Goal: Information Seeking & Learning: Learn about a topic

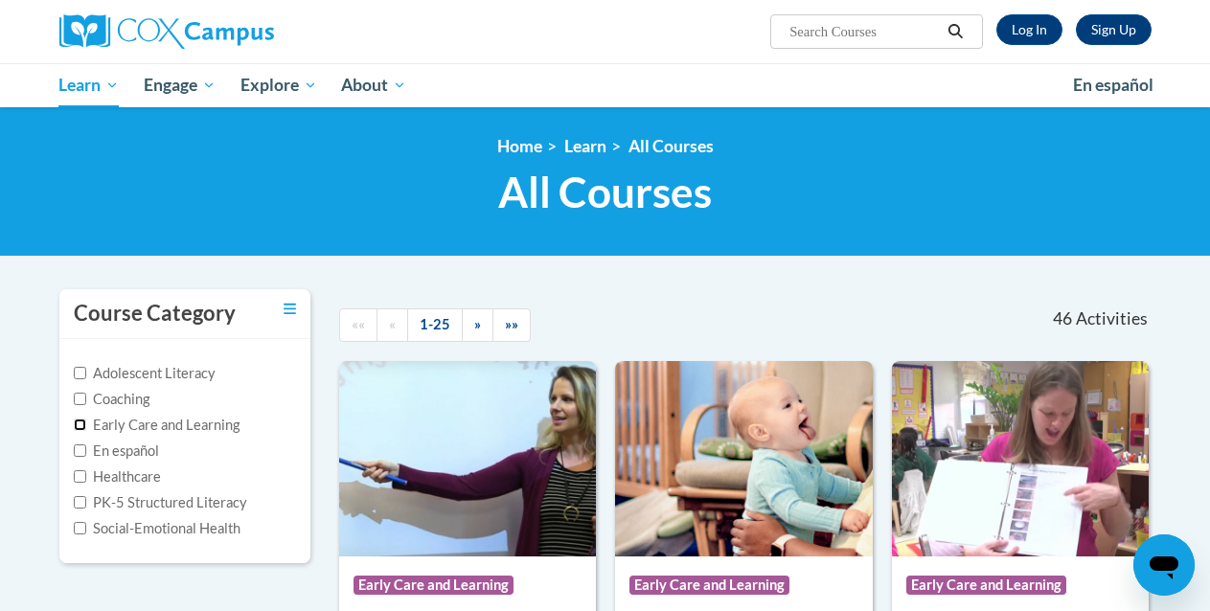
click at [81, 426] on input "Early Care and Learning" at bounding box center [80, 425] width 12 height 12
checkbox input "true"
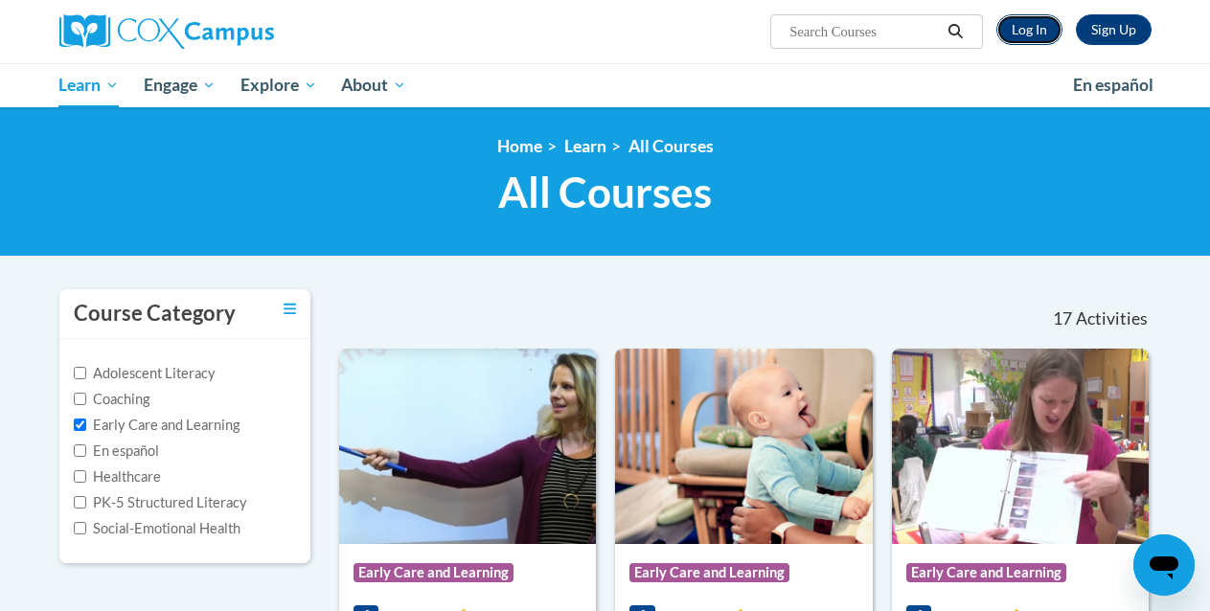
click at [1022, 34] on link "Log In" at bounding box center [1030, 29] width 66 height 31
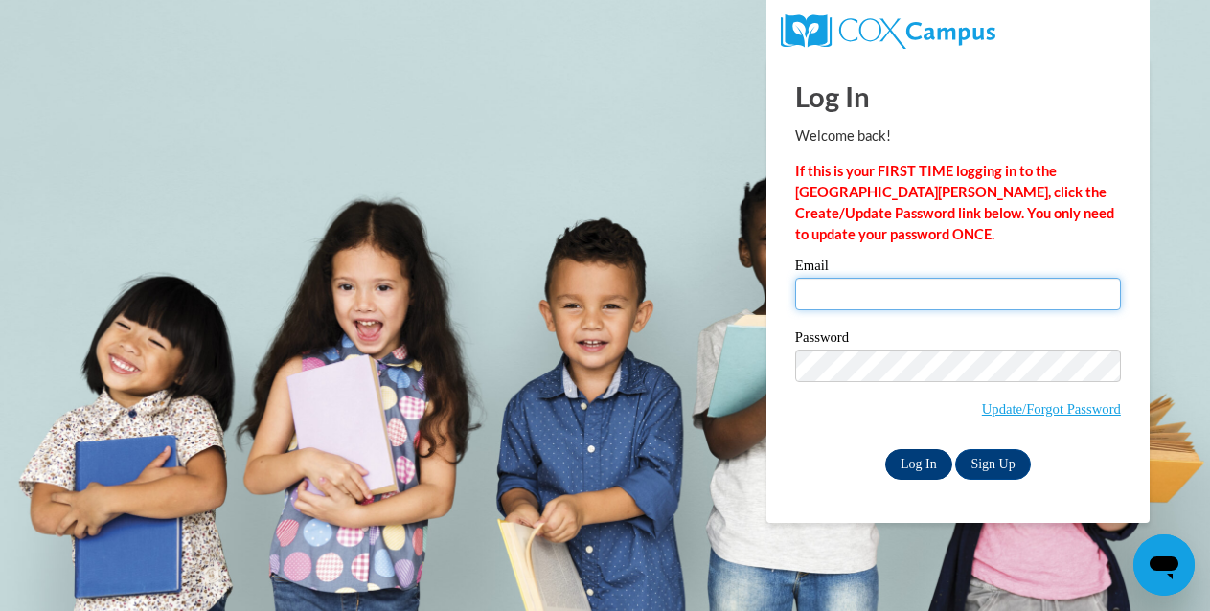
type input "cbyrd27@breezelineohio.net"
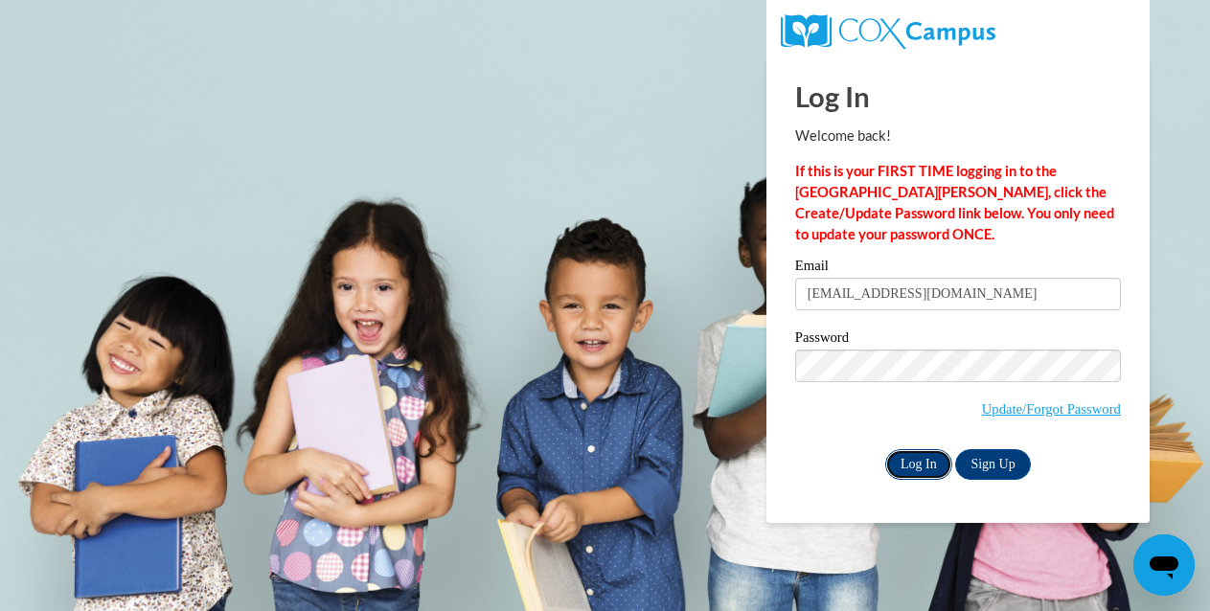
click at [899, 468] on input "Log In" at bounding box center [919, 464] width 67 height 31
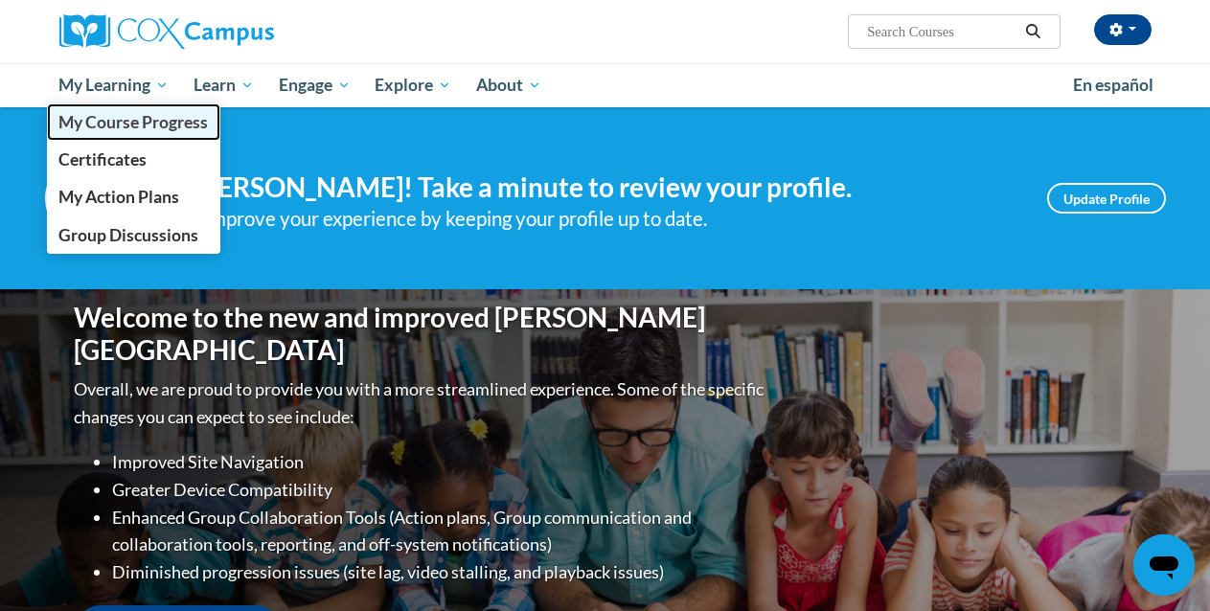
click at [136, 130] on span "My Course Progress" at bounding box center [133, 122] width 150 height 20
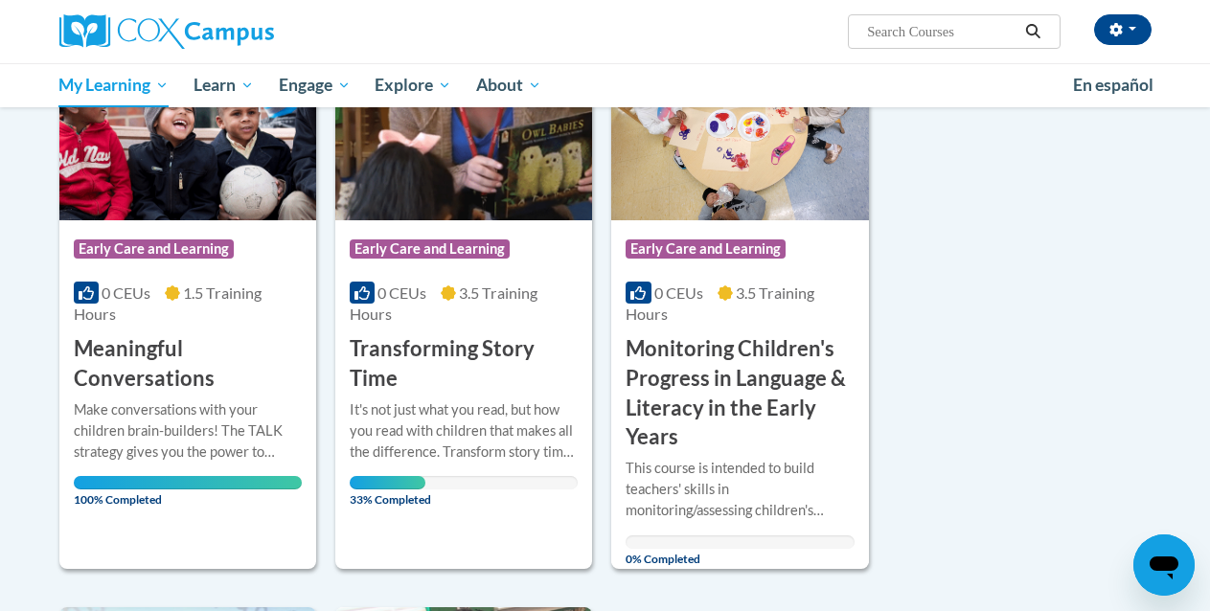
scroll to position [321, 0]
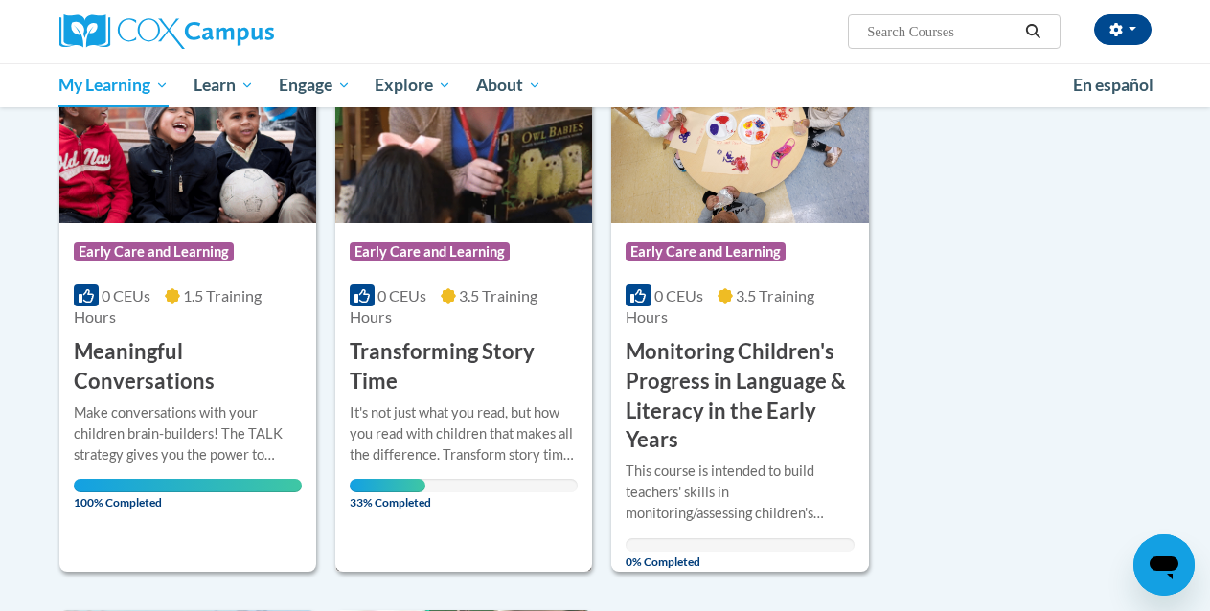
click at [400, 361] on h3 "Transforming Story Time" at bounding box center [464, 366] width 228 height 59
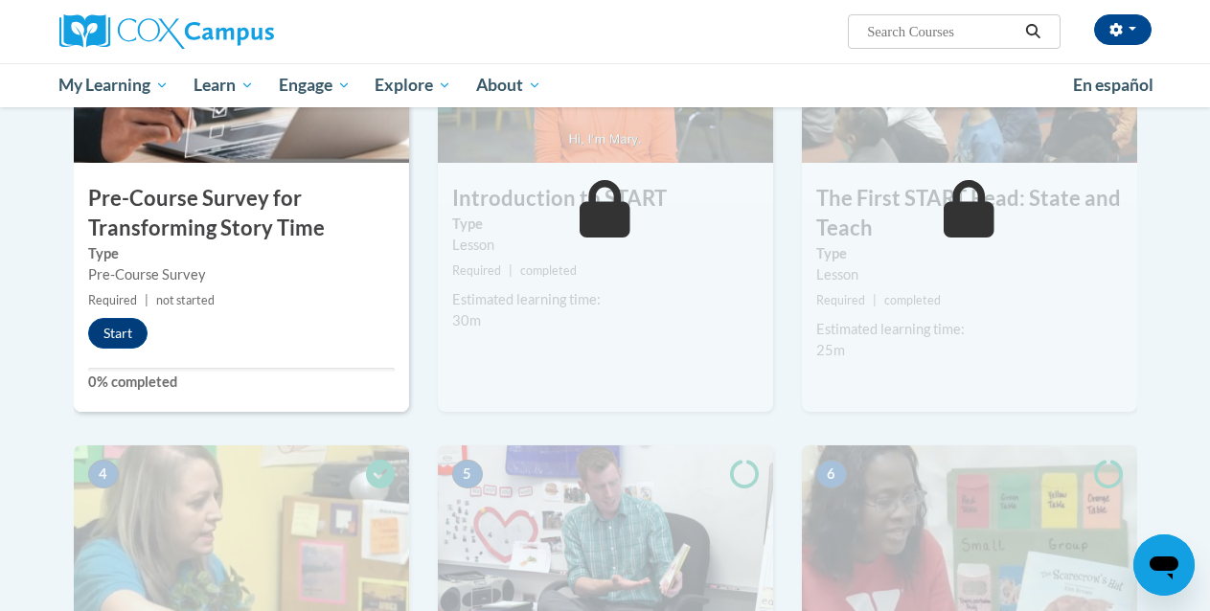
scroll to position [515, 0]
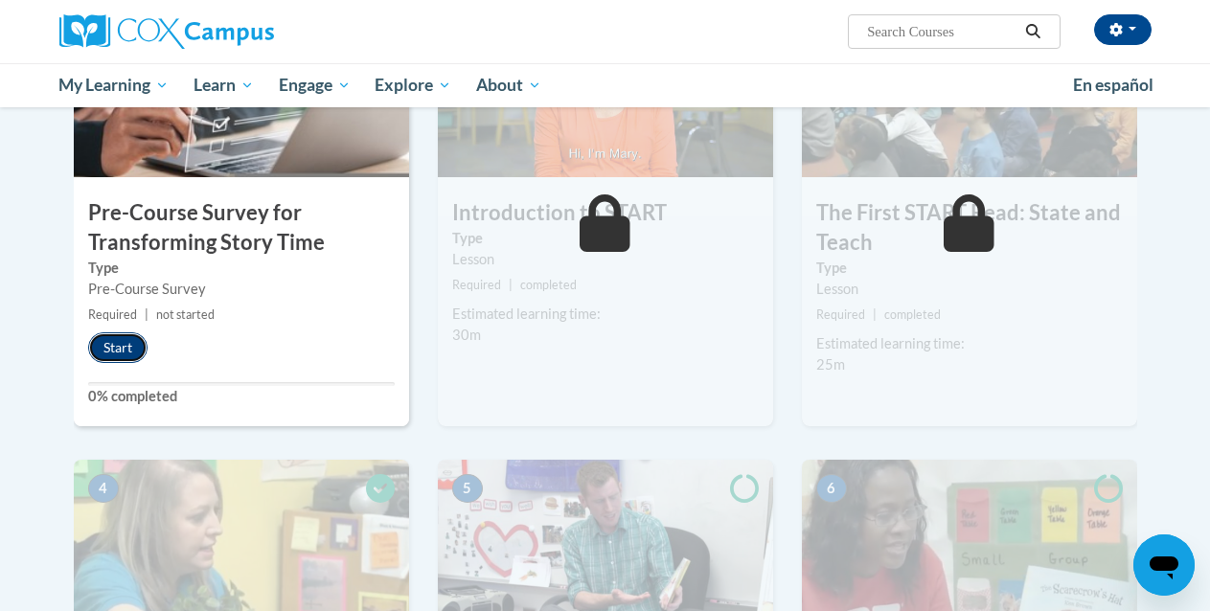
click at [104, 353] on button "Start" at bounding box center [117, 348] width 59 height 31
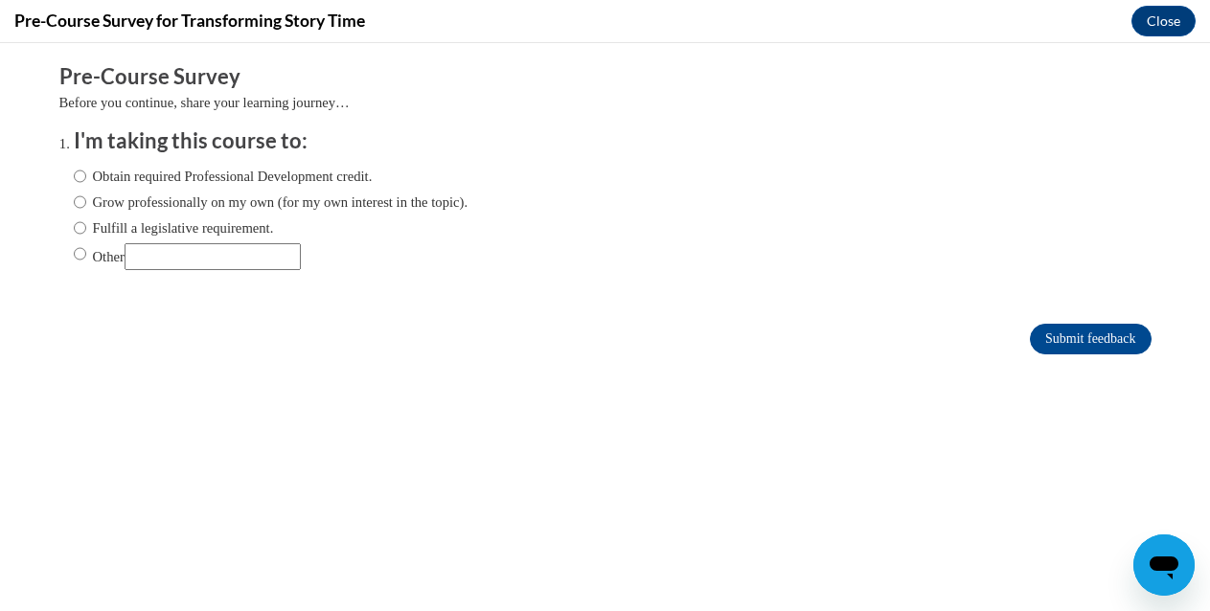
scroll to position [0, 0]
click at [78, 206] on input "Grow professionally on my own (for my own interest in the topic)." at bounding box center [80, 202] width 12 height 21
radio input "true"
click at [1114, 341] on input "Submit feedback" at bounding box center [1090, 339] width 121 height 31
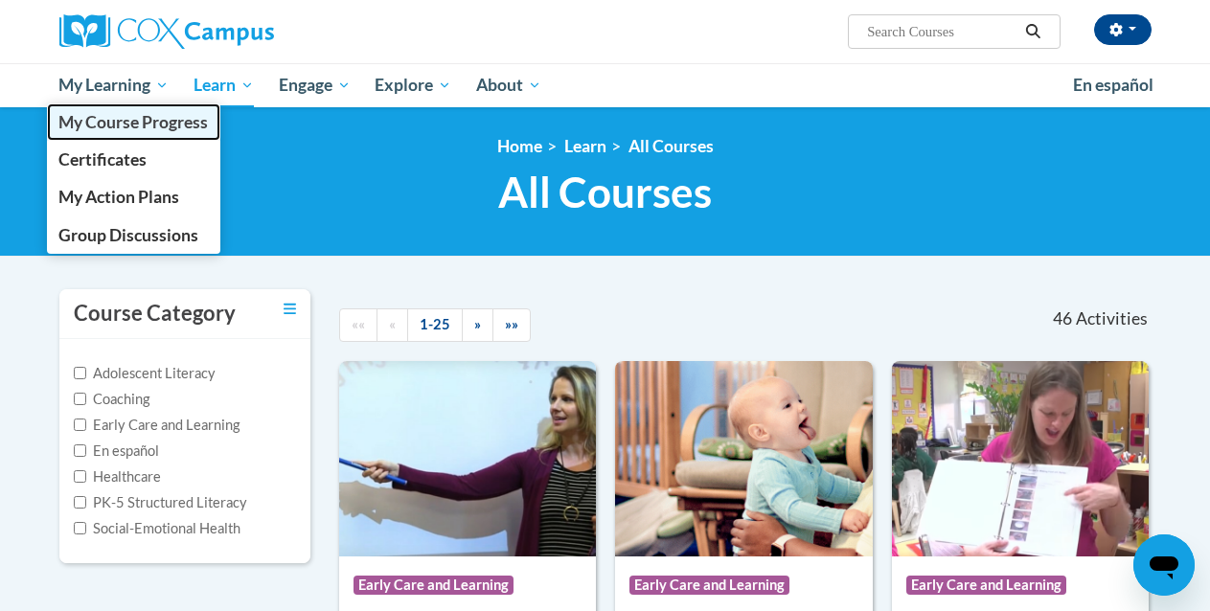
click at [124, 127] on span "My Course Progress" at bounding box center [133, 122] width 150 height 20
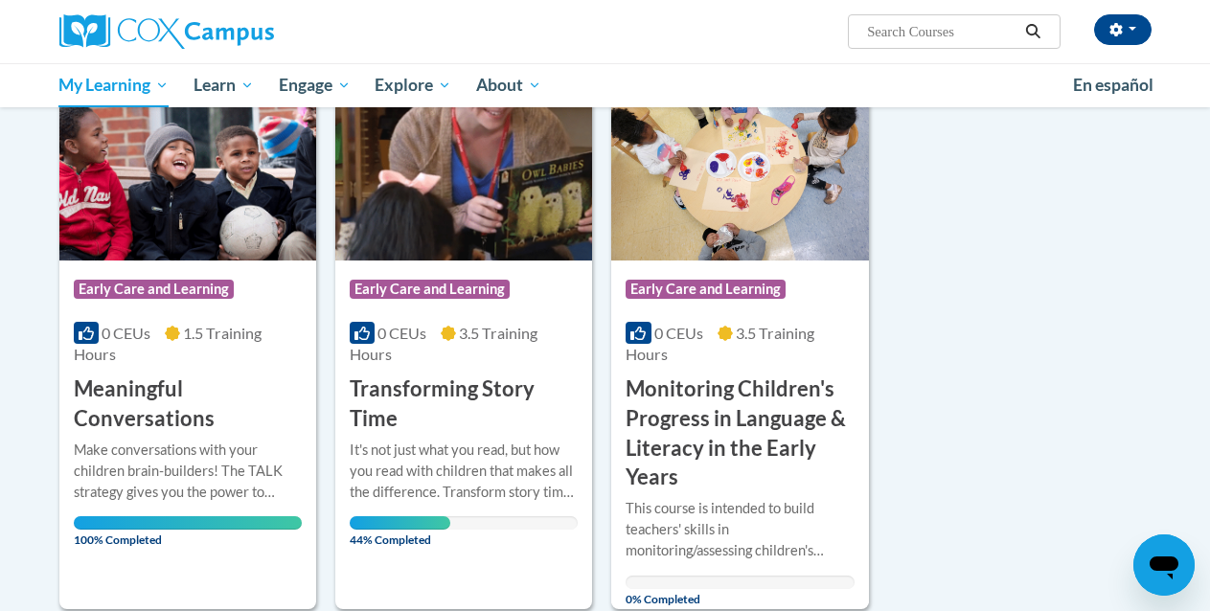
scroll to position [282, 0]
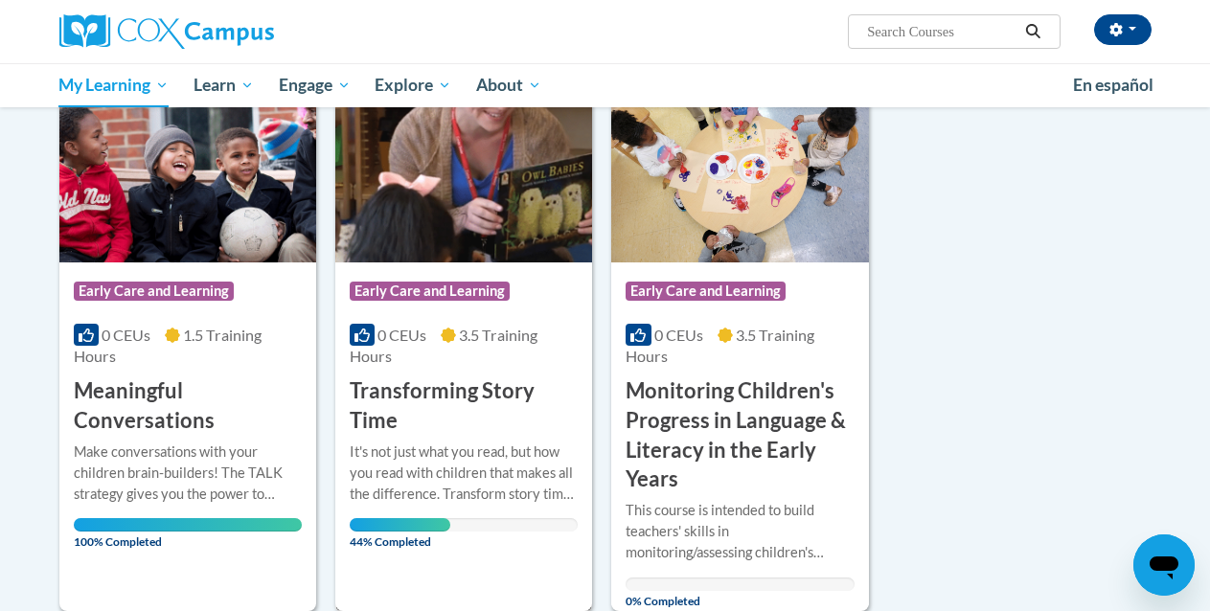
click at [476, 408] on h3 "Transforming Story Time" at bounding box center [464, 406] width 228 height 59
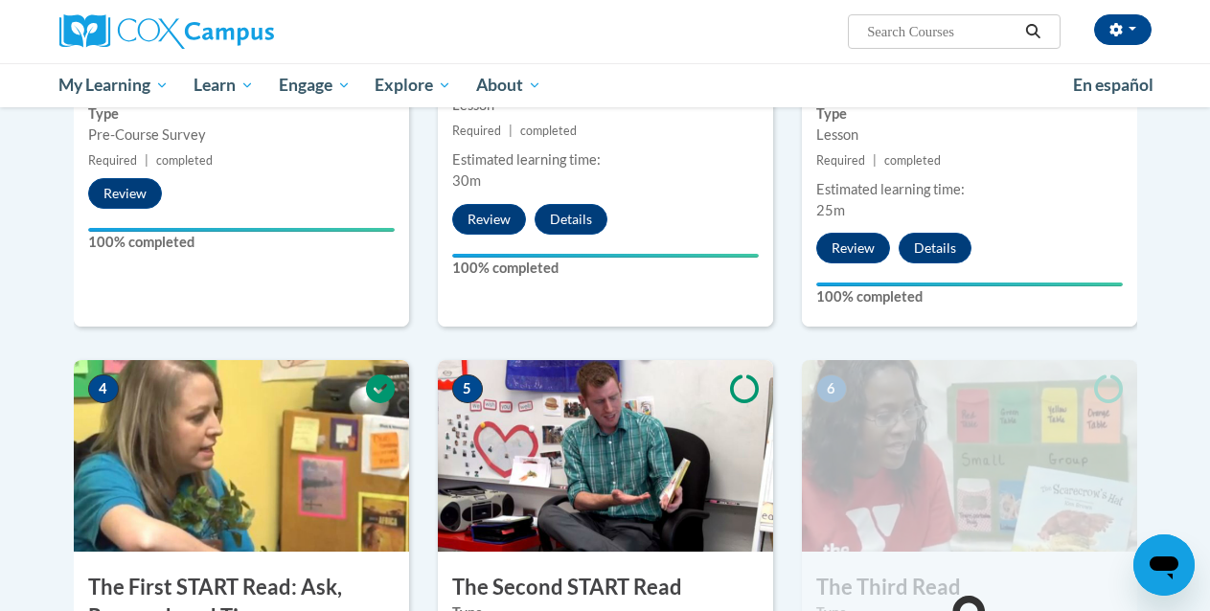
scroll to position [959, 0]
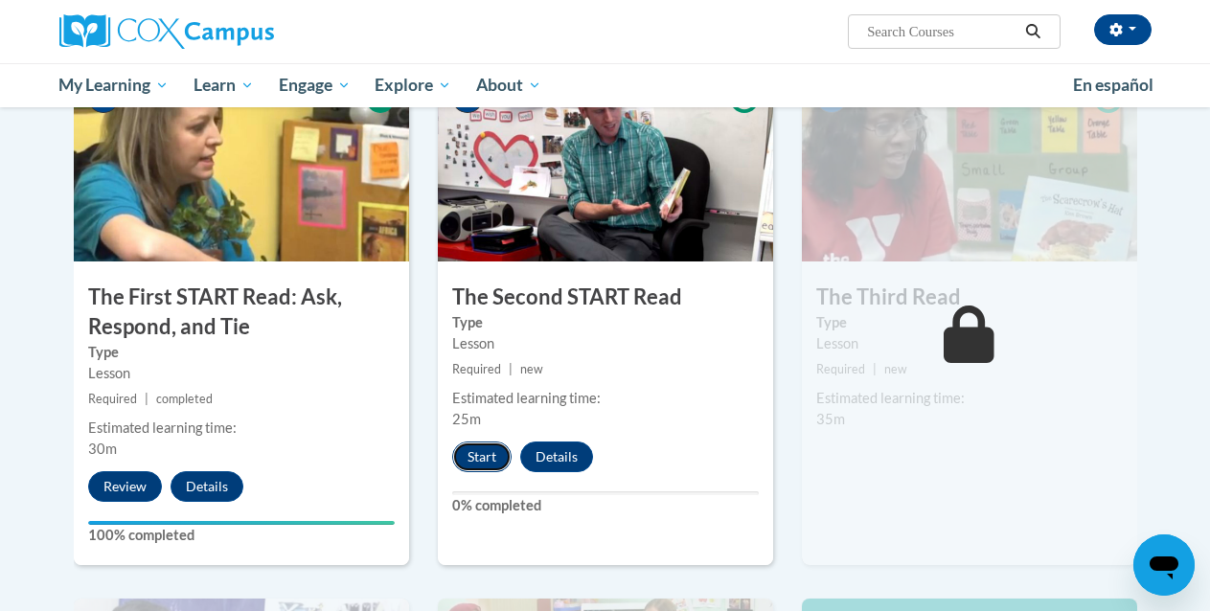
click at [472, 453] on button "Start" at bounding box center [481, 457] width 59 height 31
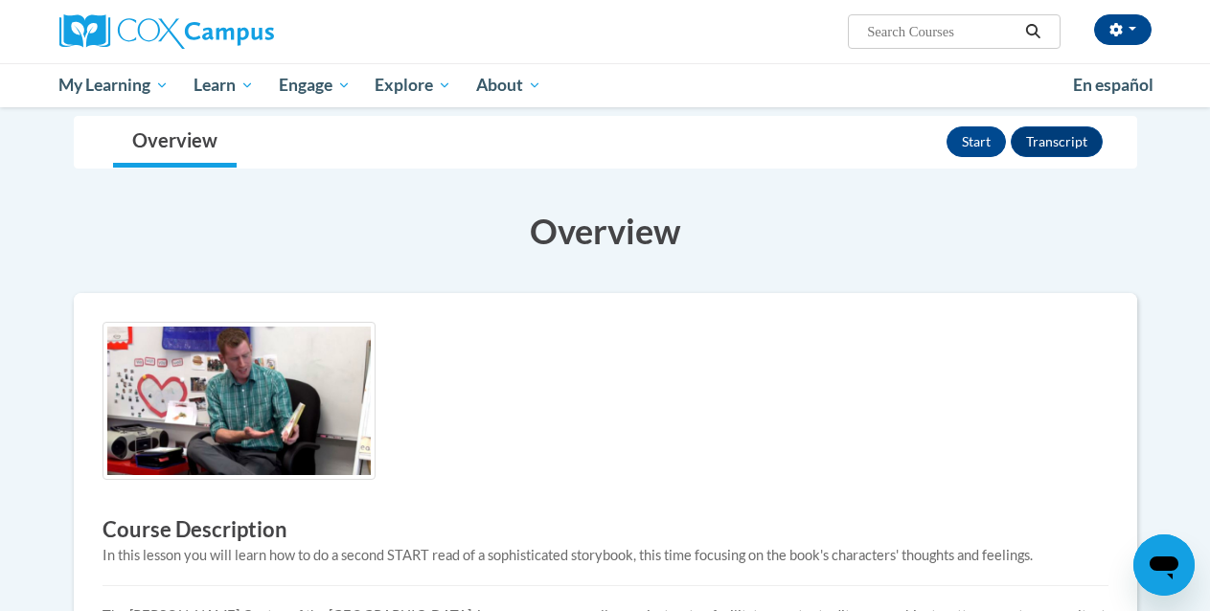
scroll to position [100, 0]
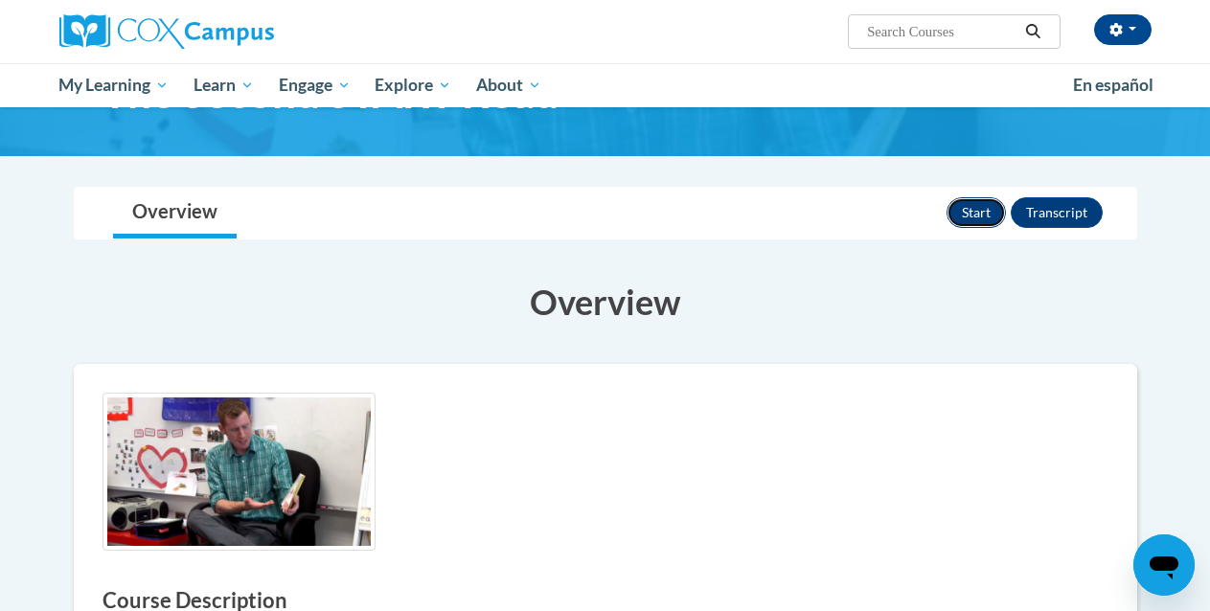
click at [975, 218] on button "Start" at bounding box center [976, 212] width 59 height 31
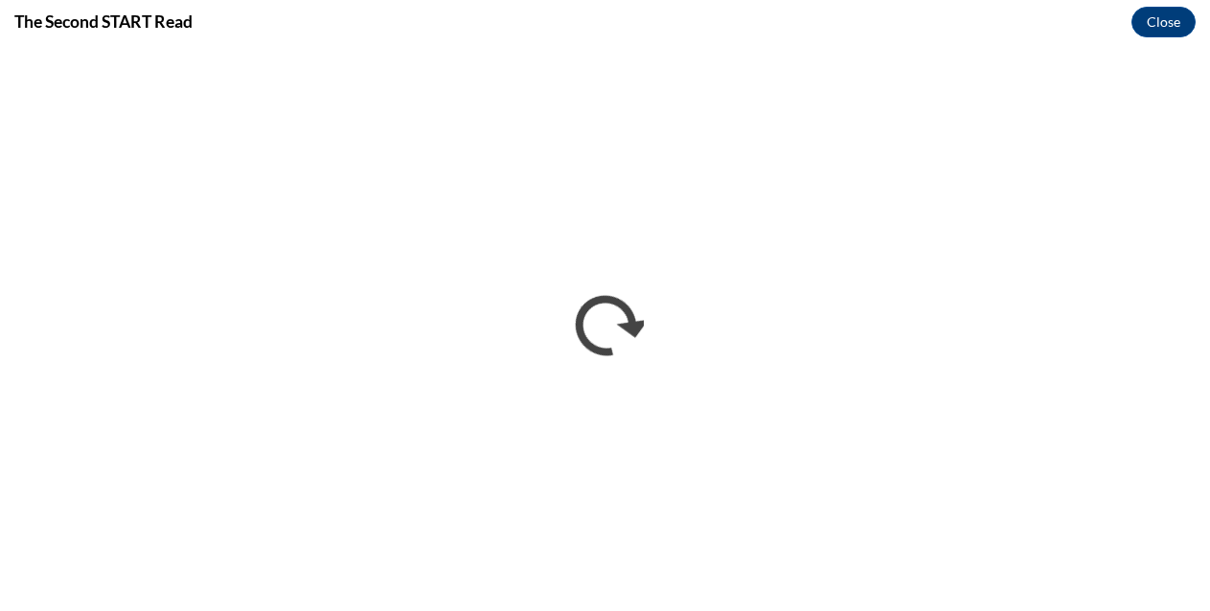
scroll to position [0, 0]
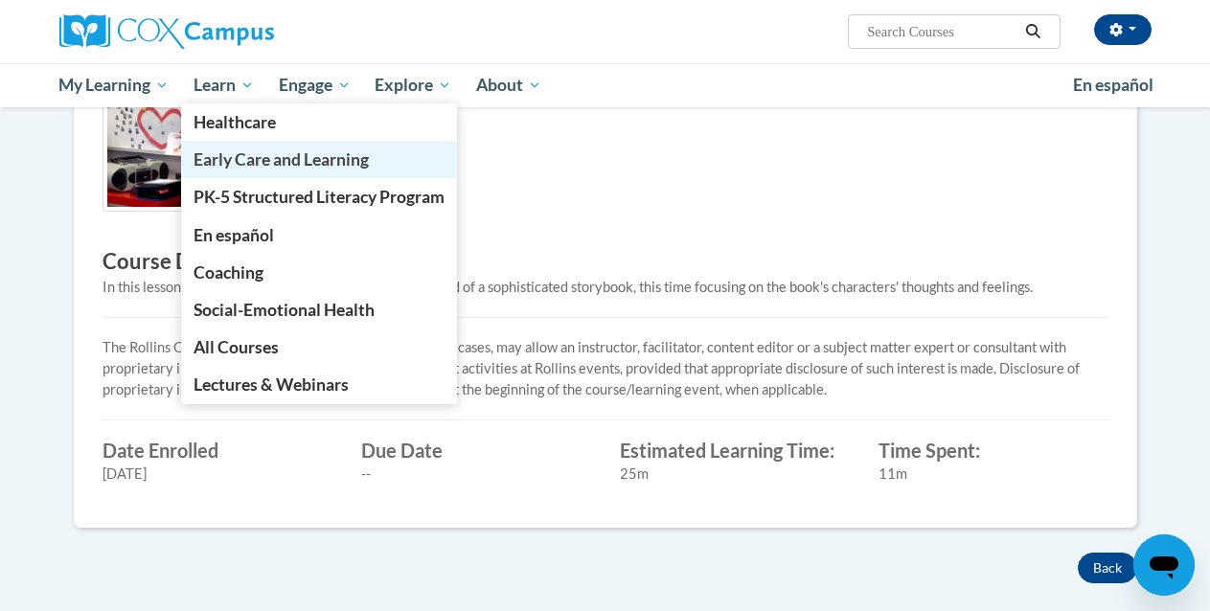
scroll to position [418, 0]
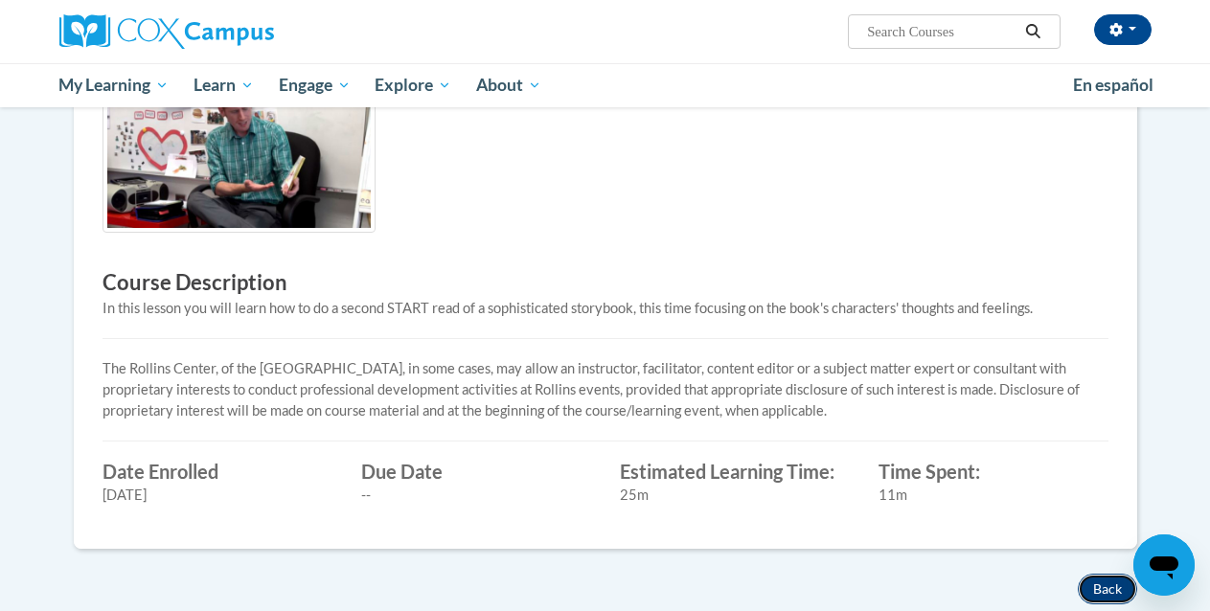
click at [1088, 589] on button "Back" at bounding box center [1107, 589] width 59 height 31
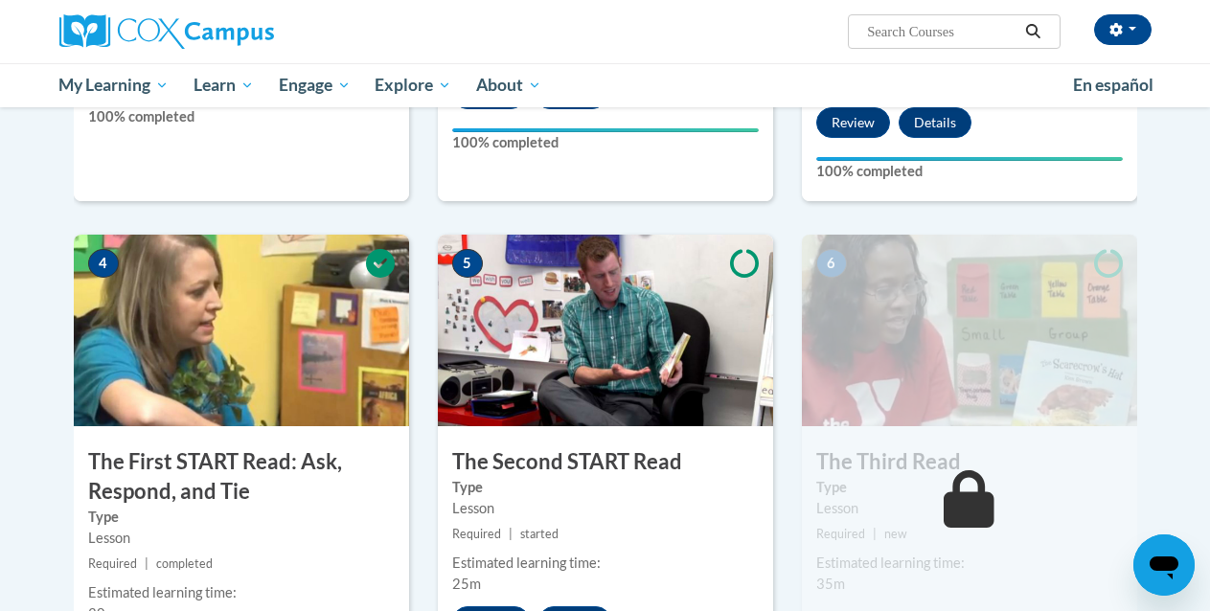
scroll to position [817, 0]
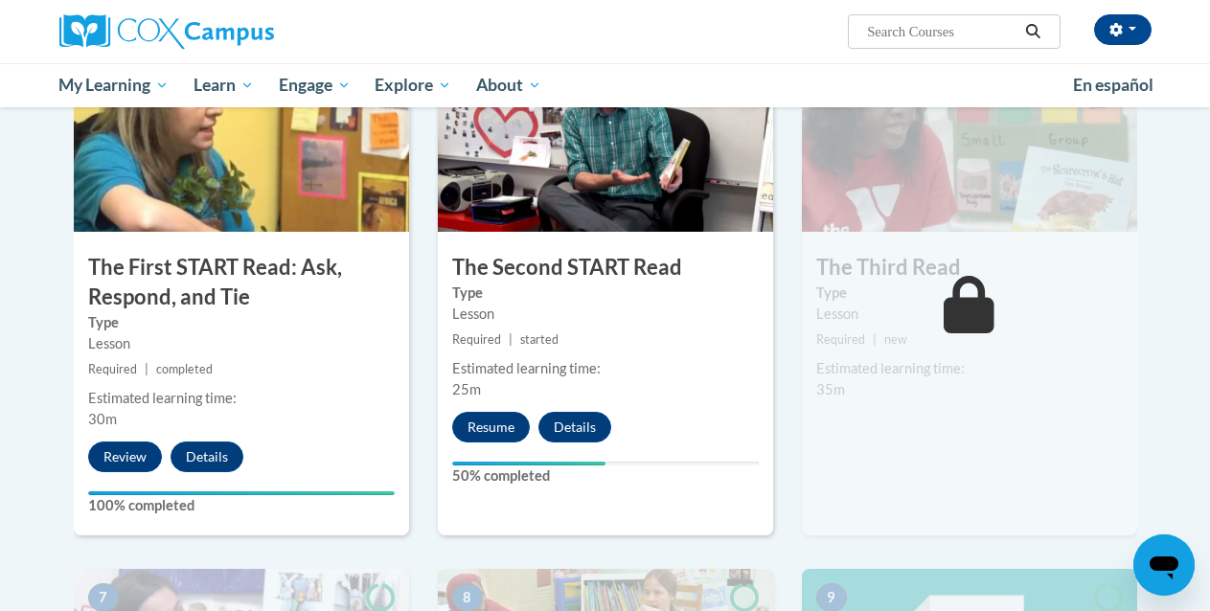
scroll to position [959, 0]
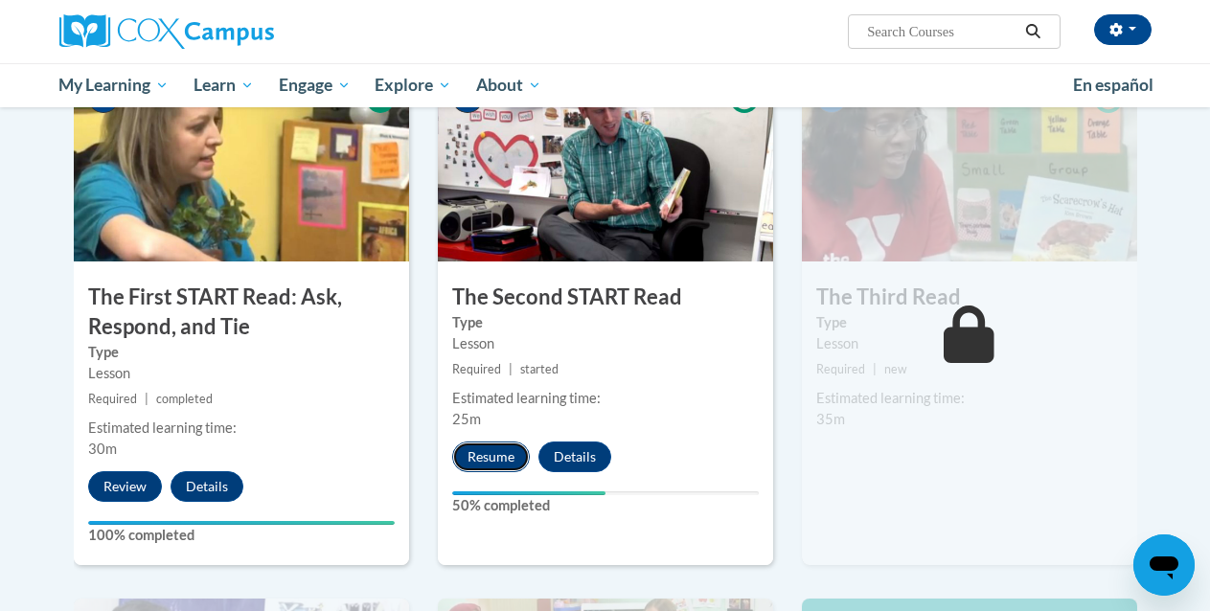
click at [497, 456] on button "Resume" at bounding box center [491, 457] width 78 height 31
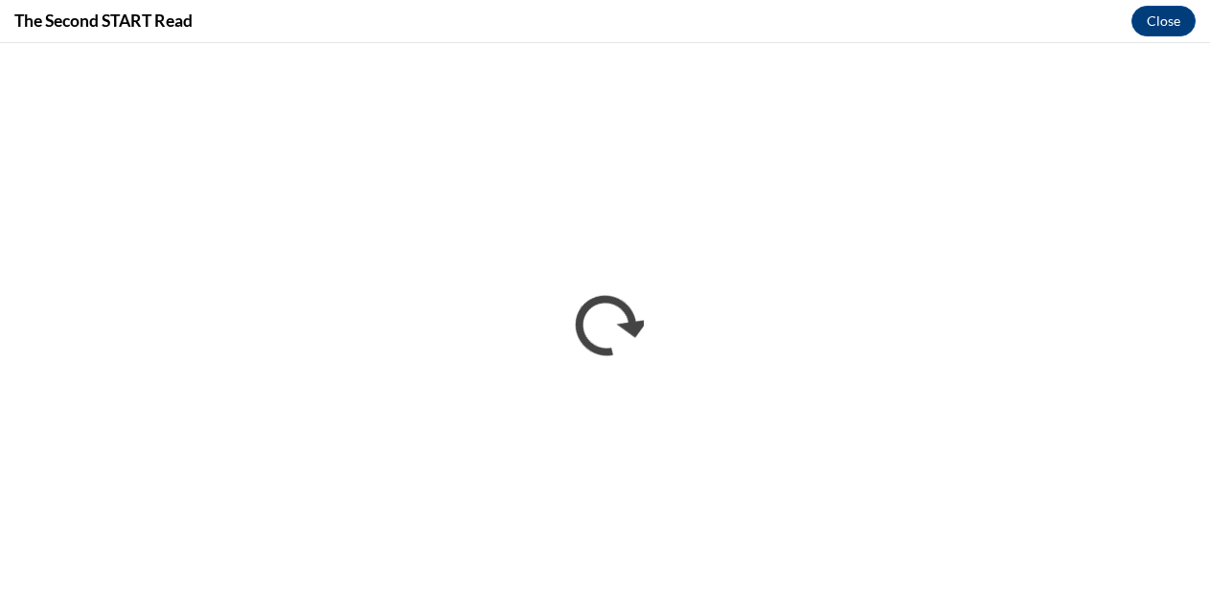
scroll to position [0, 0]
click at [1181, 17] on button "Close" at bounding box center [1164, 21] width 64 height 31
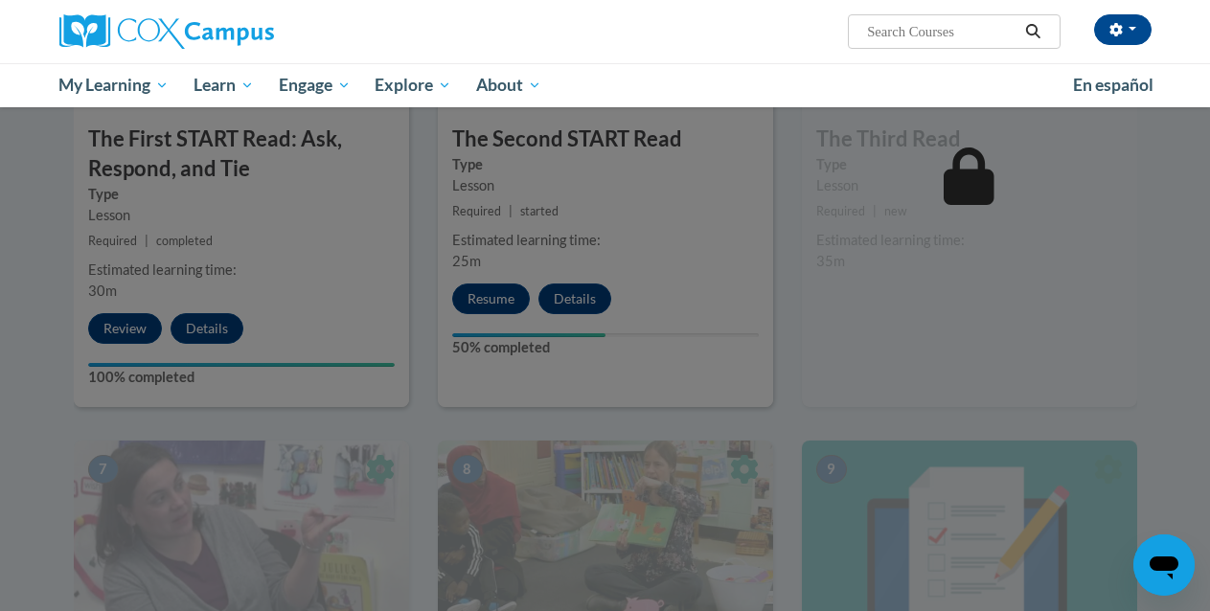
scroll to position [1100, 0]
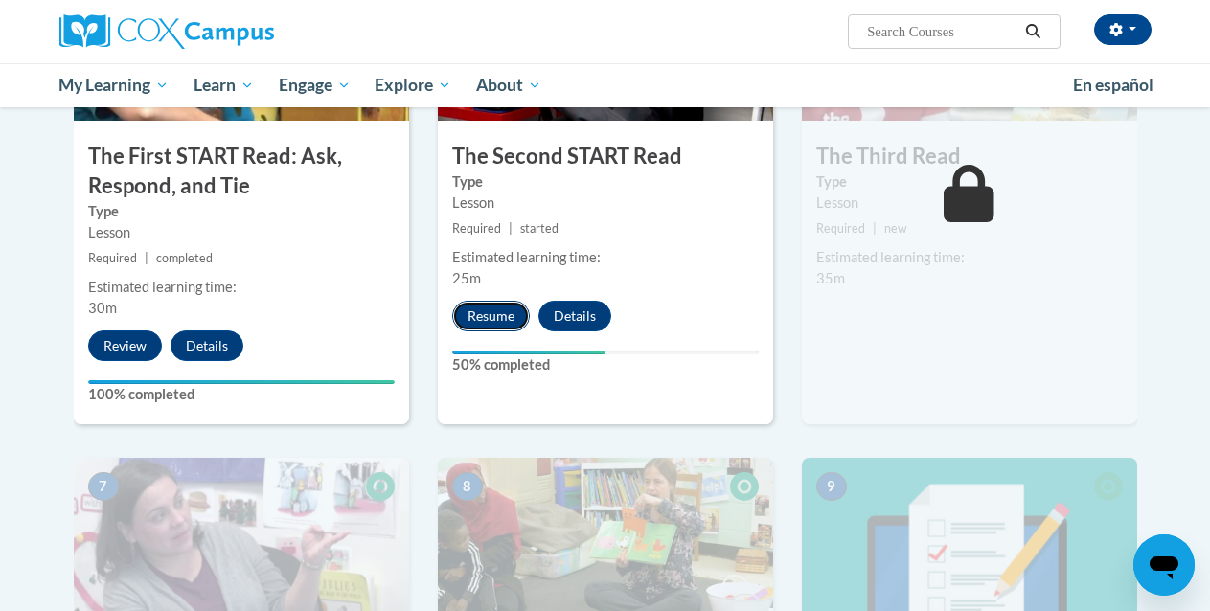
click at [495, 318] on button "Resume" at bounding box center [491, 316] width 78 height 31
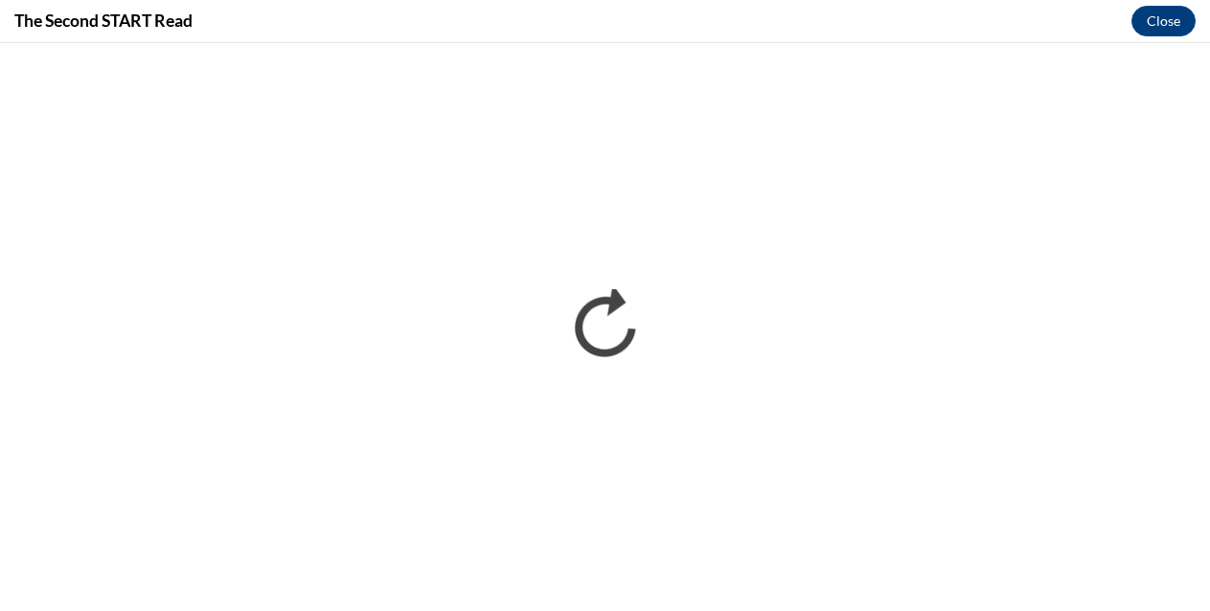
scroll to position [0, 0]
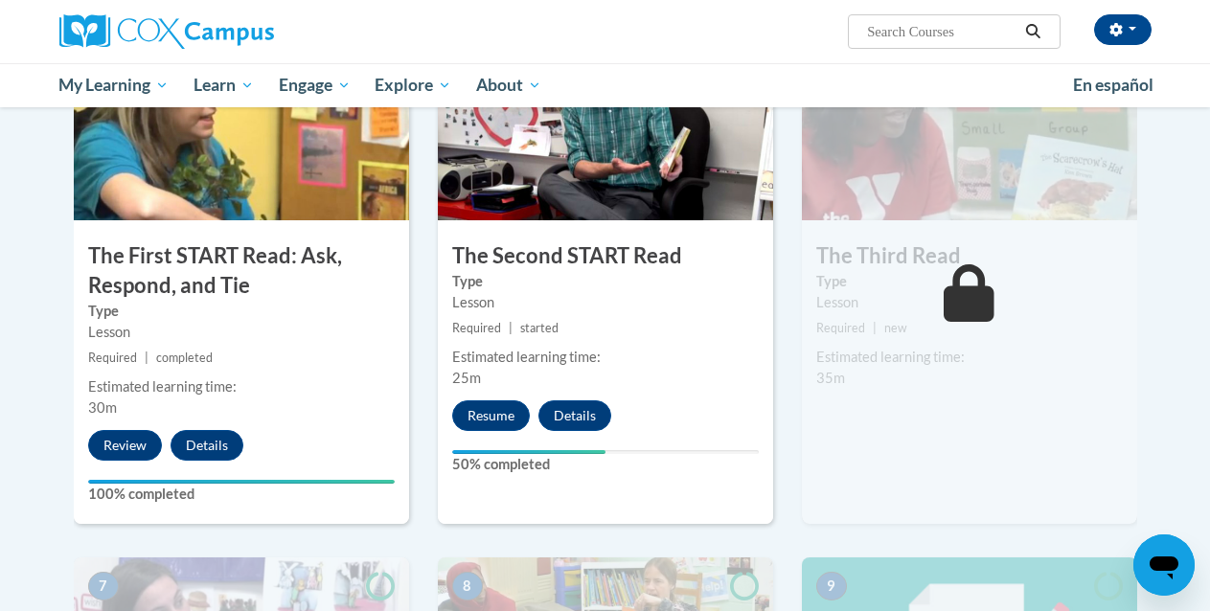
scroll to position [1001, 0]
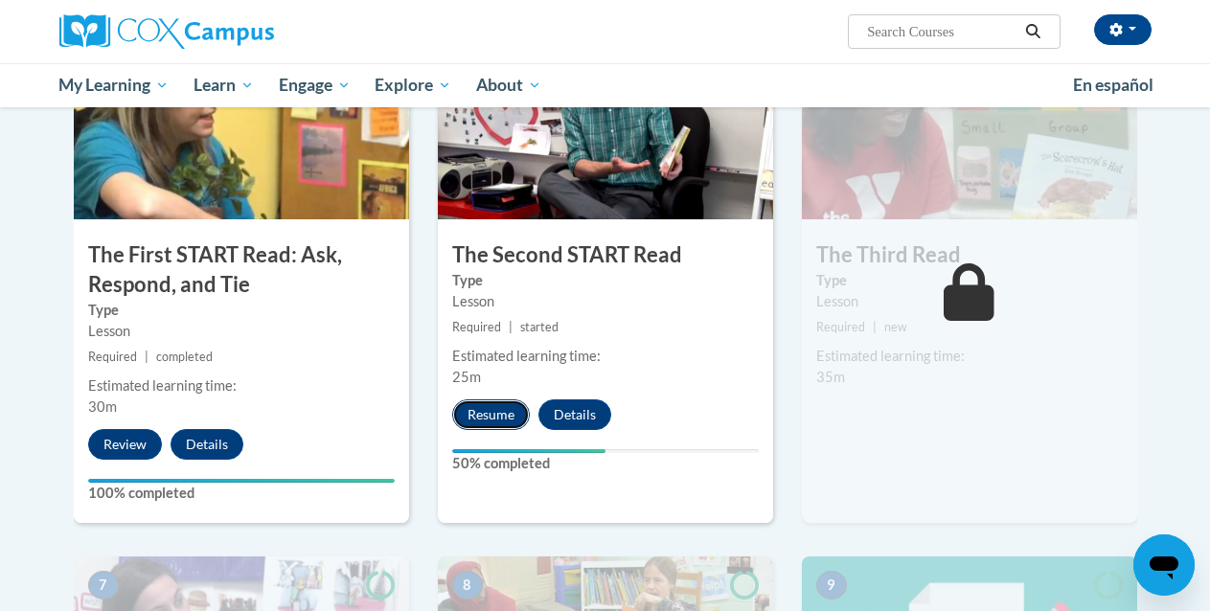
click at [514, 422] on button "Resume" at bounding box center [491, 415] width 78 height 31
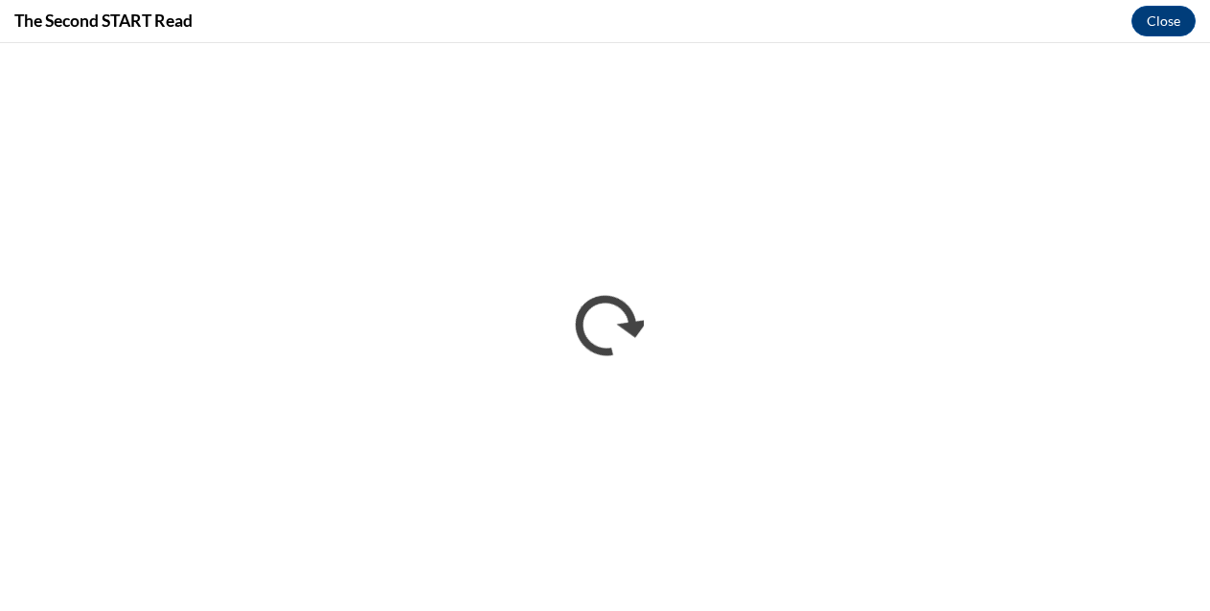
scroll to position [0, 0]
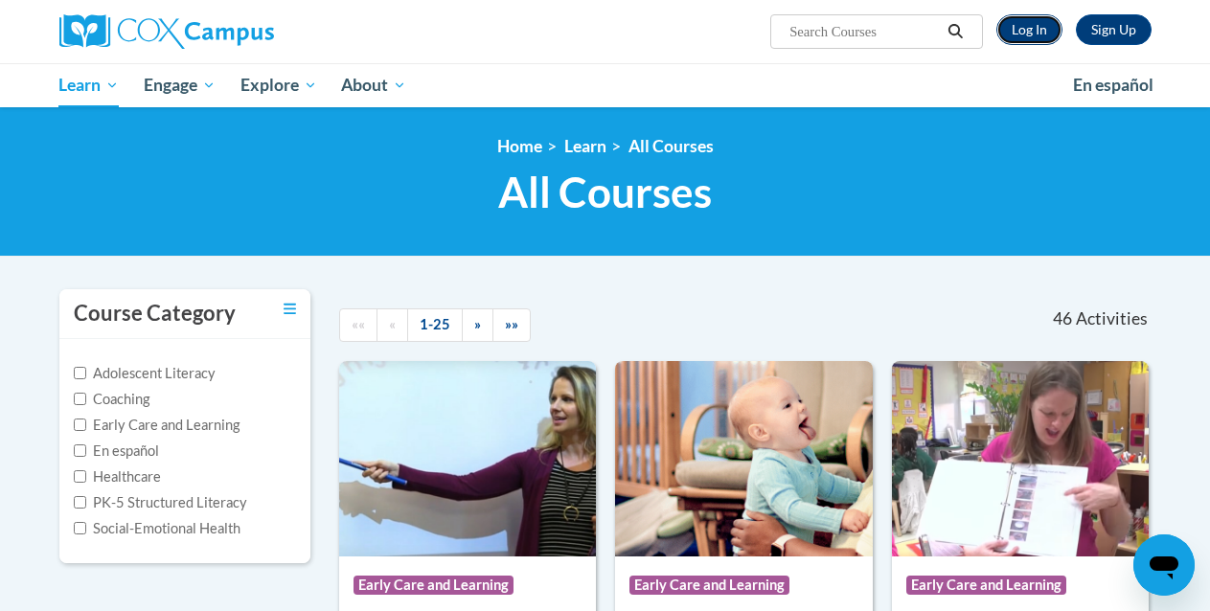
click at [1023, 32] on link "Log In" at bounding box center [1030, 29] width 66 height 31
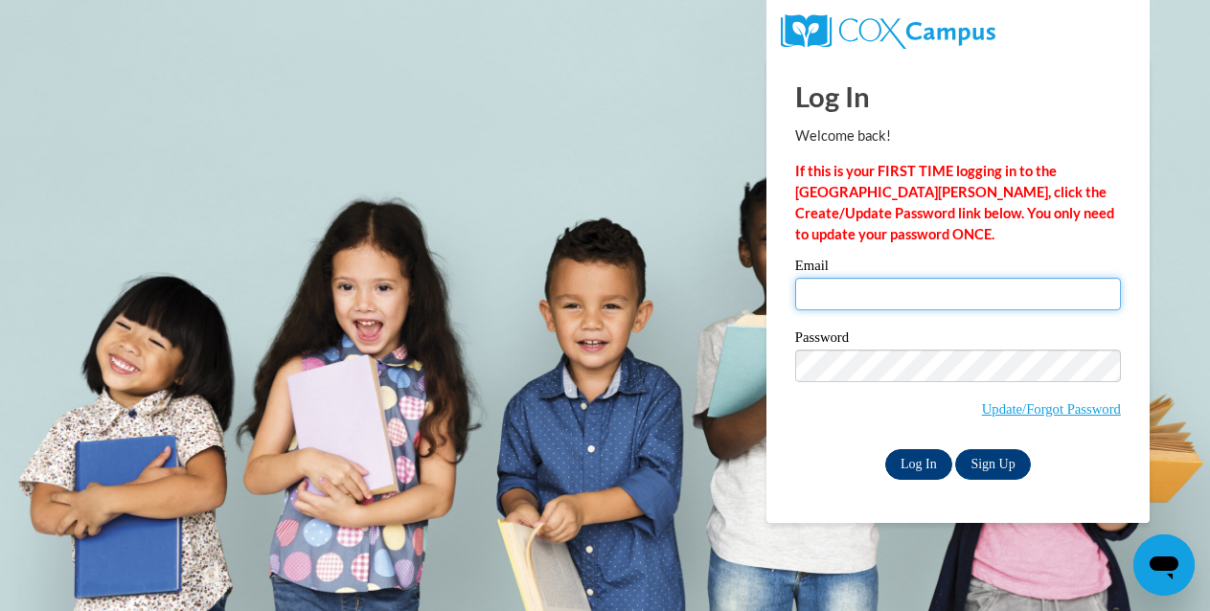
type input "cbyrd27@breezelineohio.net"
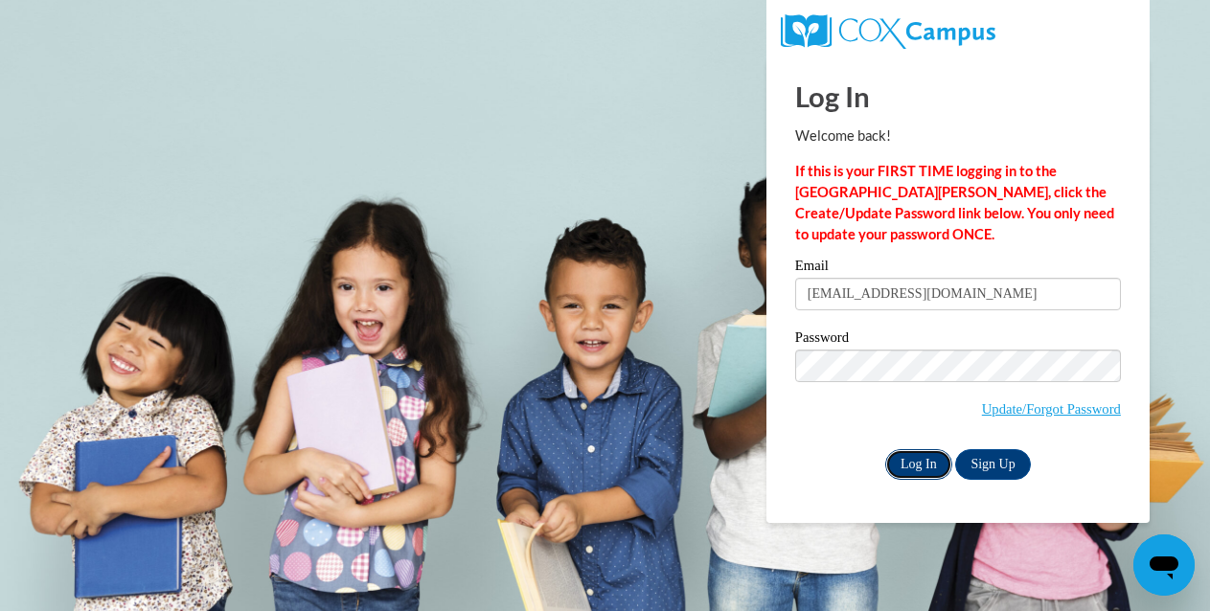
click at [897, 464] on input "Log In" at bounding box center [919, 464] width 67 height 31
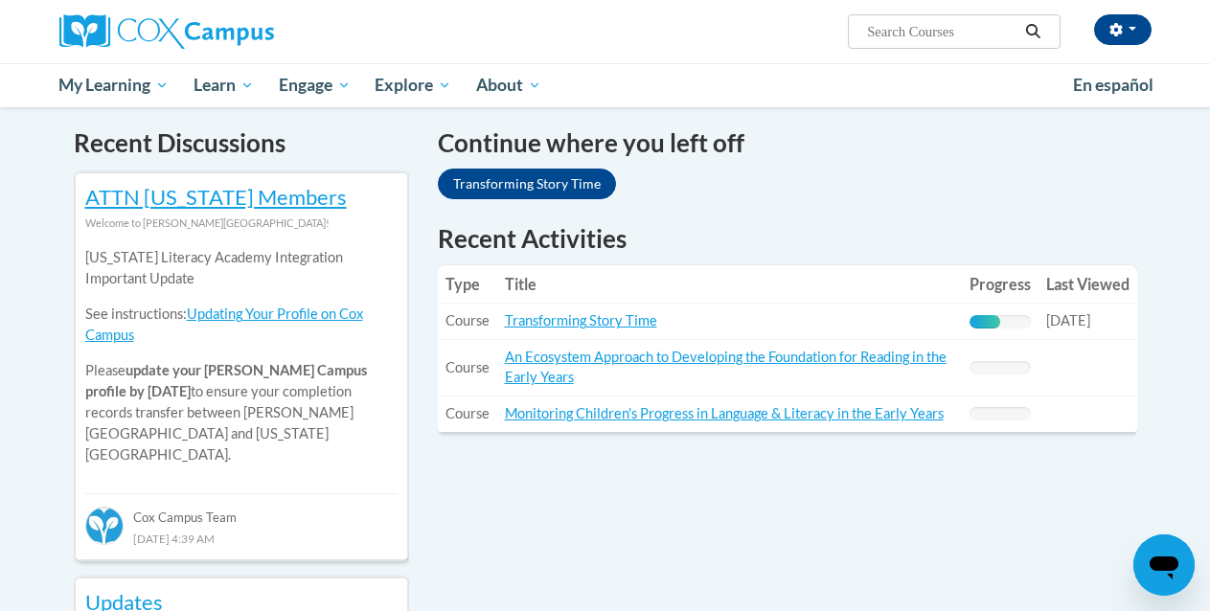
scroll to position [573, 0]
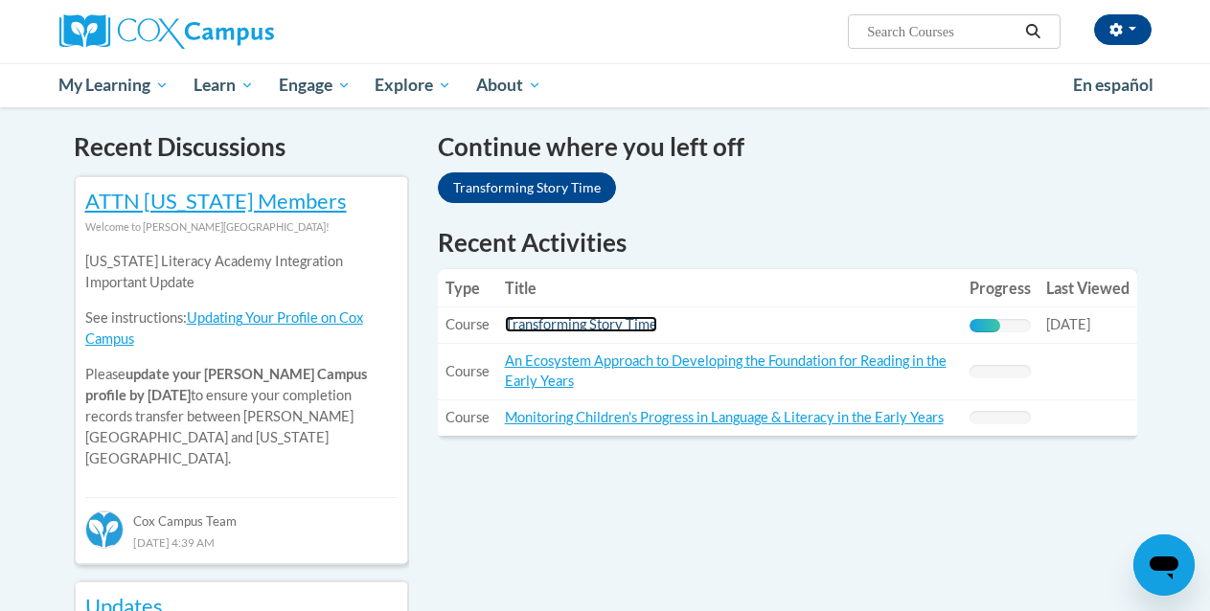
click at [547, 328] on link "Transforming Story Time" at bounding box center [581, 324] width 152 height 16
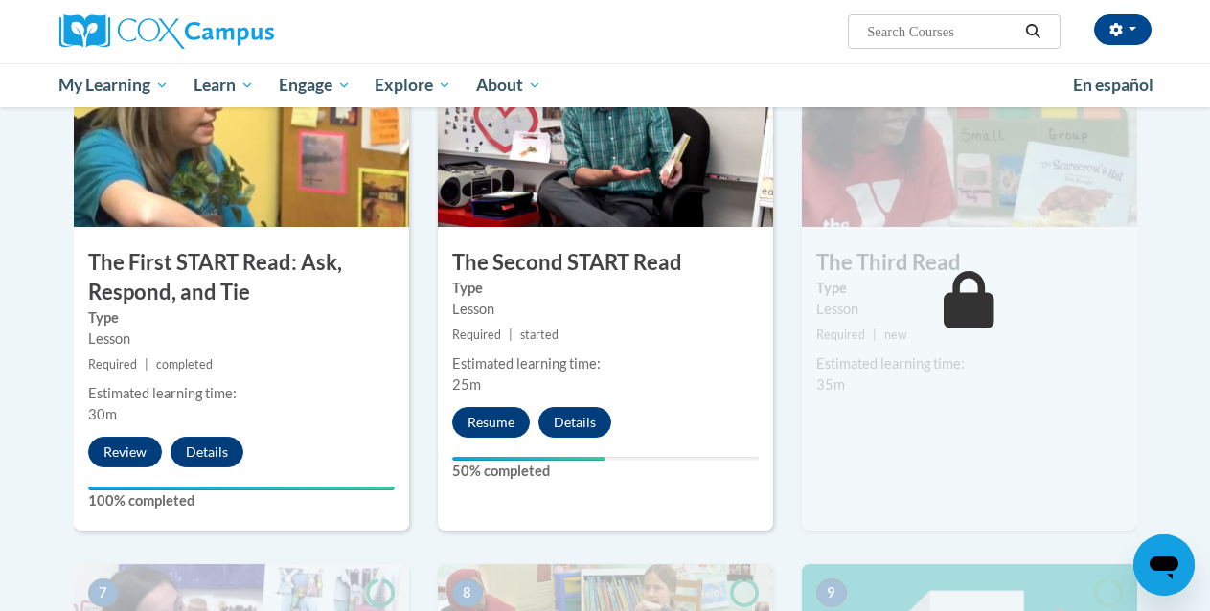
scroll to position [995, 0]
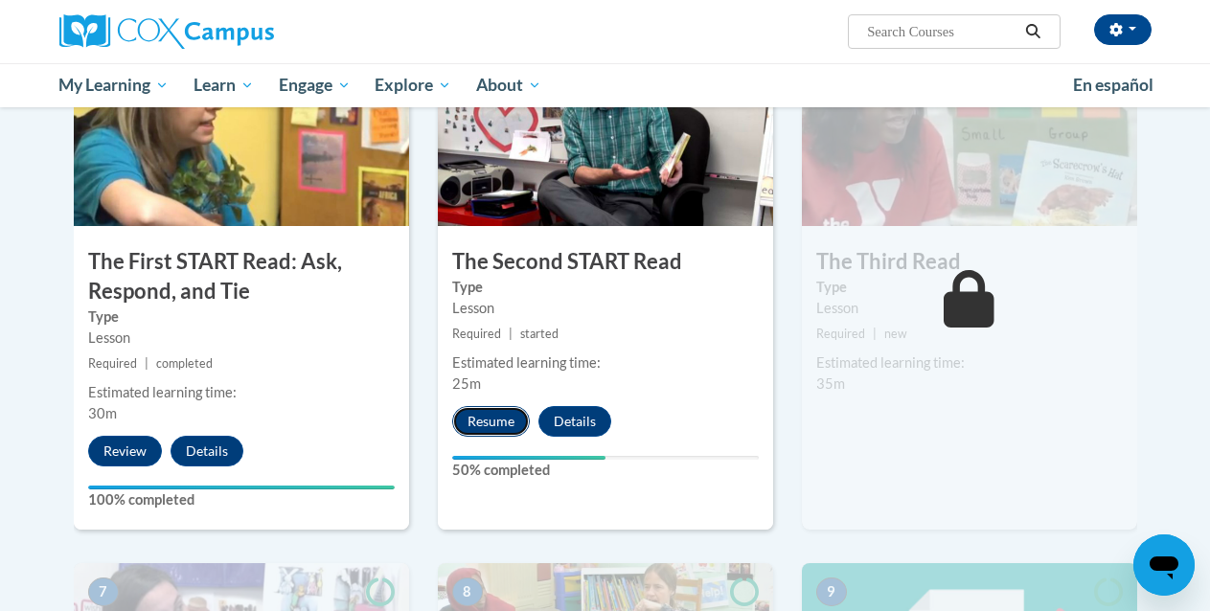
click at [495, 424] on button "Resume" at bounding box center [491, 421] width 78 height 31
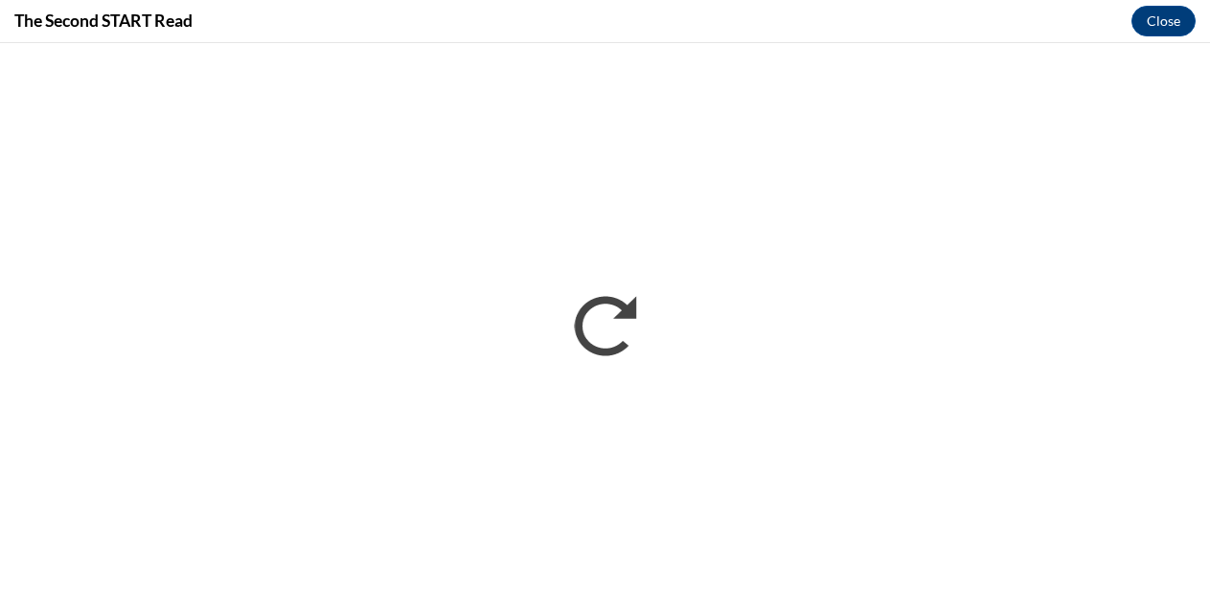
scroll to position [0, 0]
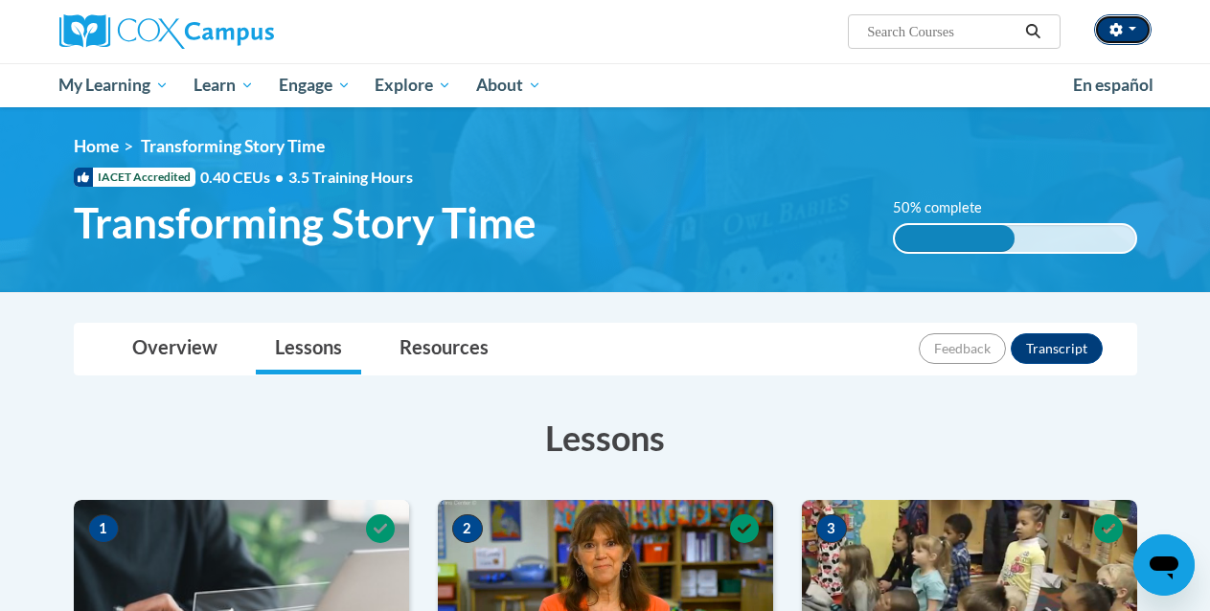
click at [1115, 36] on icon "button" at bounding box center [1116, 29] width 13 height 13
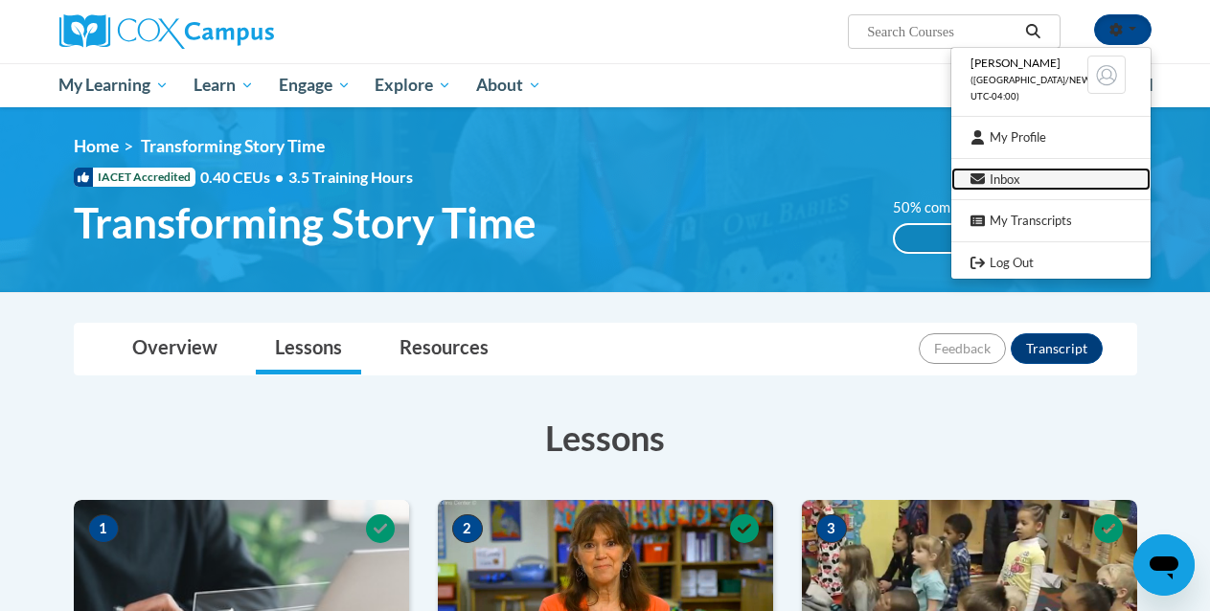
click at [992, 179] on link "Inbox" at bounding box center [1051, 180] width 199 height 24
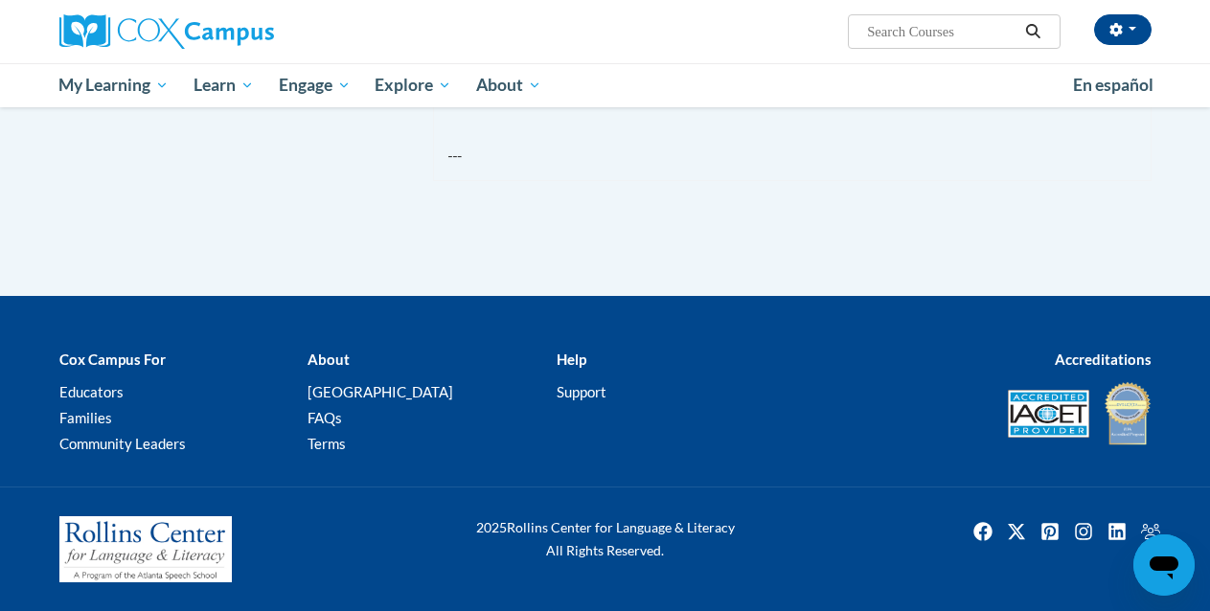
scroll to position [1233, 0]
click at [579, 401] on link "Support" at bounding box center [582, 391] width 50 height 17
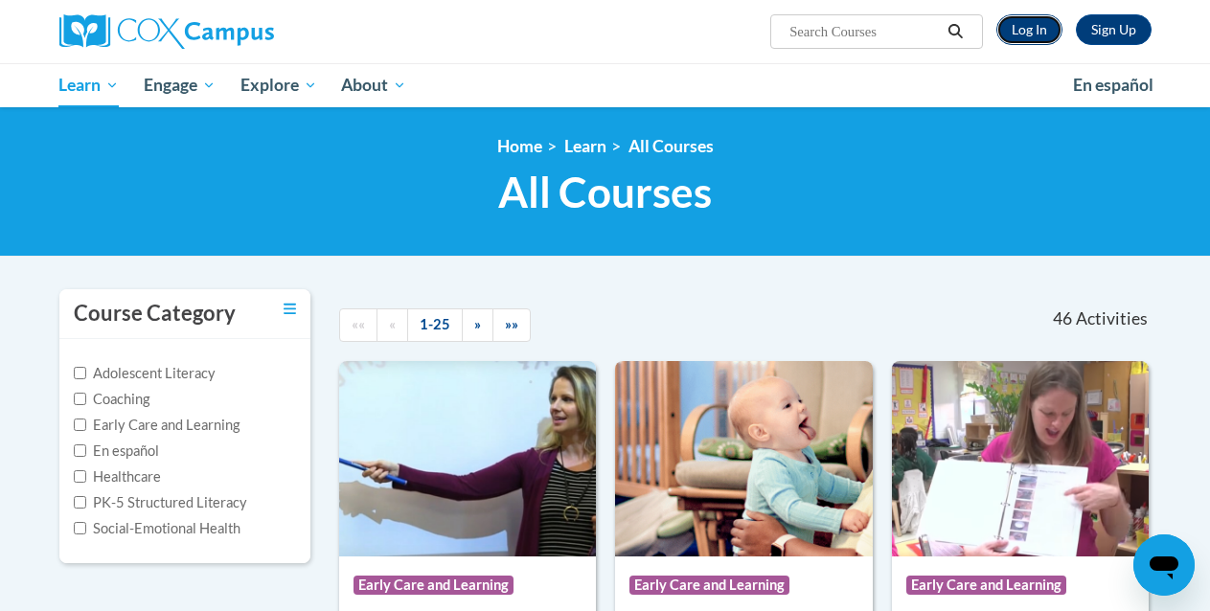
click at [1013, 38] on link "Log In" at bounding box center [1030, 29] width 66 height 31
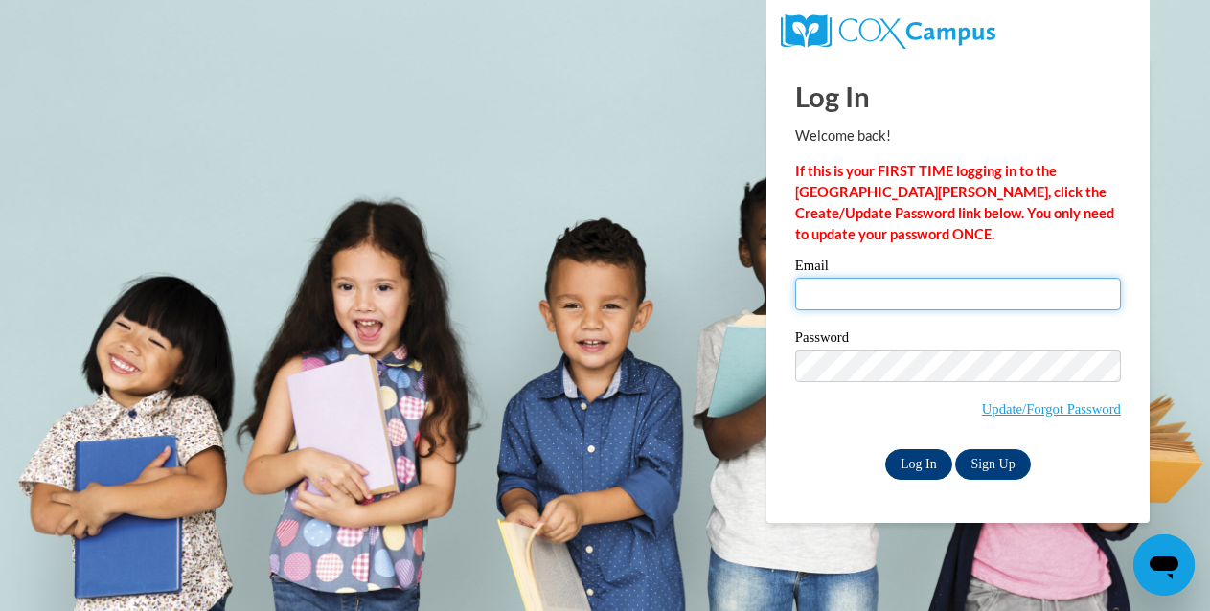
type input "[EMAIL_ADDRESS][DOMAIN_NAME]"
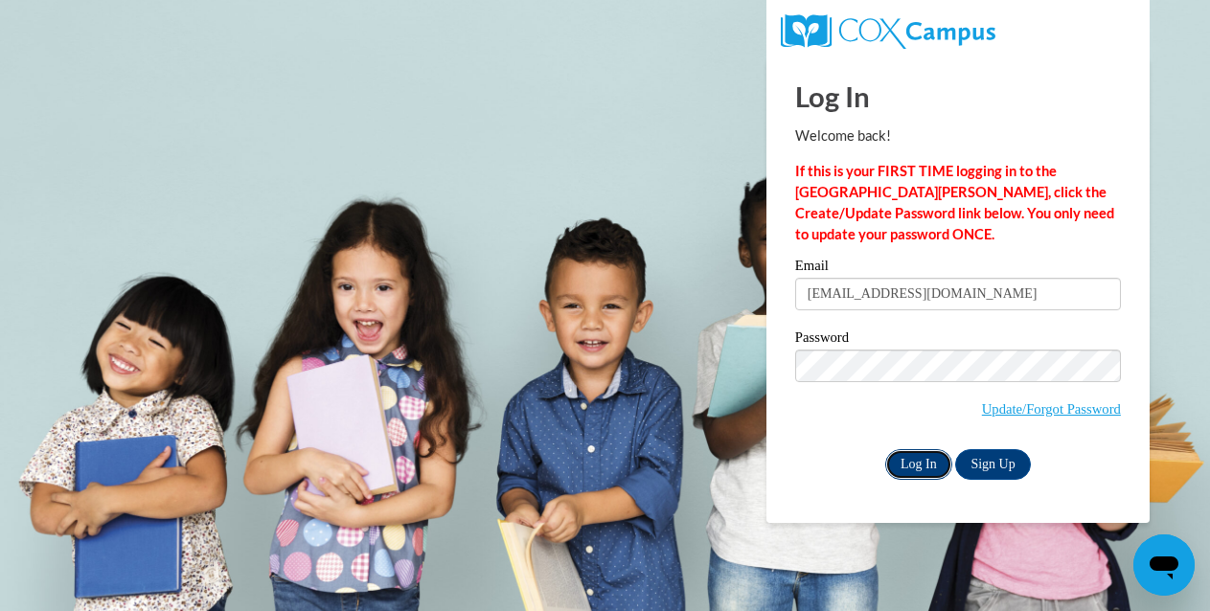
click at [913, 469] on input "Log In" at bounding box center [919, 464] width 67 height 31
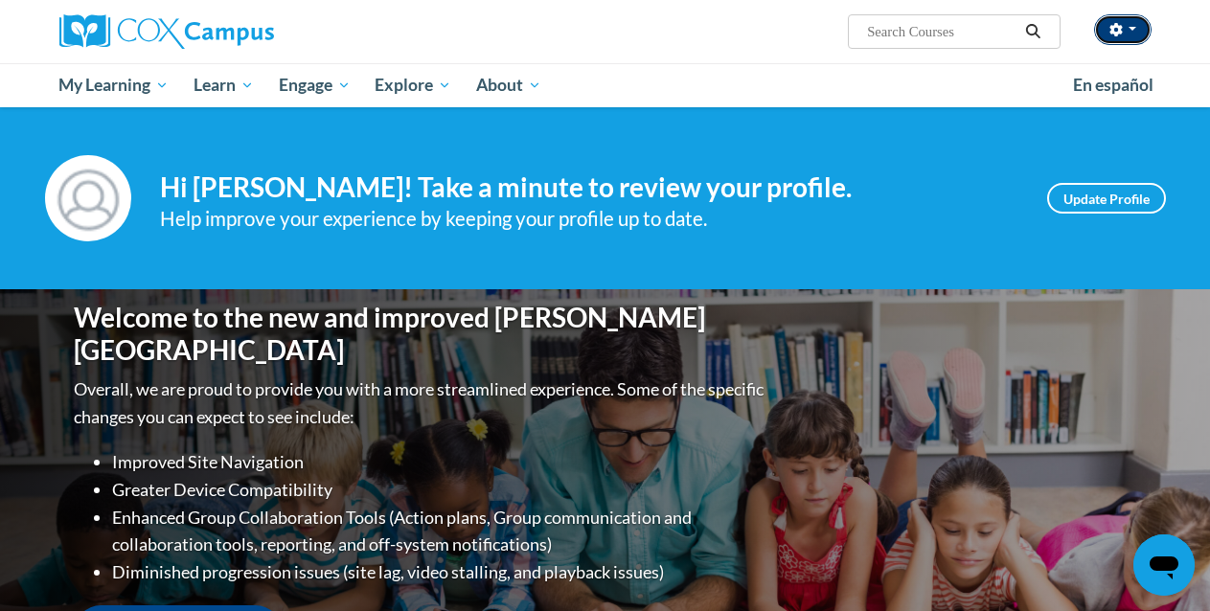
click at [1129, 31] on span "button" at bounding box center [1133, 29] width 8 height 4
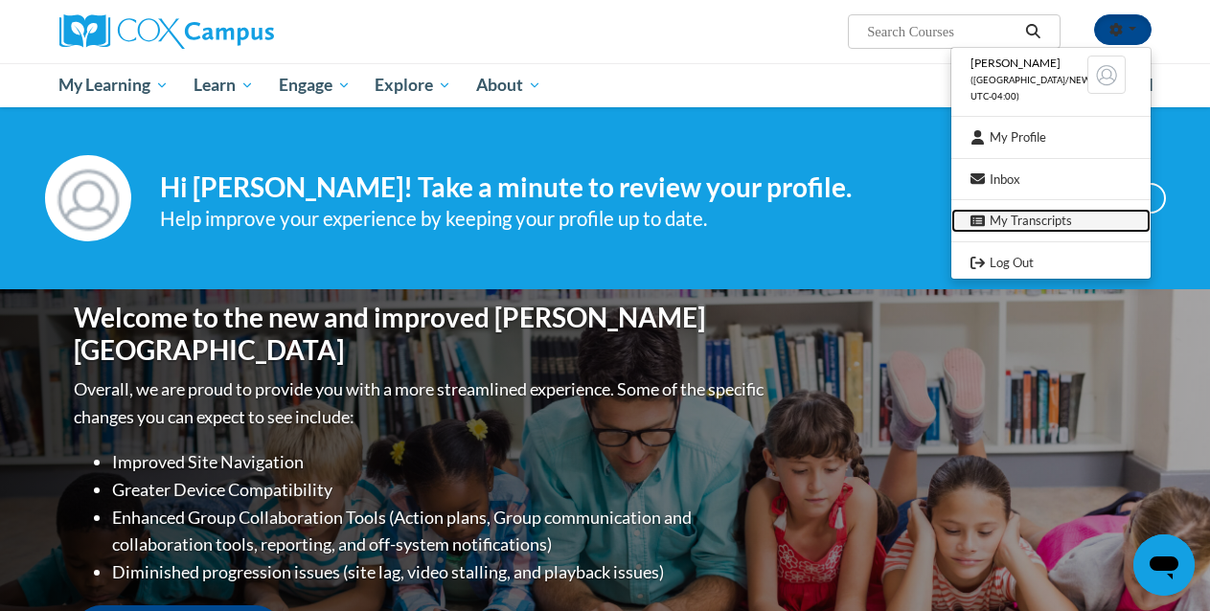
click at [1009, 224] on link "My Transcripts" at bounding box center [1051, 221] width 199 height 24
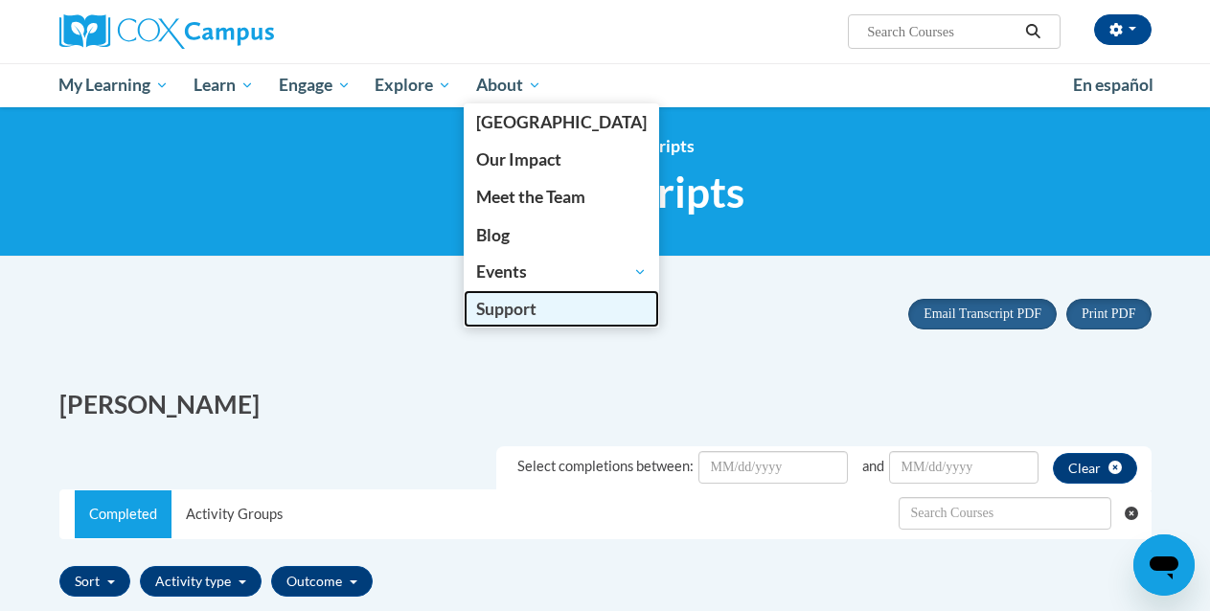
click at [506, 303] on span "Support" at bounding box center [506, 309] width 60 height 20
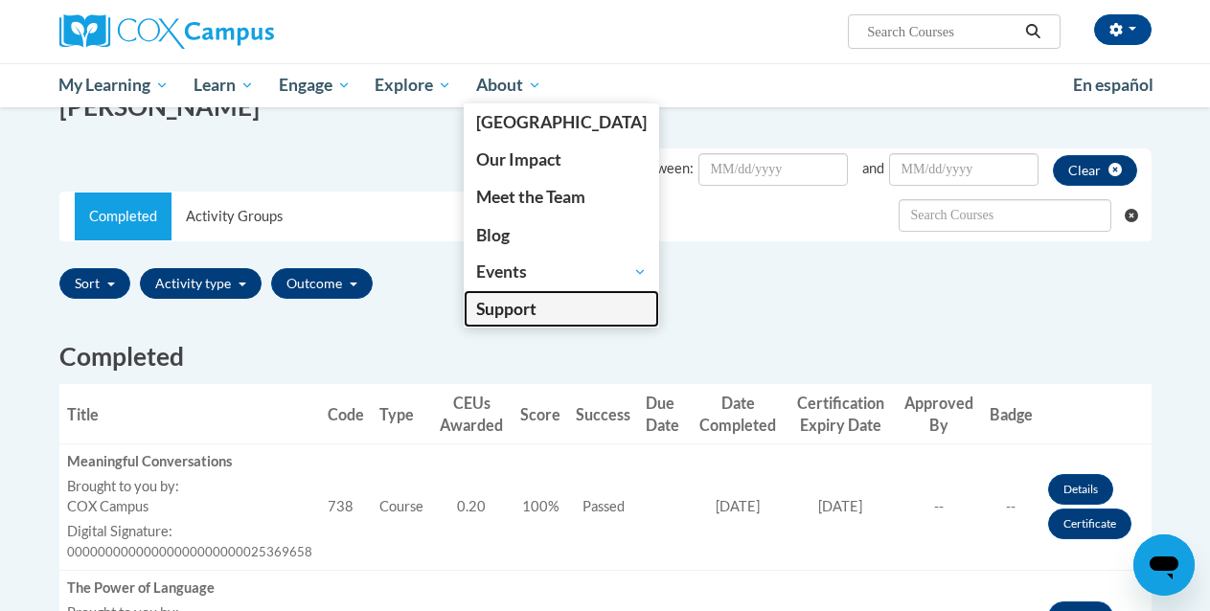
scroll to position [255, 0]
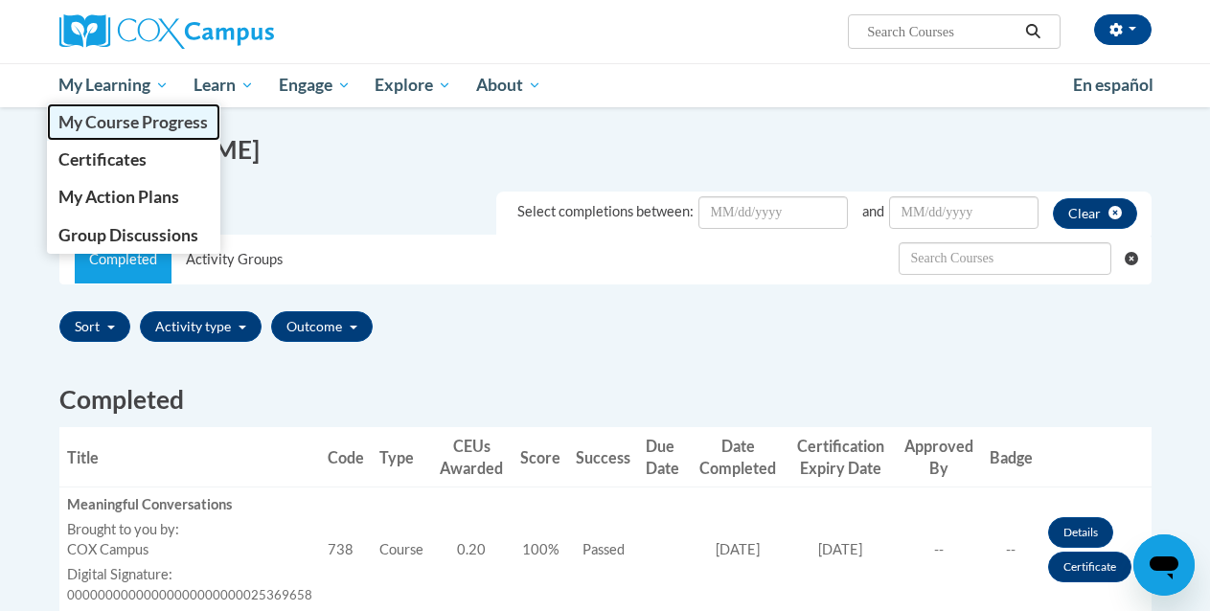
click at [143, 128] on span "My Course Progress" at bounding box center [133, 122] width 150 height 20
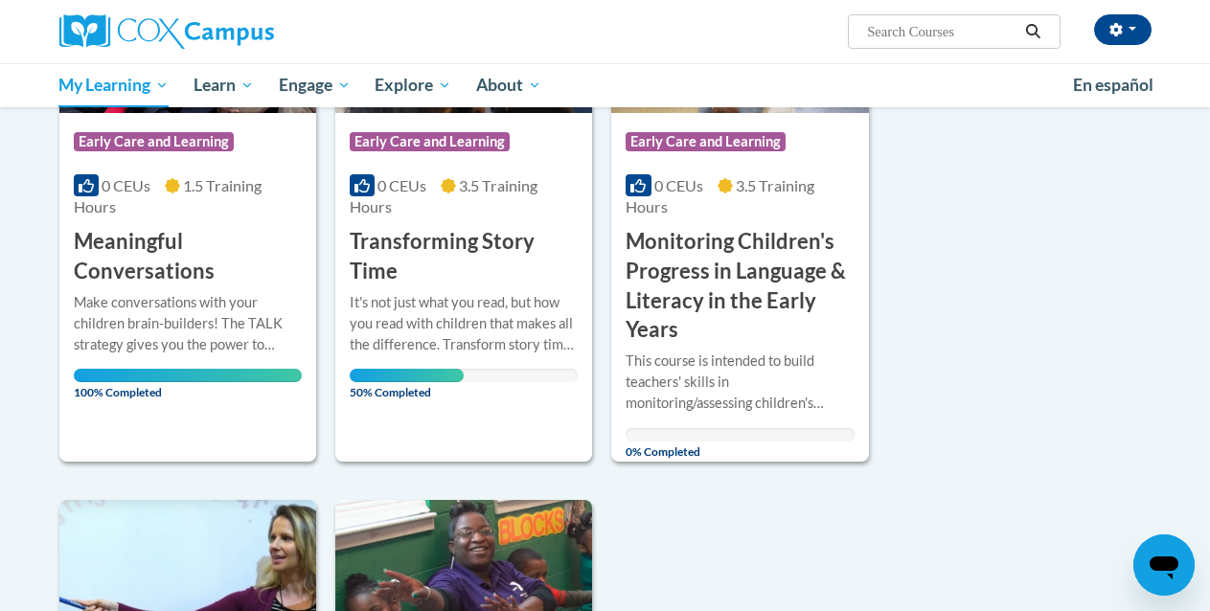
scroll to position [410, 0]
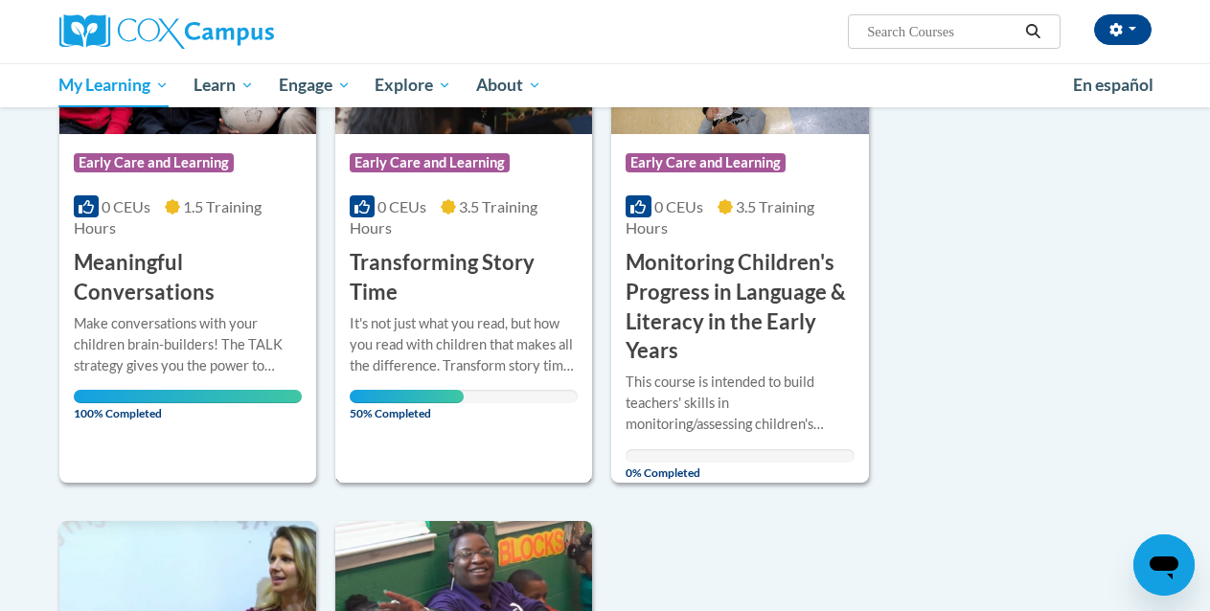
click at [400, 448] on div "Course Category: Early Care and Learning 0 CEUs 3.5 Training Hours COURSE Trans…" at bounding box center [463, 211] width 257 height 544
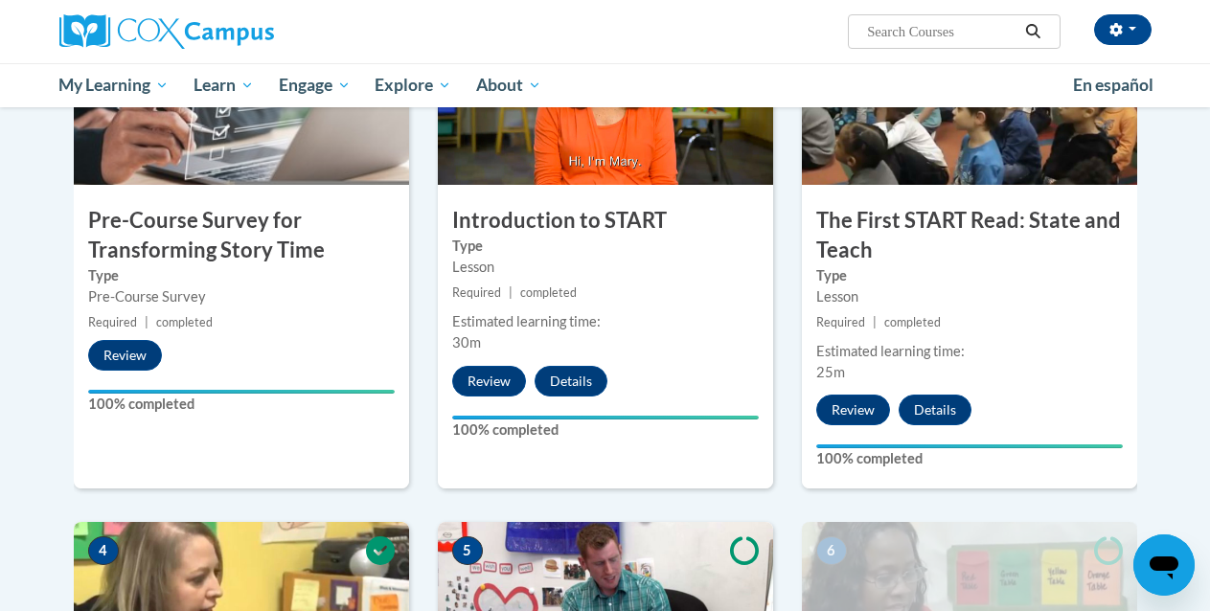
scroll to position [506, 0]
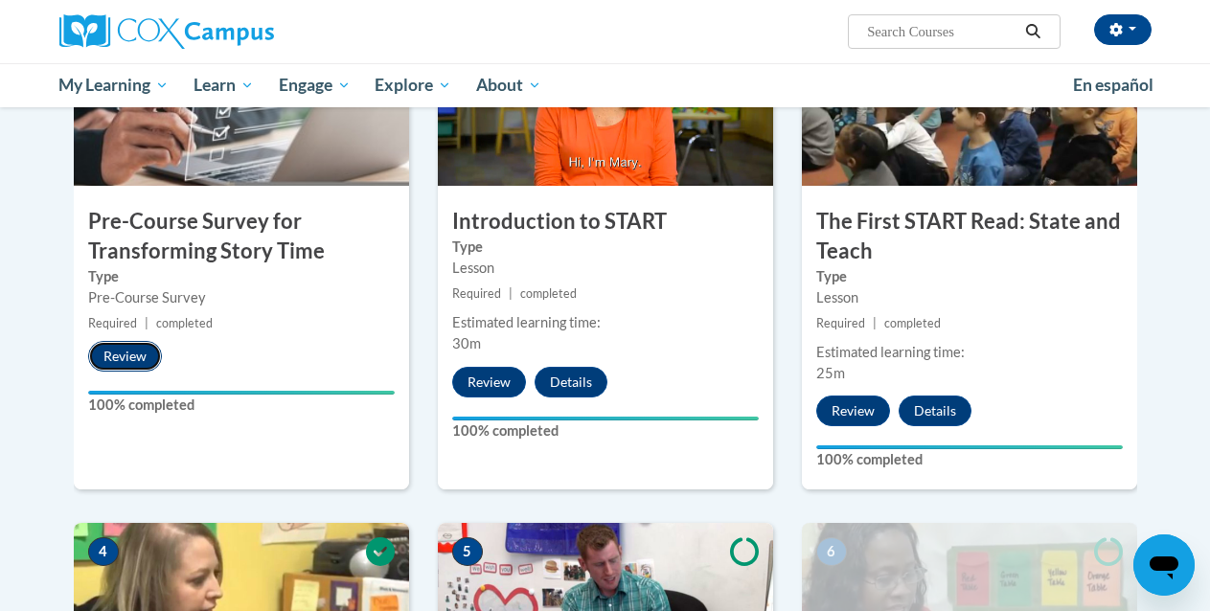
click at [131, 359] on button "Review" at bounding box center [125, 356] width 74 height 31
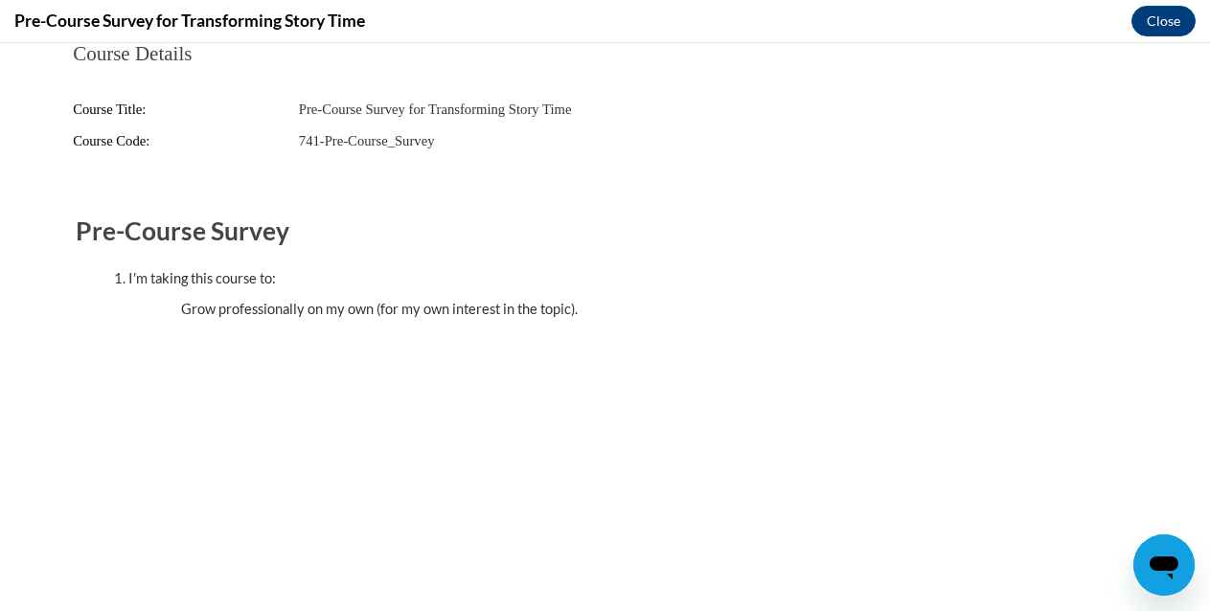
scroll to position [0, 0]
click at [1153, 30] on button "Close" at bounding box center [1164, 21] width 64 height 31
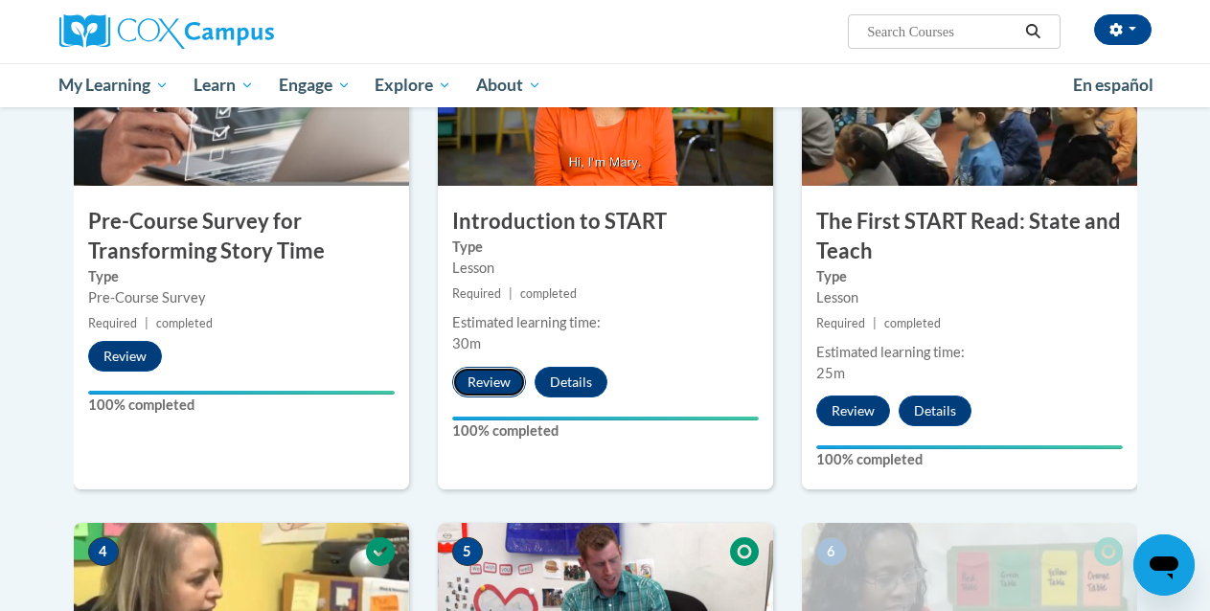
click at [505, 387] on button "Review" at bounding box center [489, 382] width 74 height 31
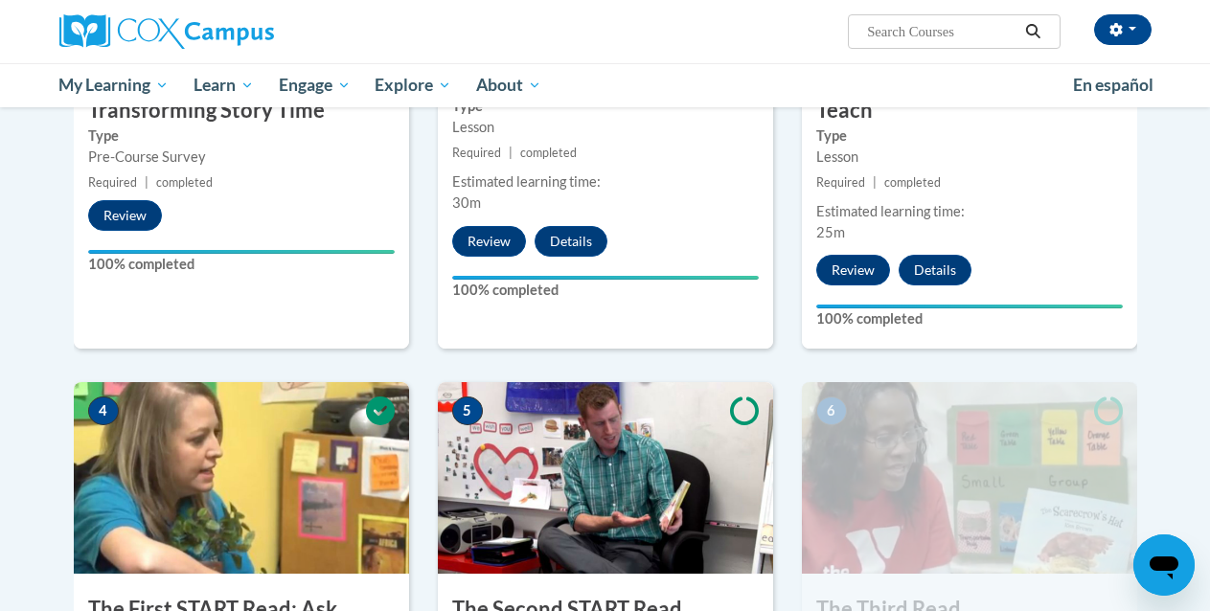
scroll to position [663, 0]
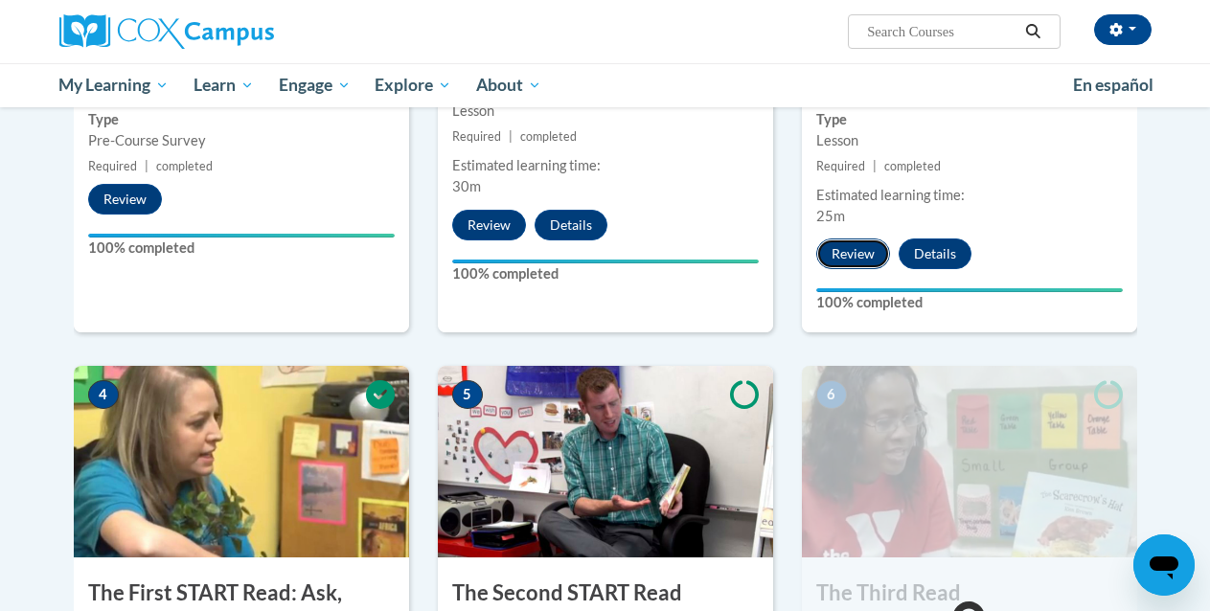
click at [847, 265] on button "Review" at bounding box center [854, 254] width 74 height 31
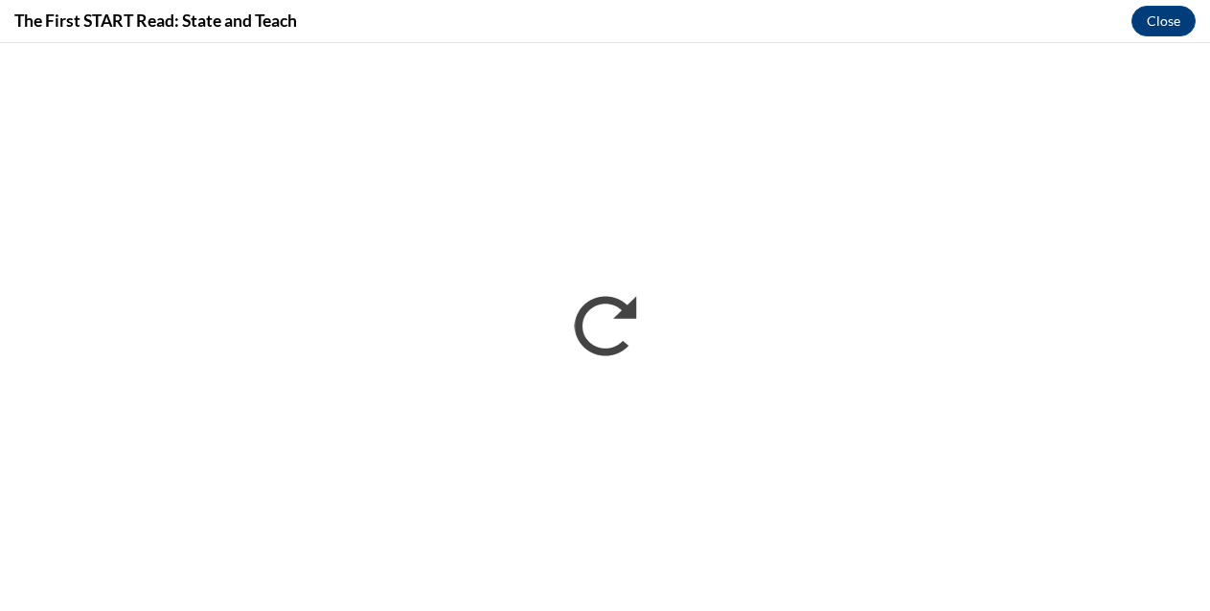
scroll to position [0, 0]
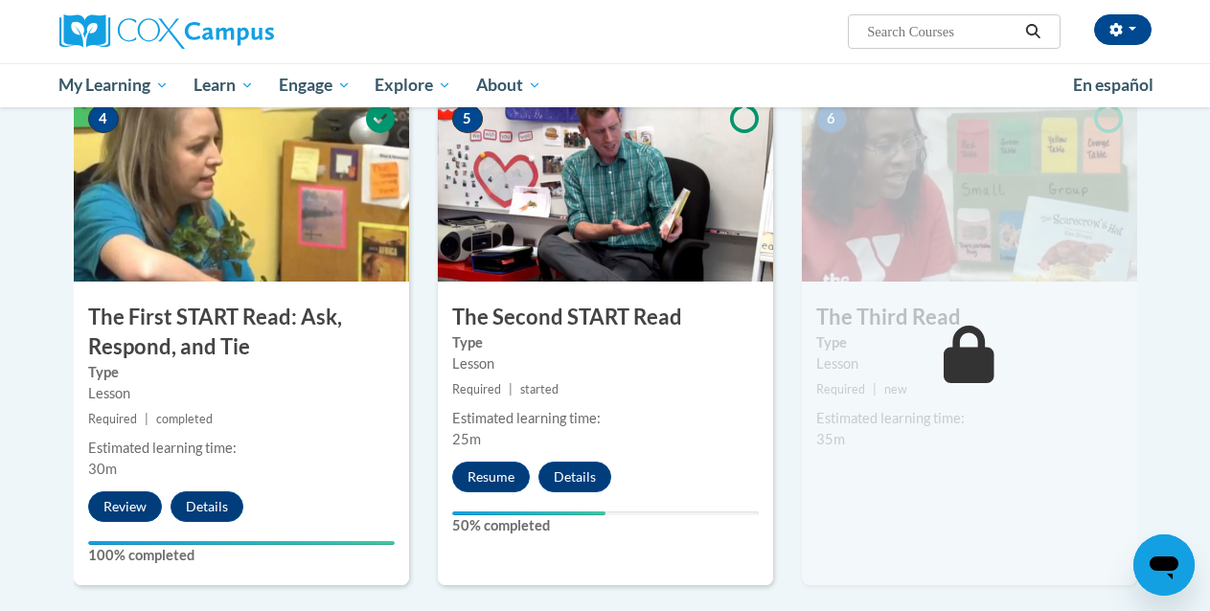
scroll to position [942, 0]
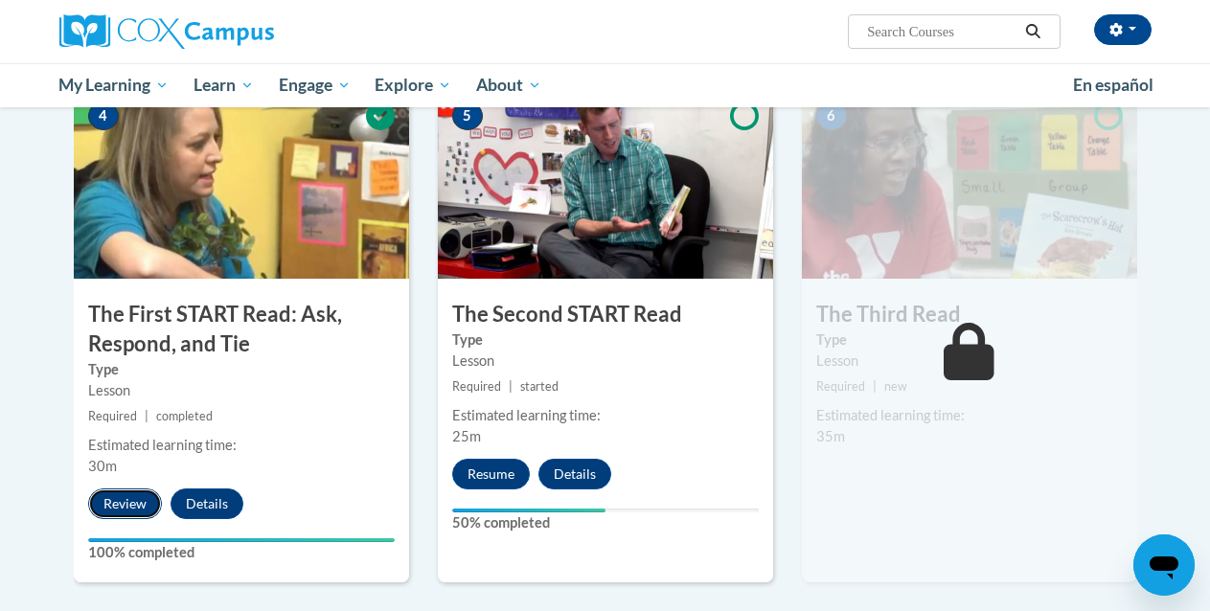
click at [117, 517] on button "Review" at bounding box center [125, 504] width 74 height 31
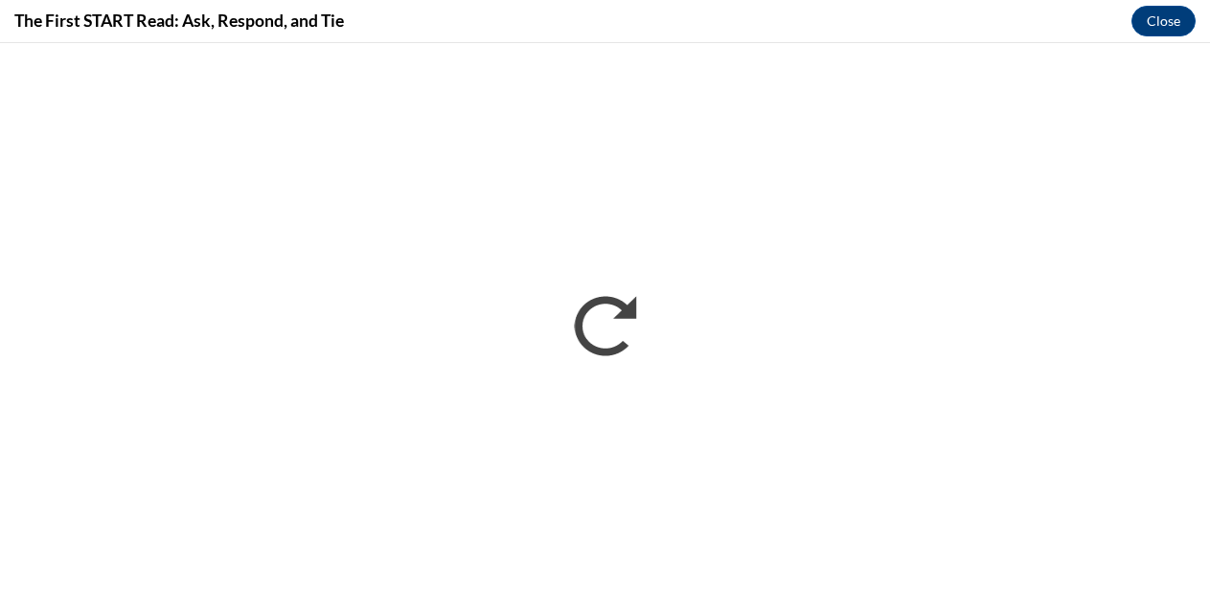
scroll to position [0, 0]
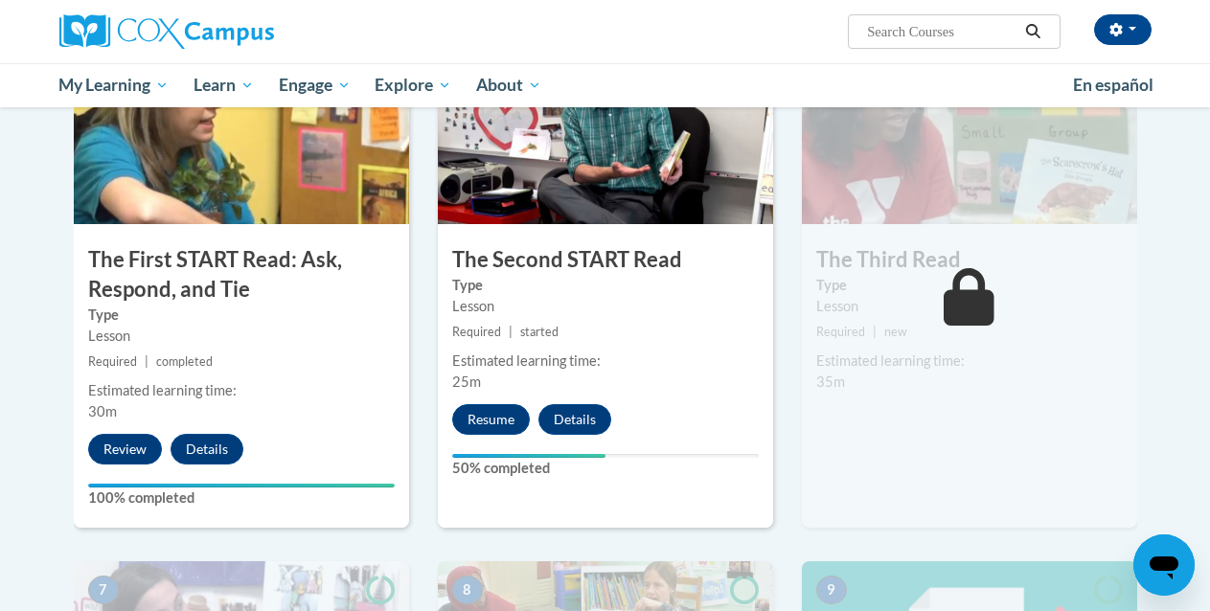
scroll to position [999, 0]
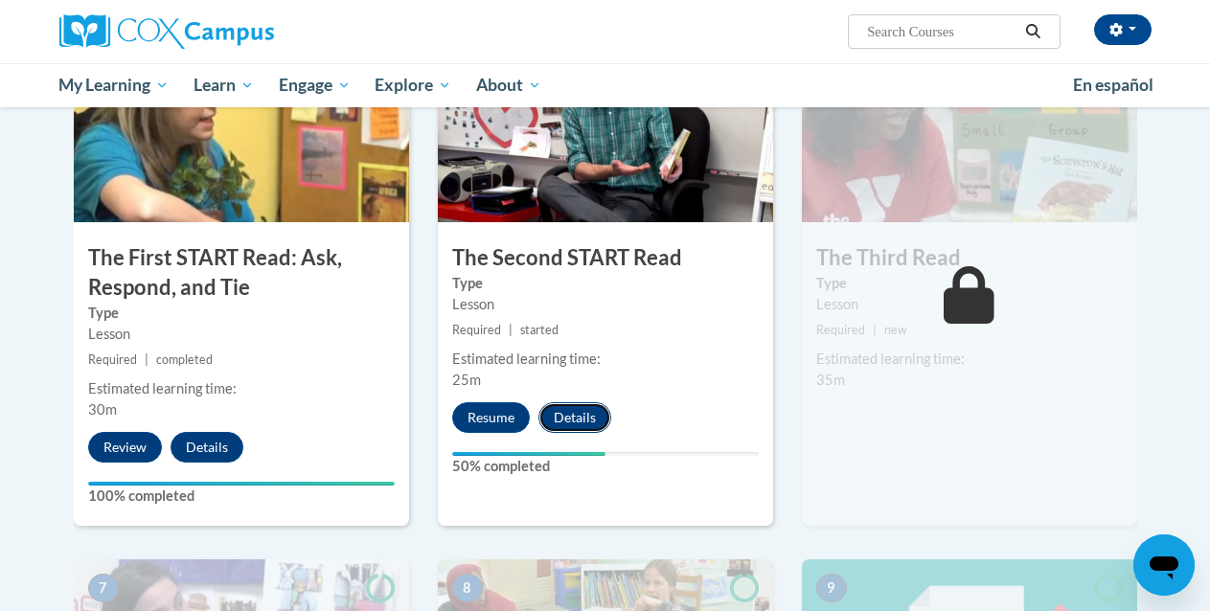
click at [555, 424] on button "Details" at bounding box center [575, 418] width 73 height 31
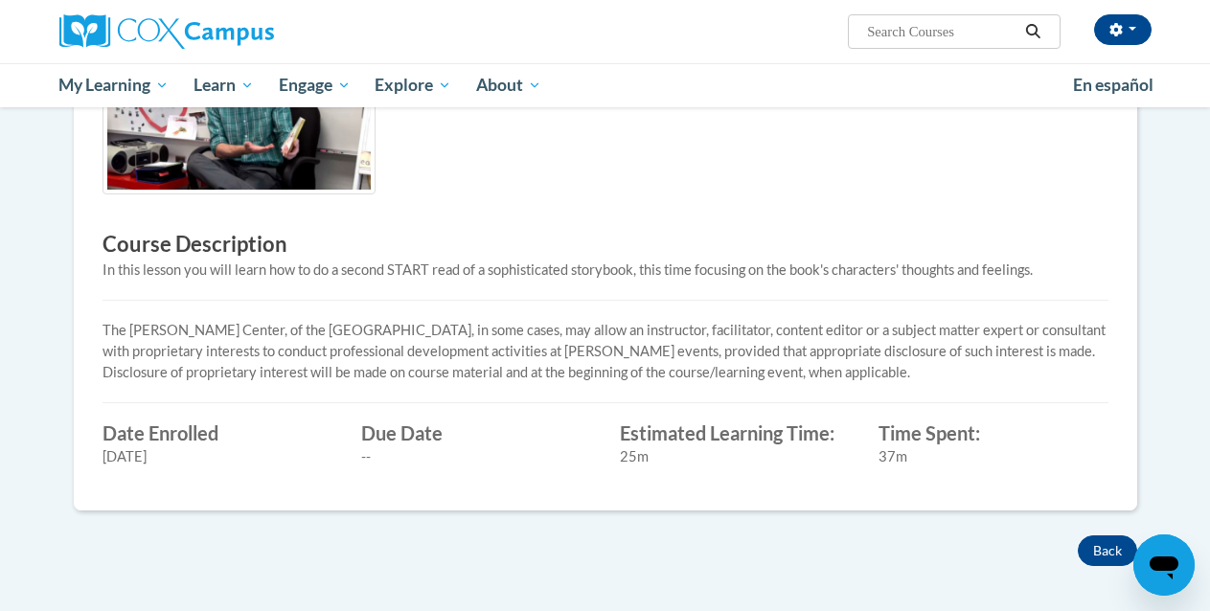
scroll to position [474, 0]
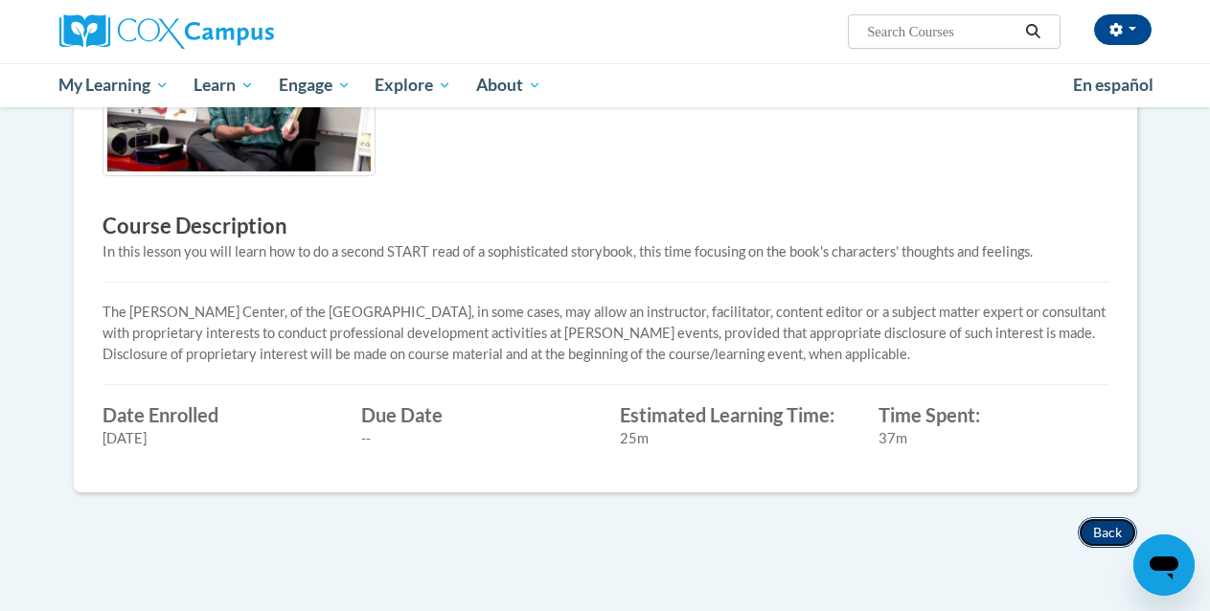
click at [1107, 534] on button "Back" at bounding box center [1107, 533] width 59 height 31
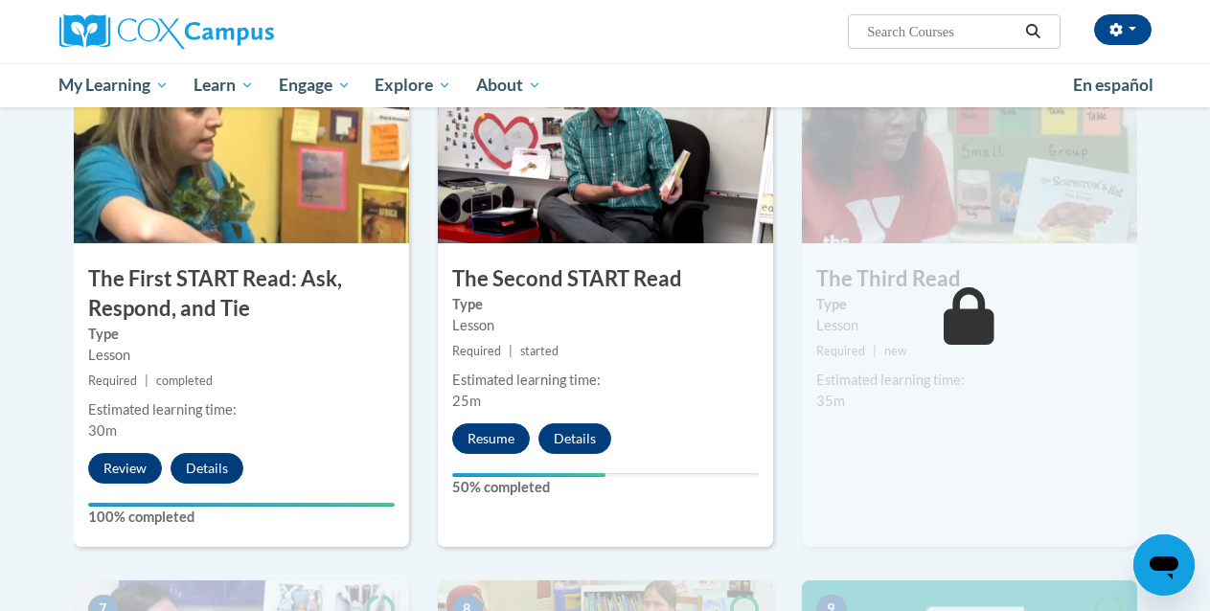
scroll to position [976, 0]
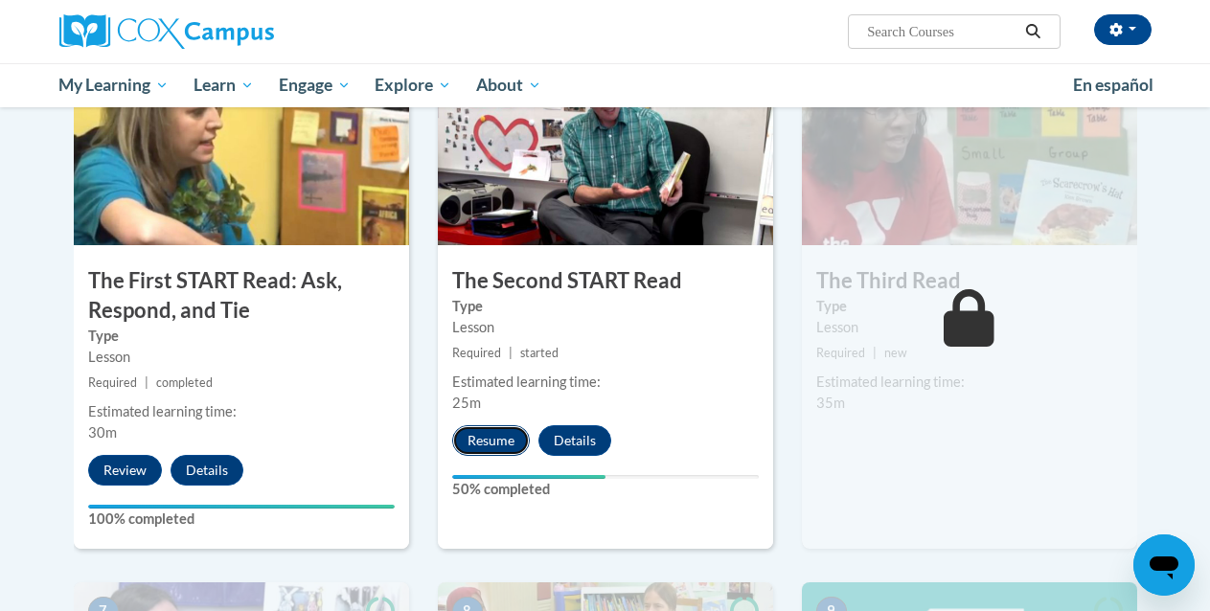
click at [499, 449] on button "Resume" at bounding box center [491, 441] width 78 height 31
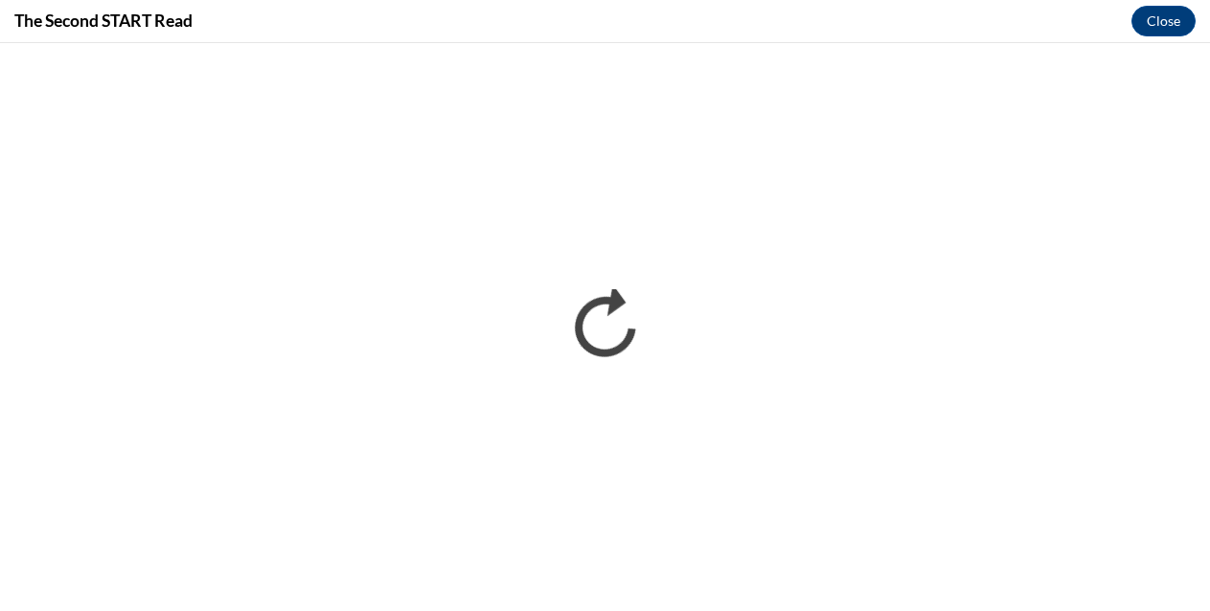
scroll to position [0, 0]
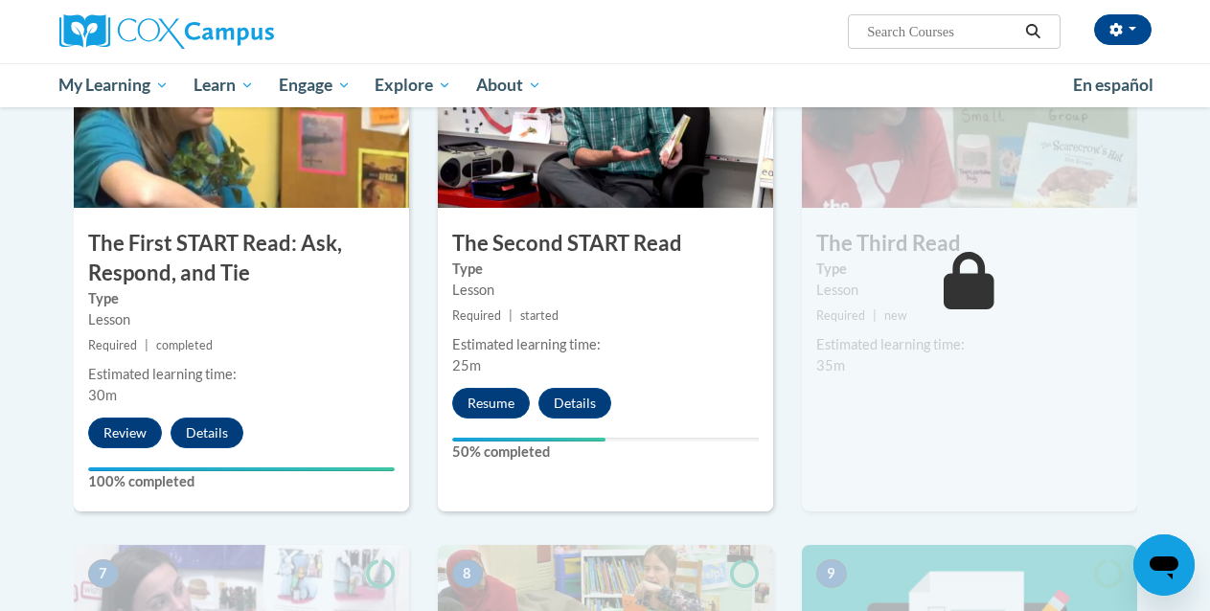
scroll to position [1015, 0]
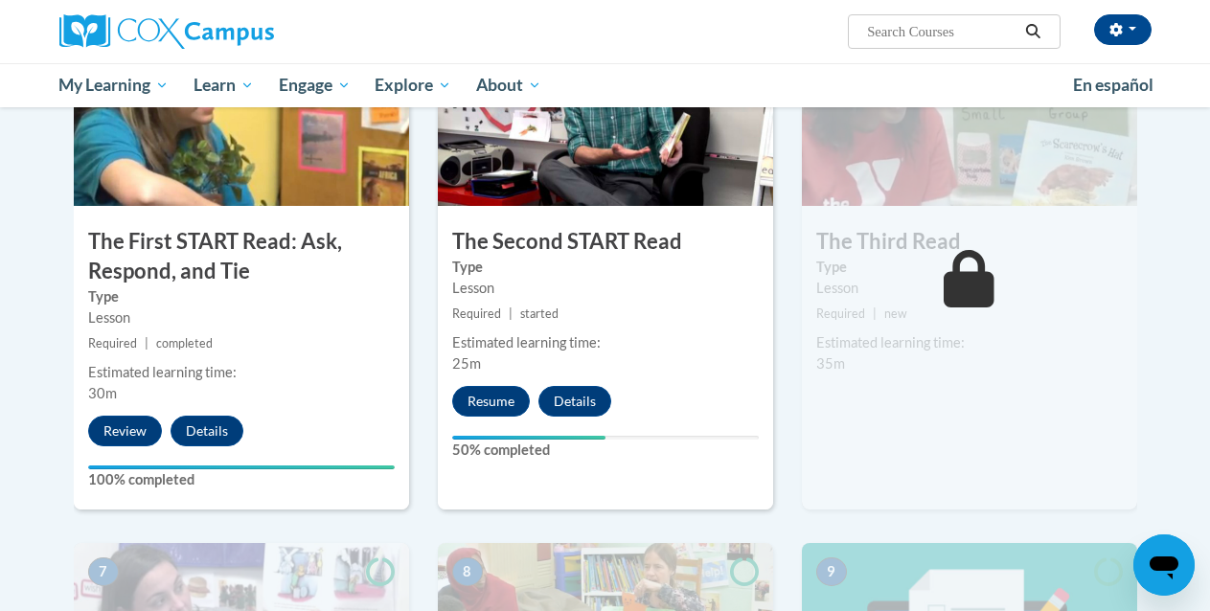
click at [823, 329] on div "6 The Third Read Type Lesson Required | new Estimated learning time: 35m Start …" at bounding box center [969, 261] width 335 height 495
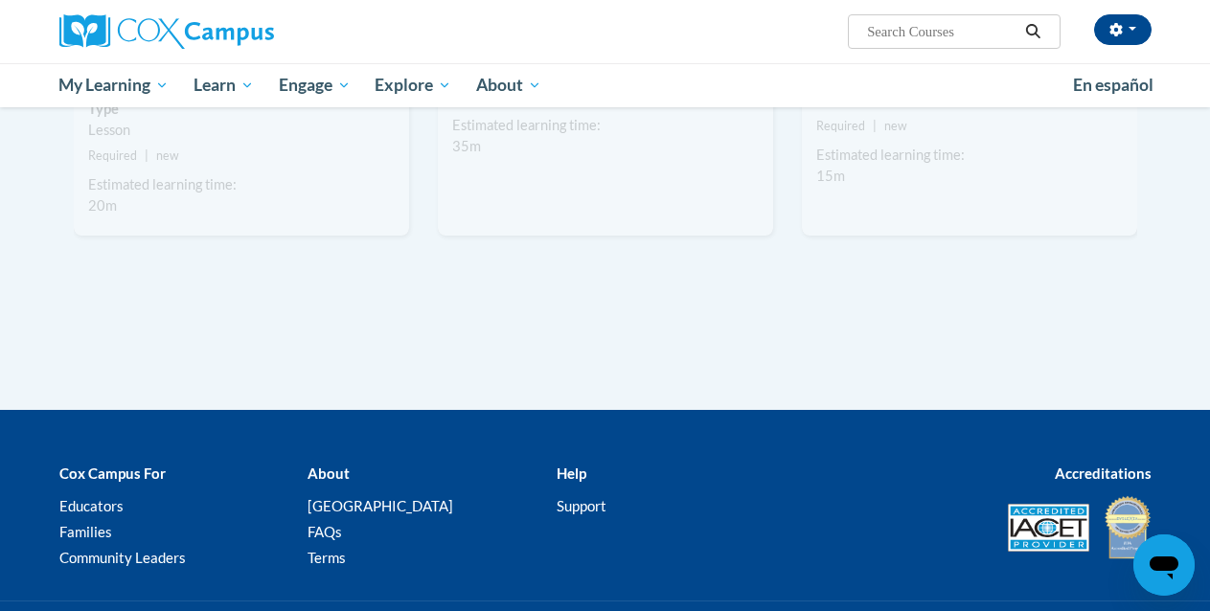
scroll to position [1757, 0]
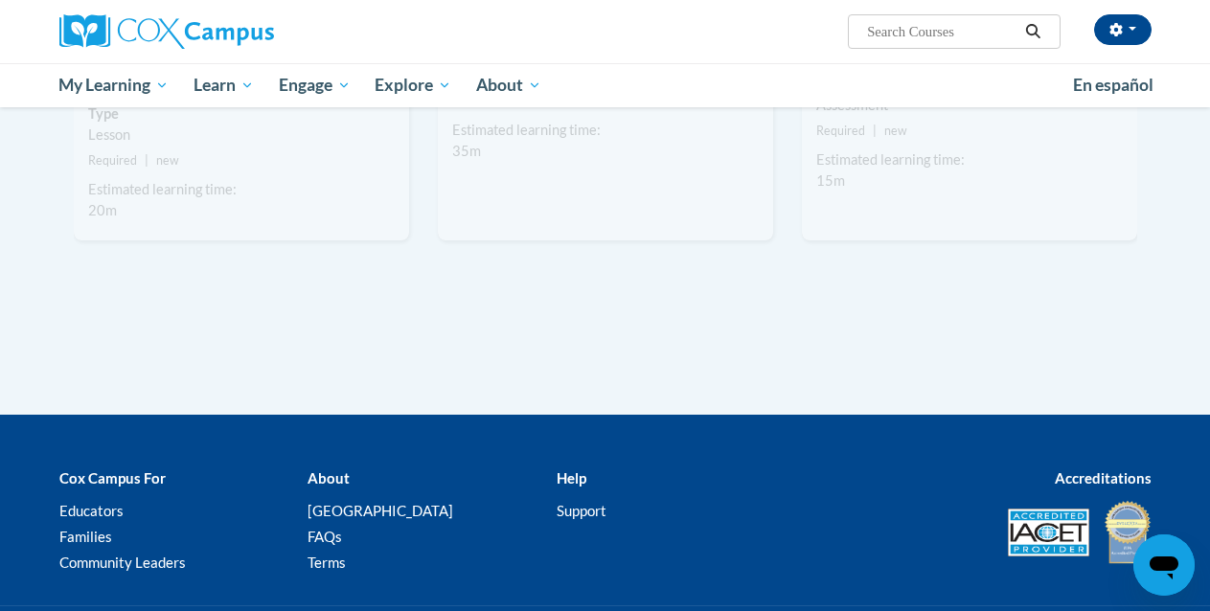
click at [568, 470] on b "Help" at bounding box center [572, 478] width 30 height 17
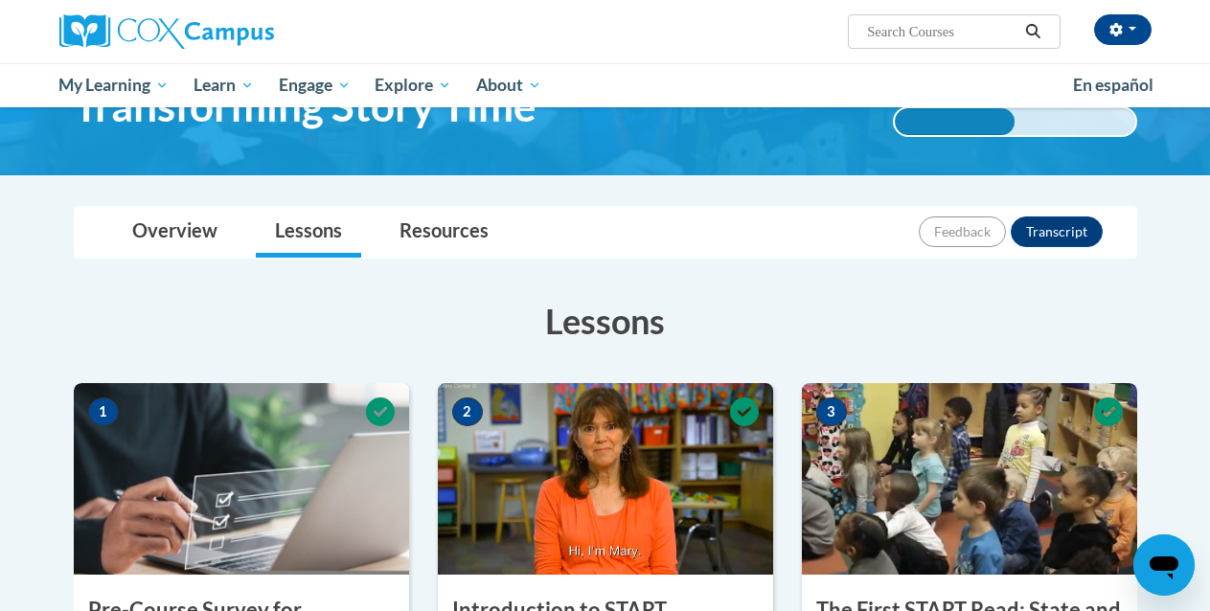
scroll to position [0, 0]
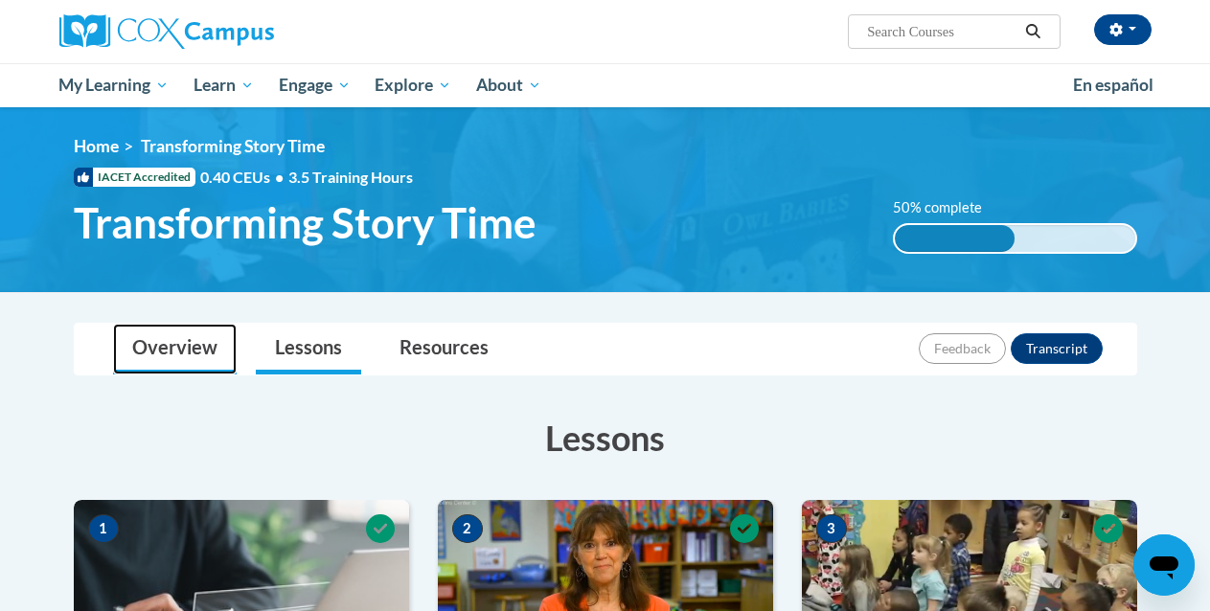
click at [186, 361] on link "Overview" at bounding box center [175, 349] width 124 height 51
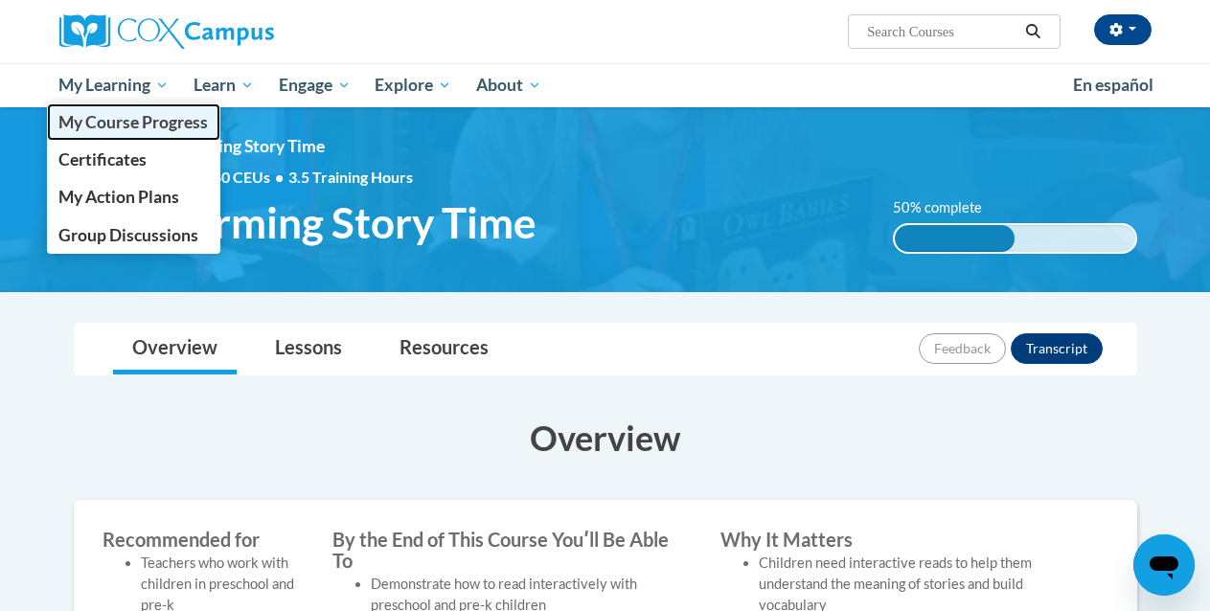
click at [109, 123] on span "My Course Progress" at bounding box center [133, 122] width 150 height 20
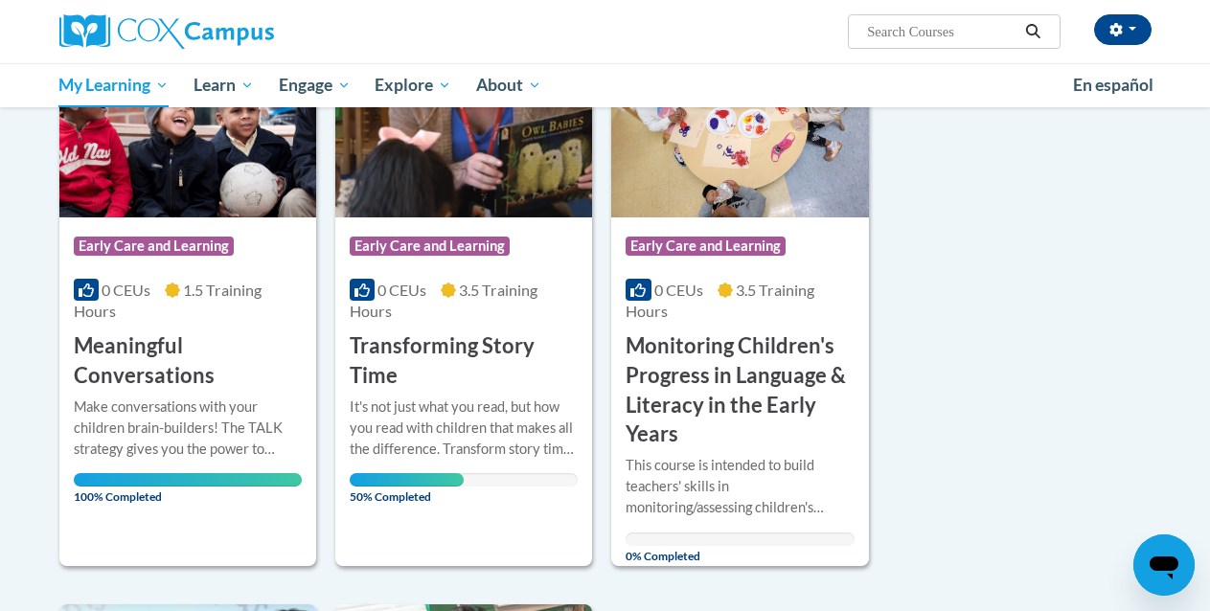
scroll to position [326, 0]
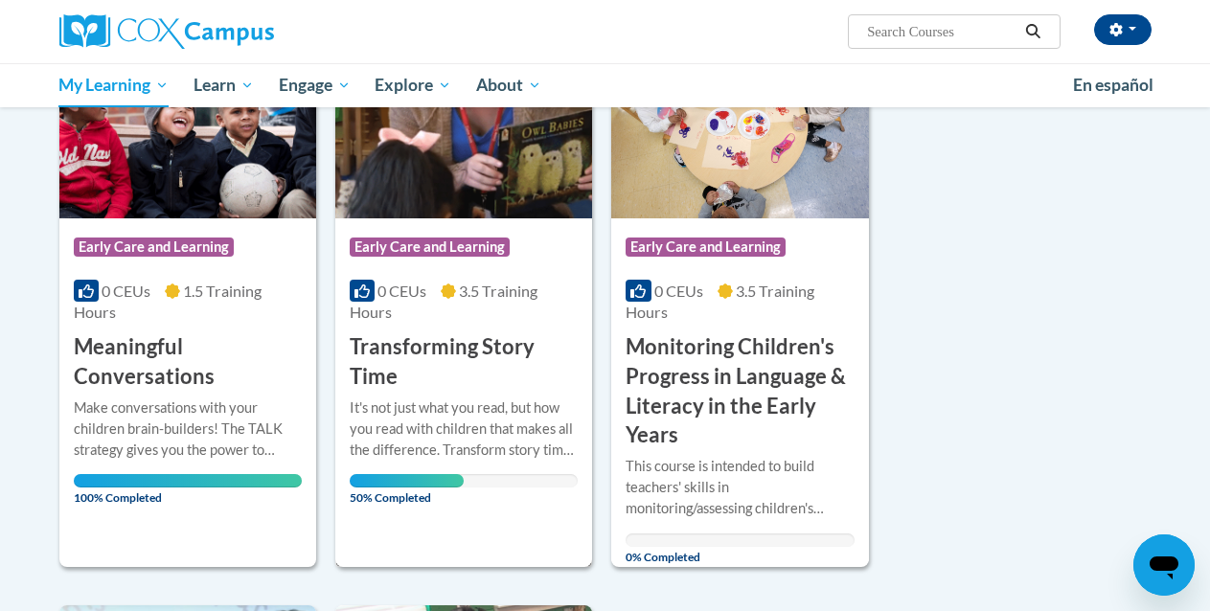
click at [441, 484] on span "50% Completed" at bounding box center [407, 489] width 114 height 31
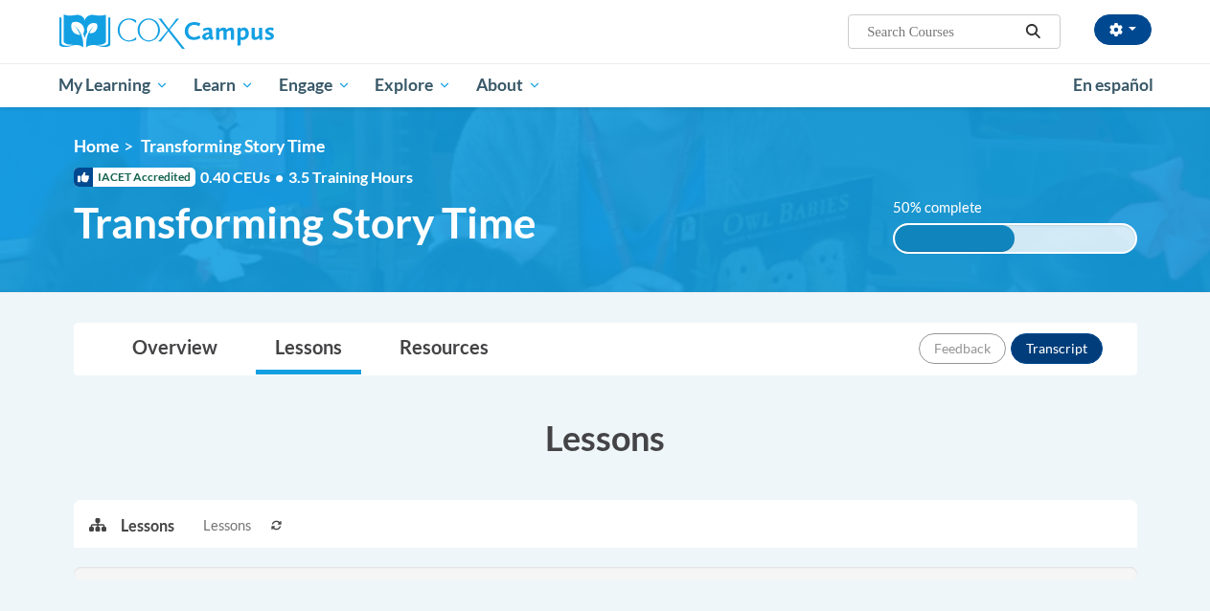
click at [440, 483] on div "Lessons Active Lessons Lessons Preview Activity" at bounding box center [605, 546] width 1093 height 303
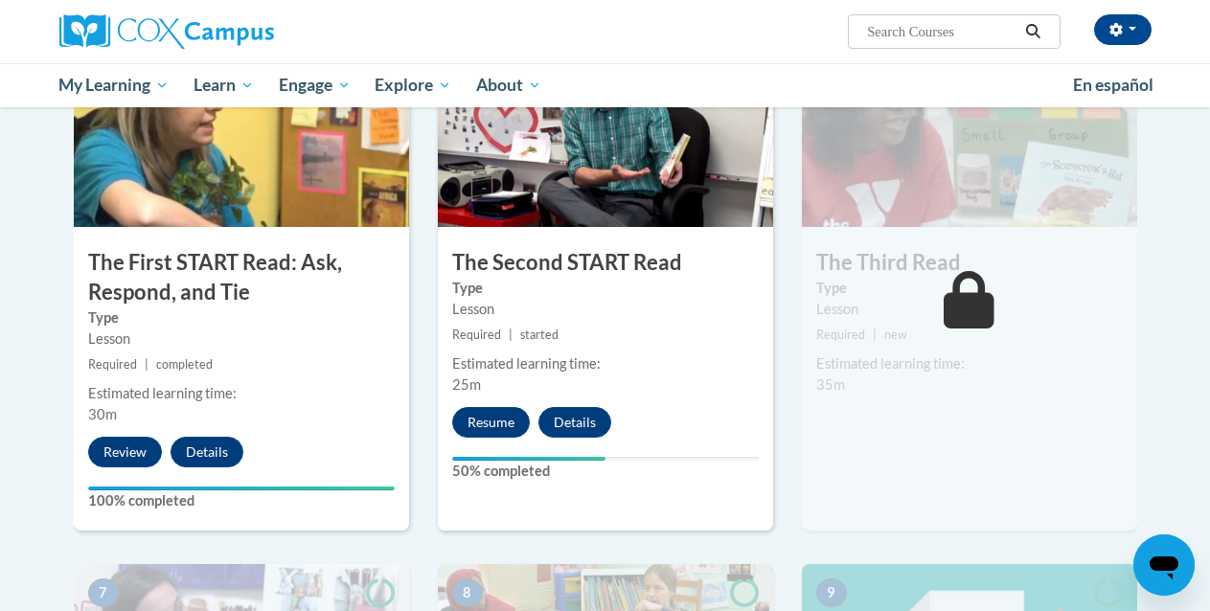
scroll to position [997, 0]
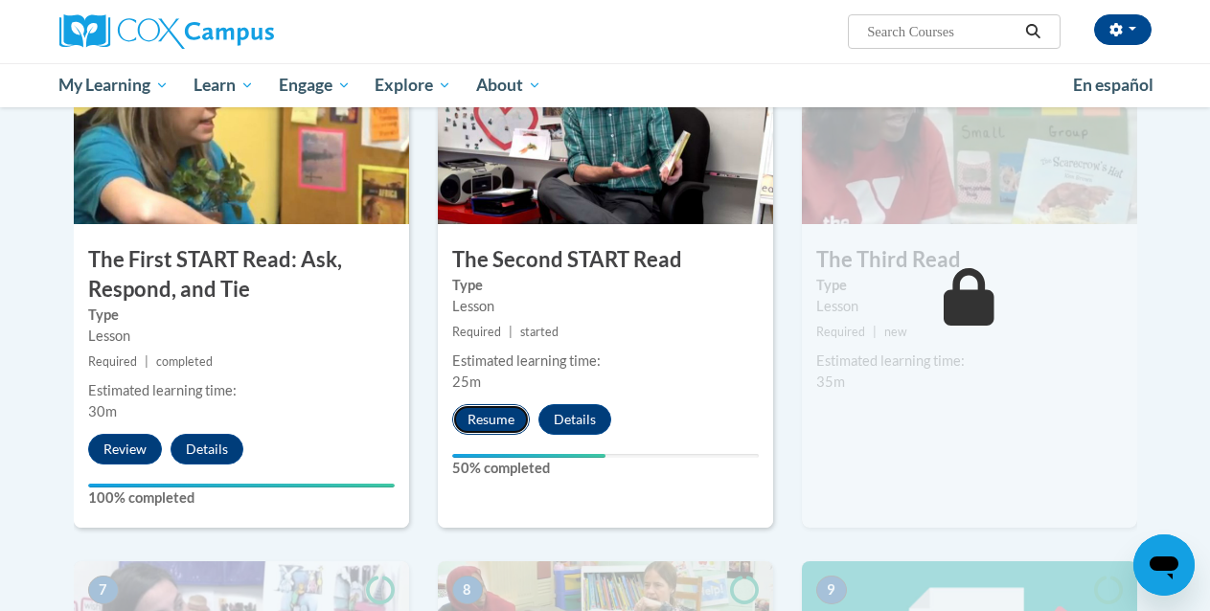
click at [478, 429] on button "Resume" at bounding box center [491, 419] width 78 height 31
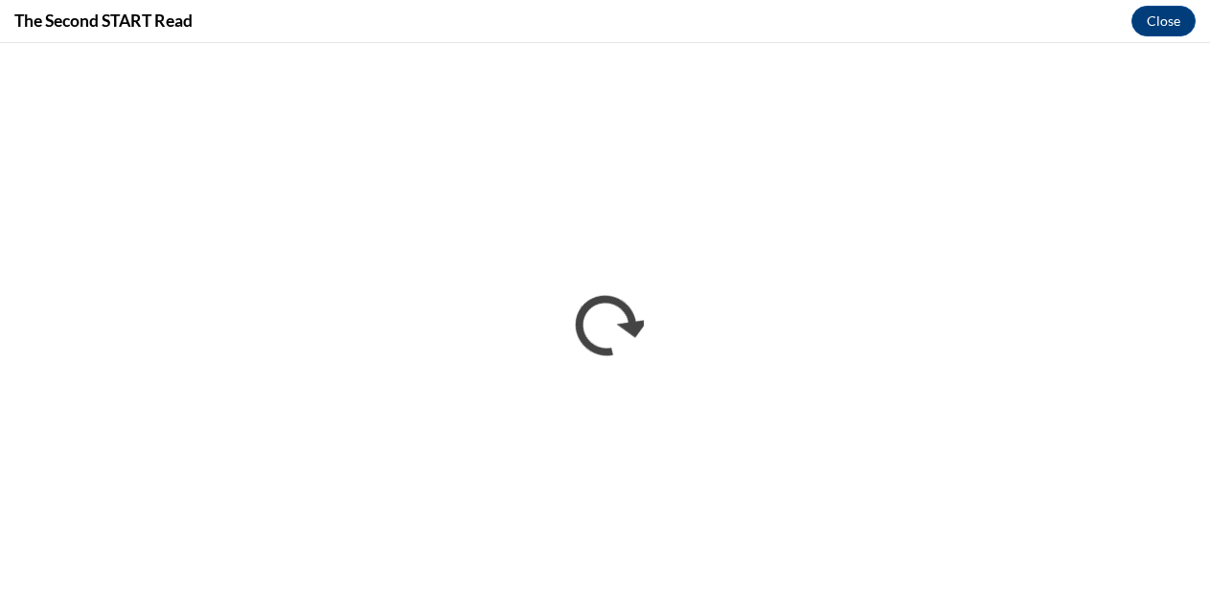
scroll to position [0, 0]
click at [1145, 25] on button "Close" at bounding box center [1164, 21] width 64 height 31
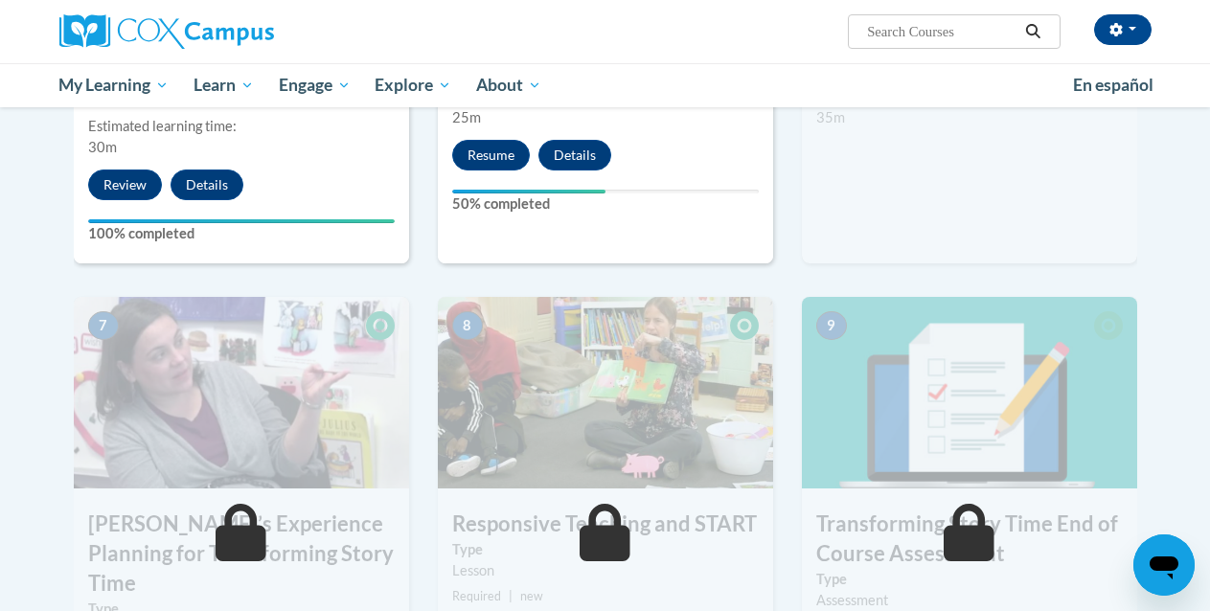
scroll to position [1235, 0]
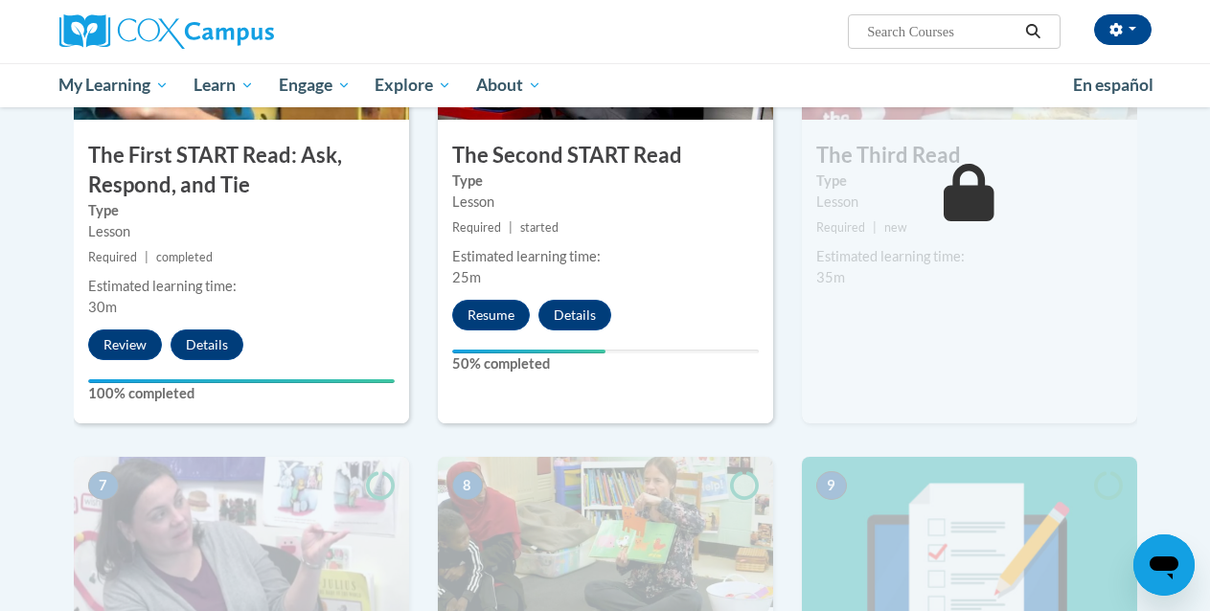
scroll to position [1038, 0]
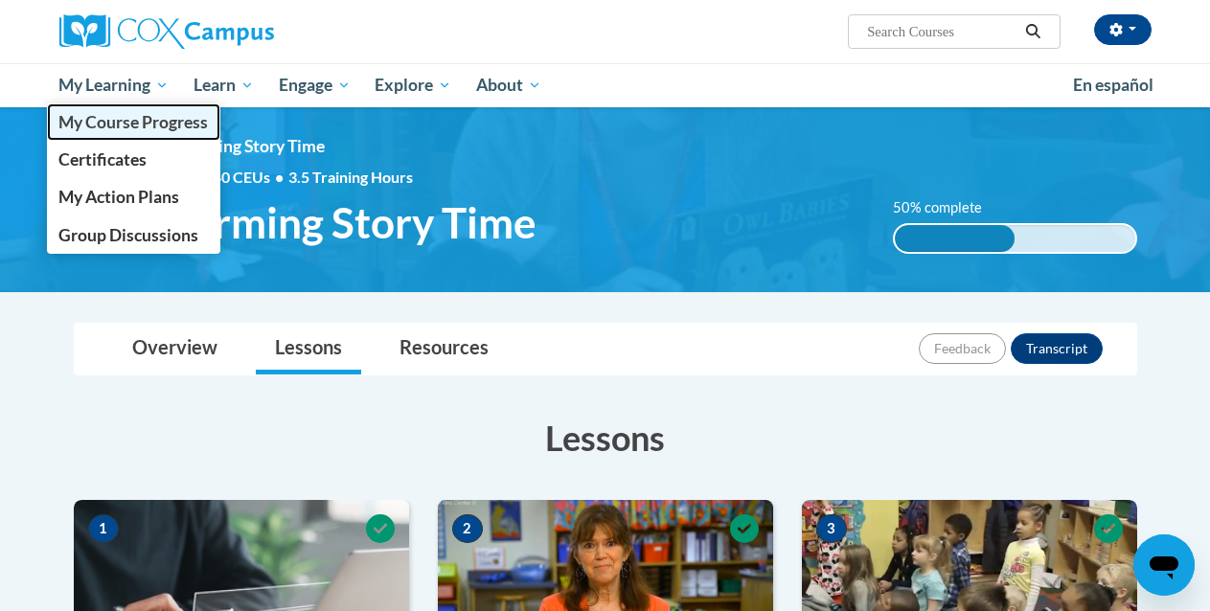
click at [126, 128] on span "My Course Progress" at bounding box center [133, 122] width 150 height 20
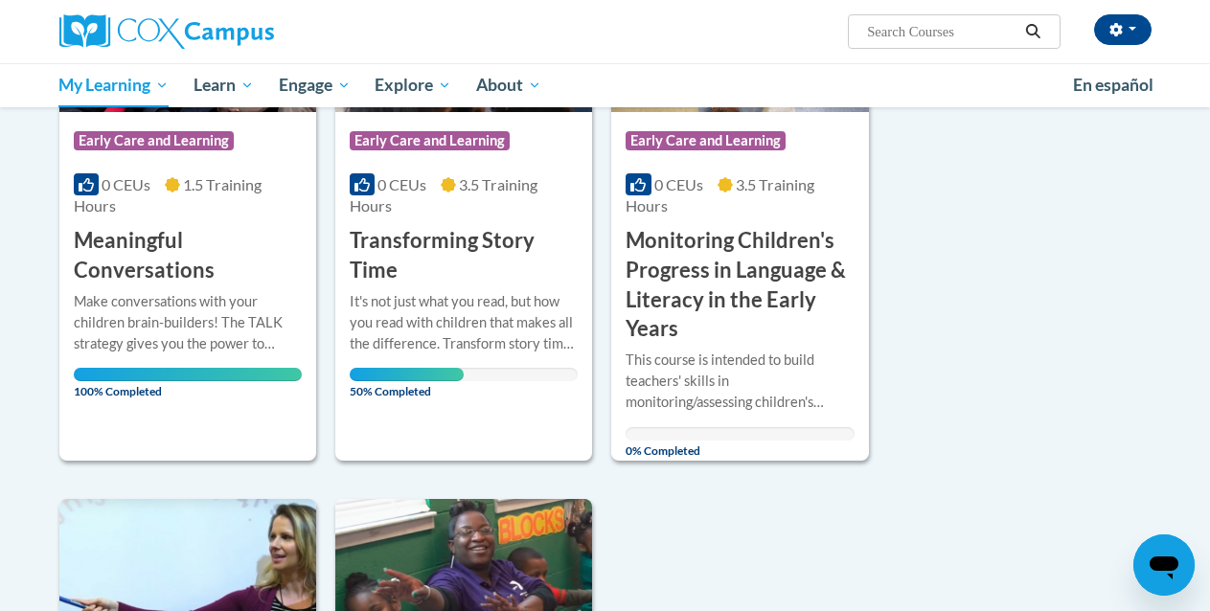
scroll to position [437, 0]
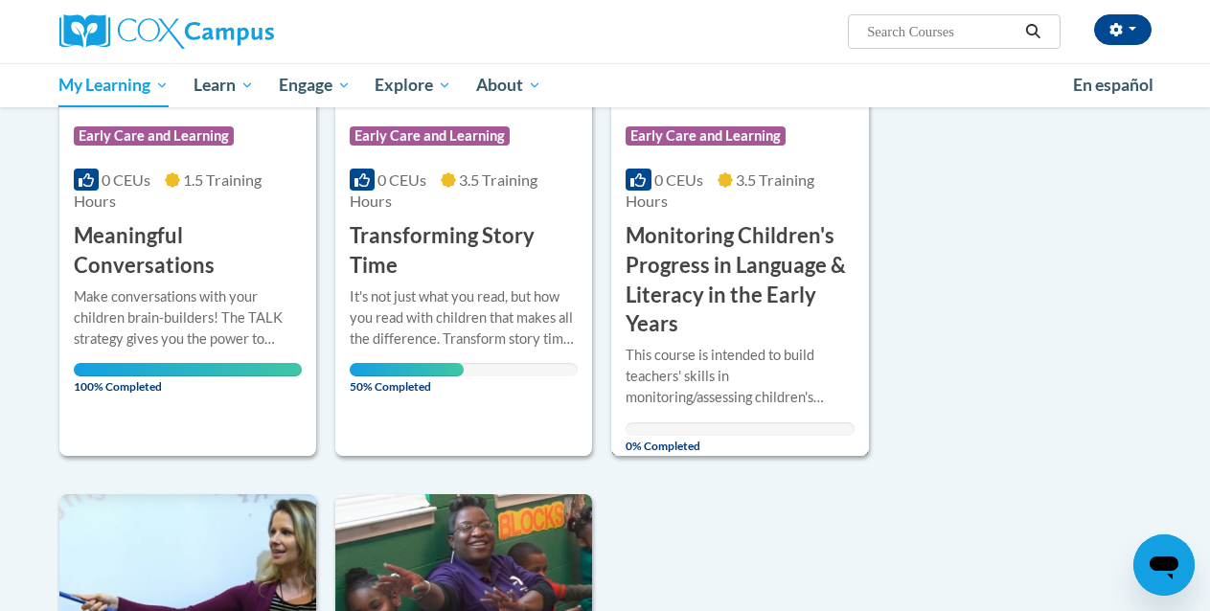
click at [679, 432] on div "0% Completed" at bounding box center [740, 429] width 228 height 13
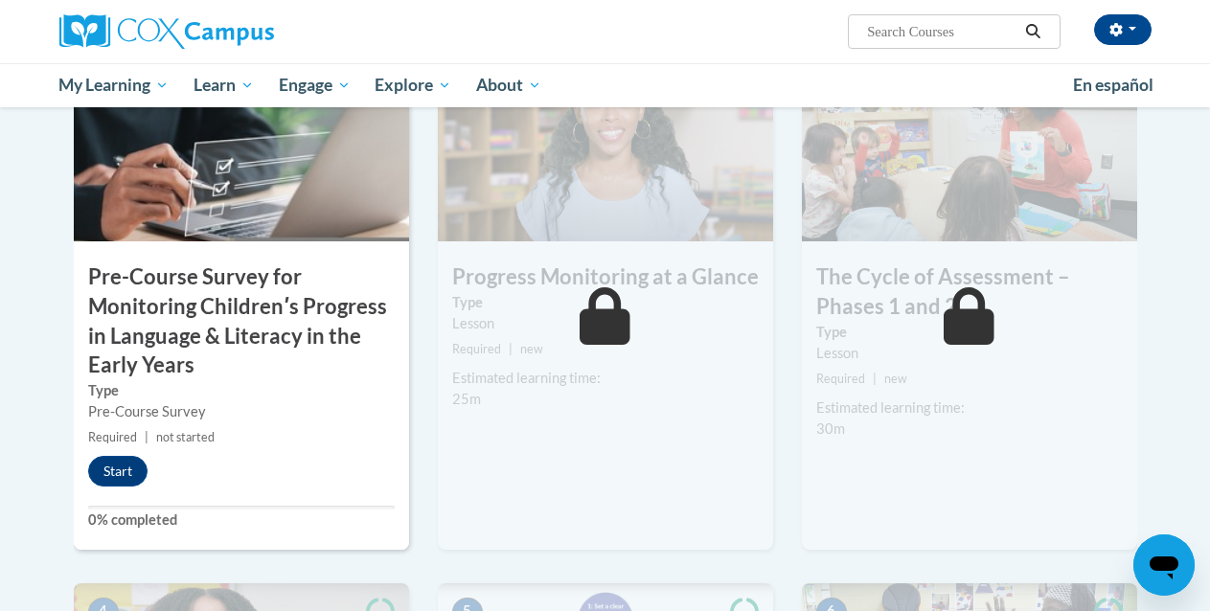
scroll to position [499, 0]
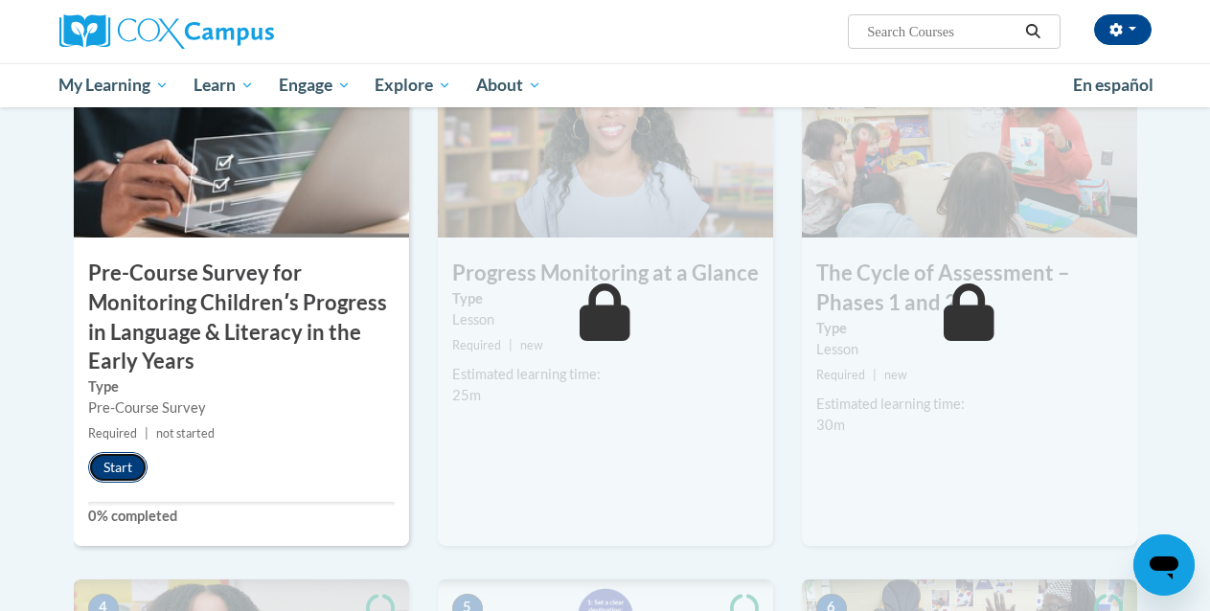
click at [109, 472] on button "Start" at bounding box center [117, 467] width 59 height 31
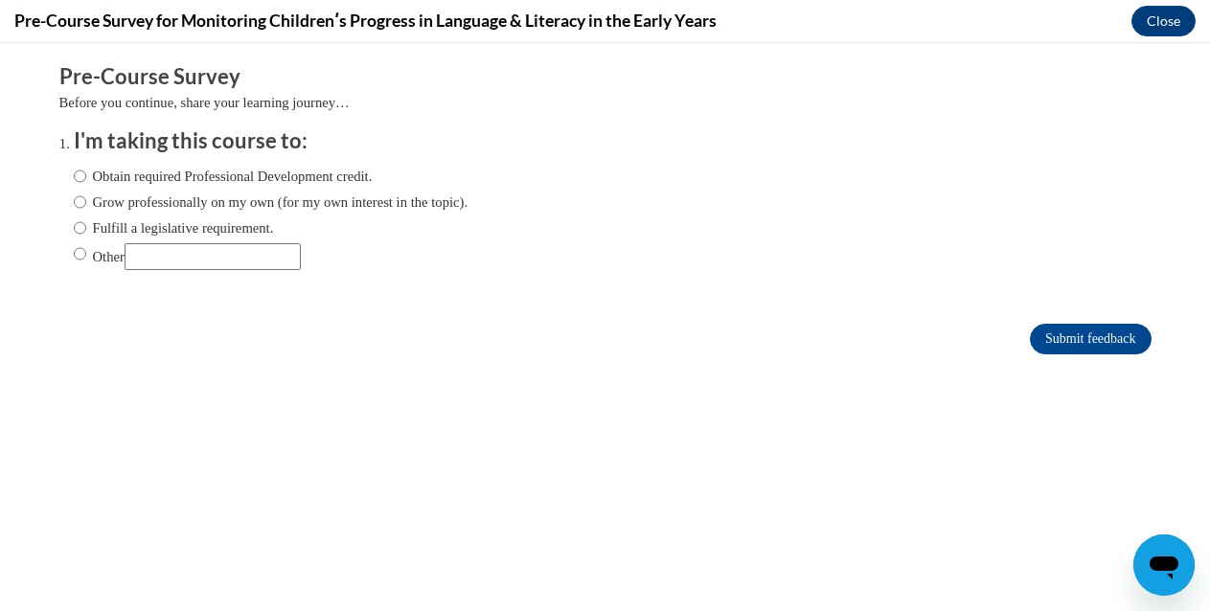
scroll to position [0, 0]
click at [80, 206] on input "Grow professionally on my own (for my own interest in the topic)." at bounding box center [80, 202] width 12 height 21
radio input "true"
click at [1079, 335] on input "Submit feedback" at bounding box center [1090, 339] width 121 height 31
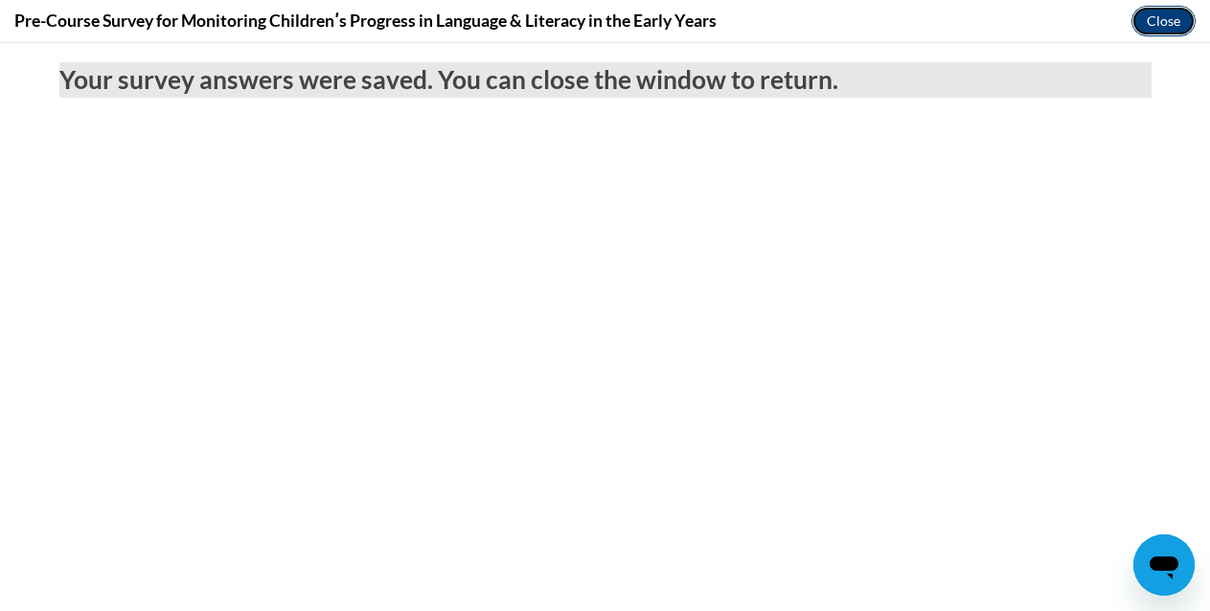
click at [1182, 27] on button "Close" at bounding box center [1164, 21] width 64 height 31
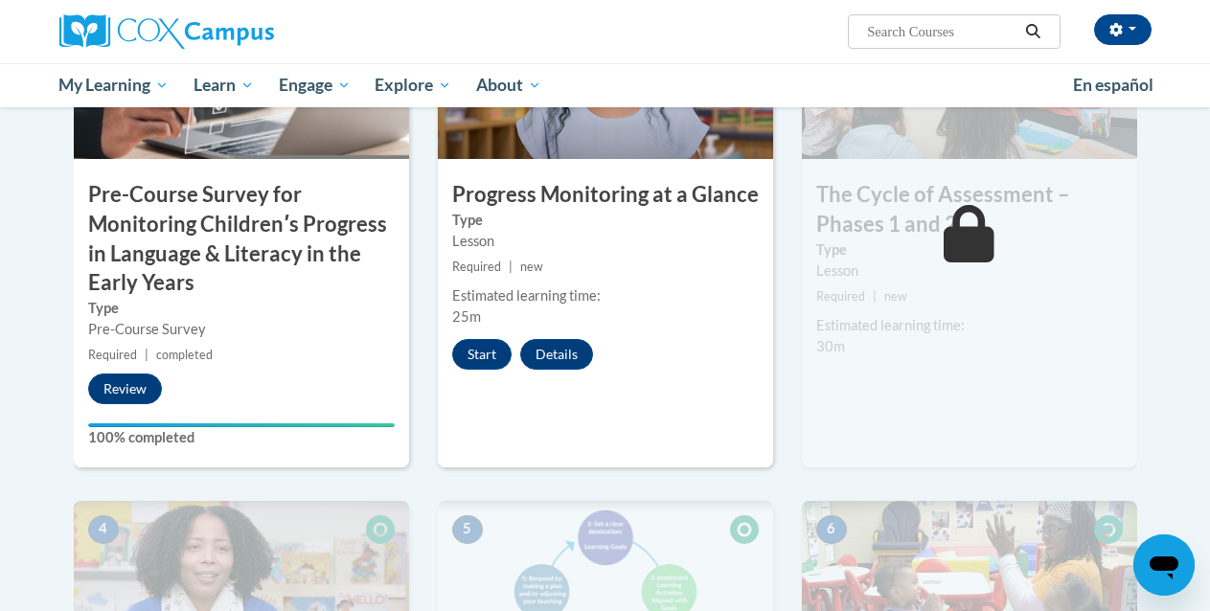
scroll to position [588, 0]
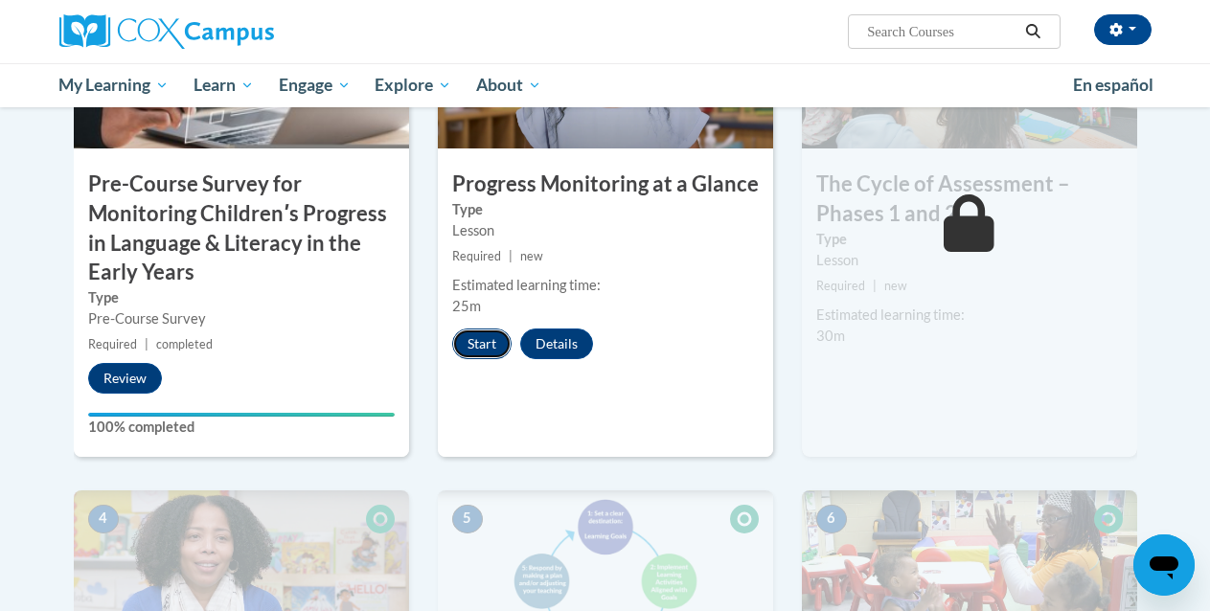
click at [491, 348] on button "Start" at bounding box center [481, 344] width 59 height 31
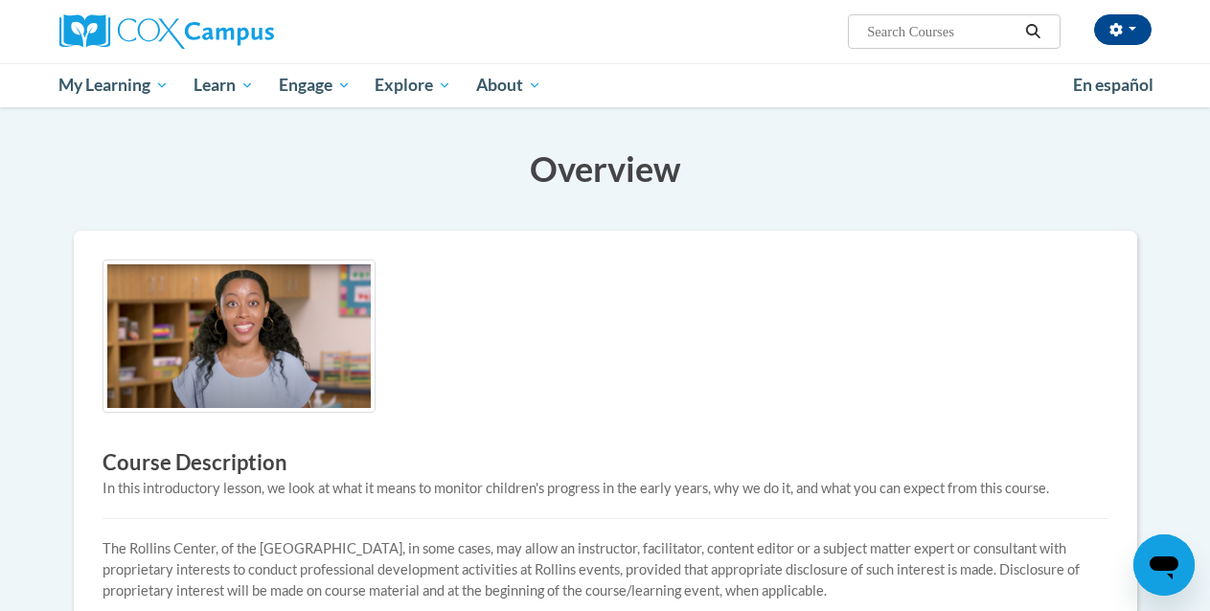
scroll to position [174, 0]
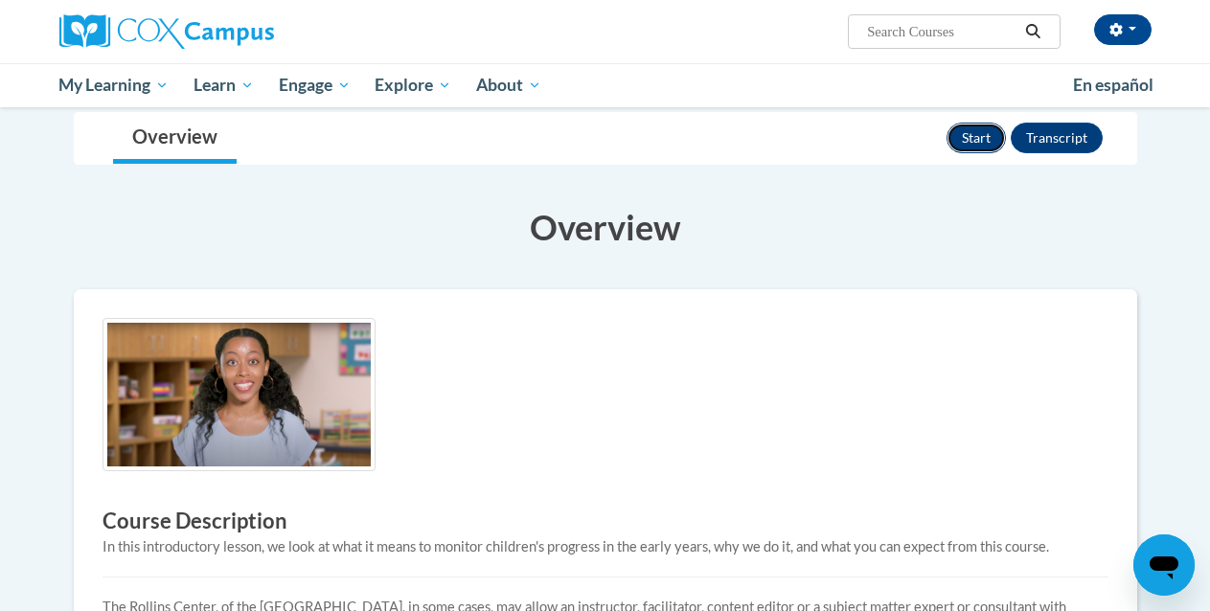
click at [981, 140] on button "Start" at bounding box center [976, 138] width 59 height 31
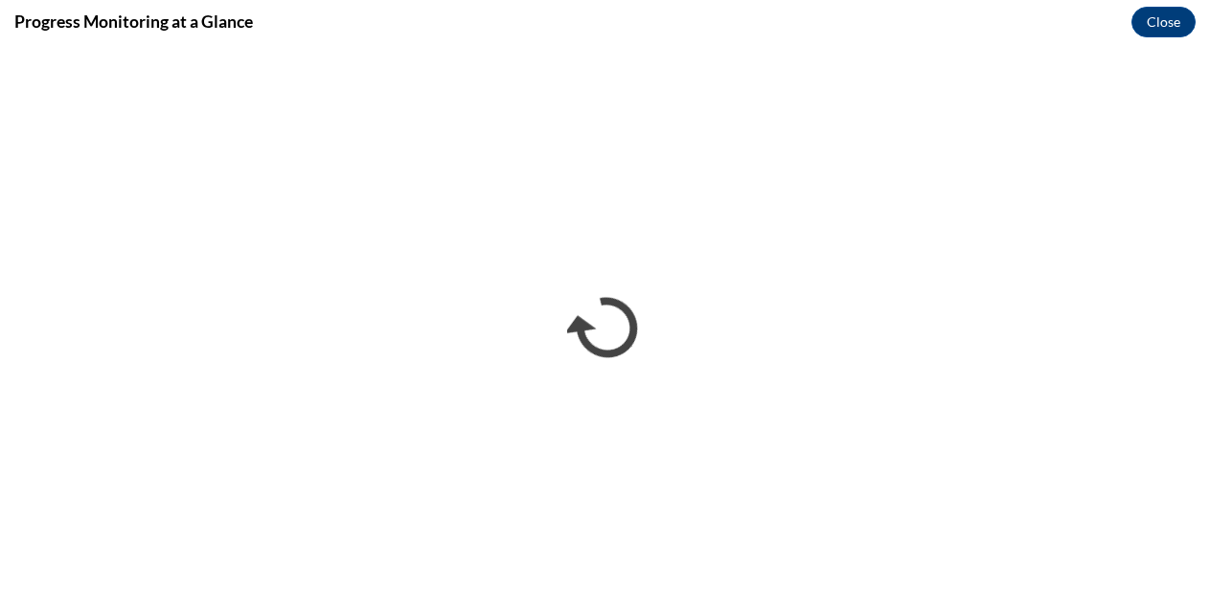
scroll to position [0, 0]
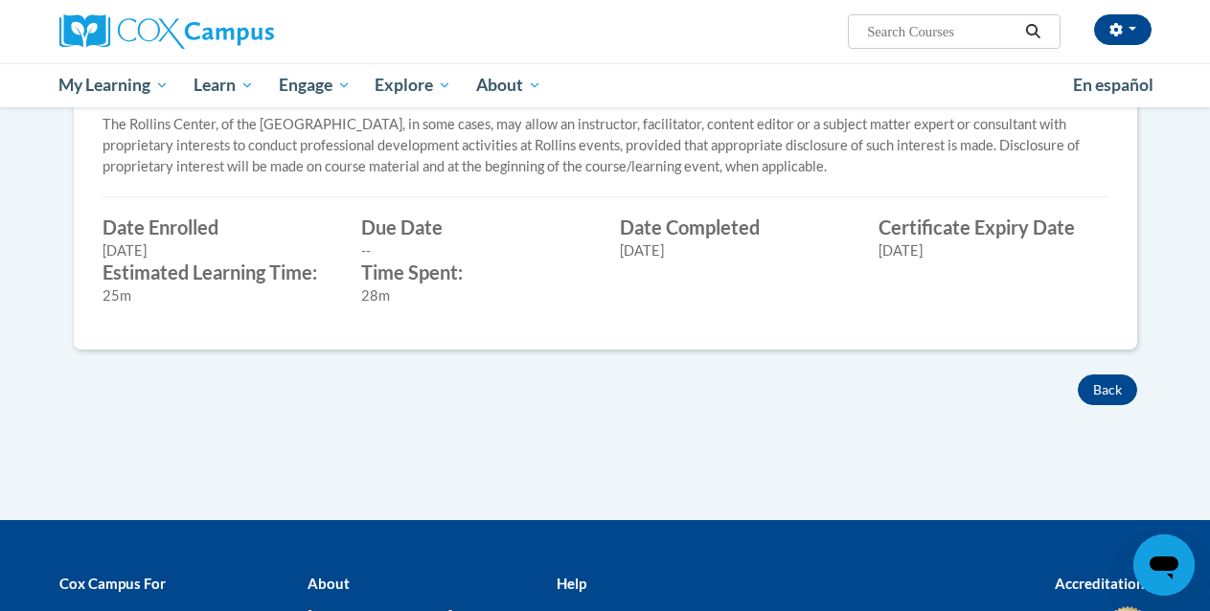
scroll to position [656, 0]
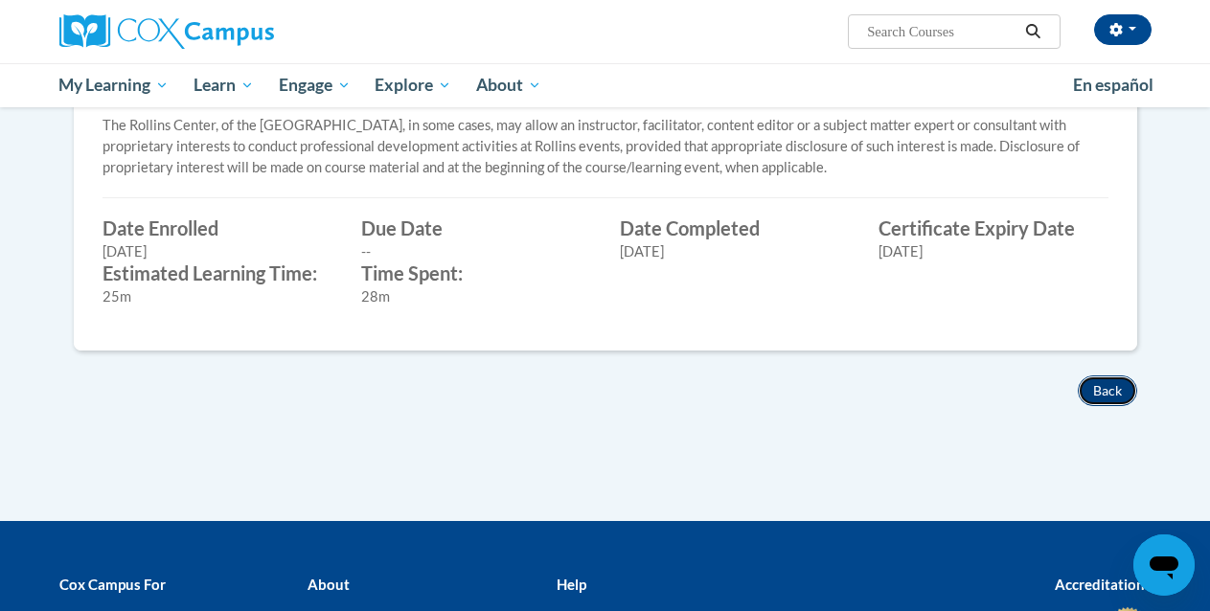
click at [1122, 390] on button "Back" at bounding box center [1107, 391] width 59 height 31
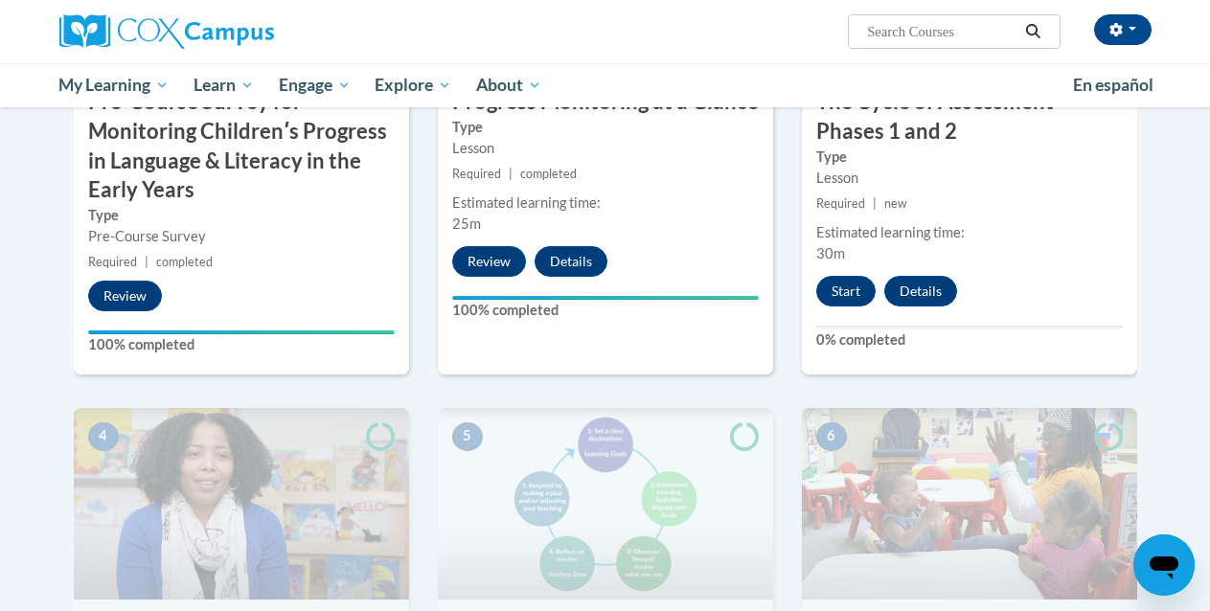
scroll to position [669, 0]
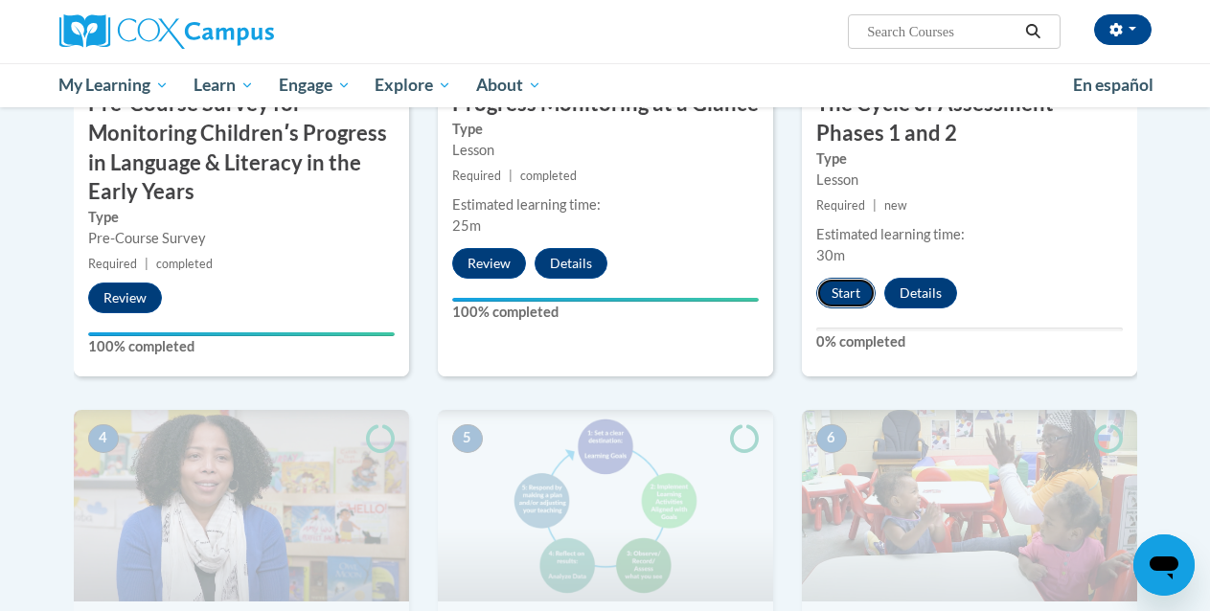
click at [840, 302] on button "Start" at bounding box center [846, 293] width 59 height 31
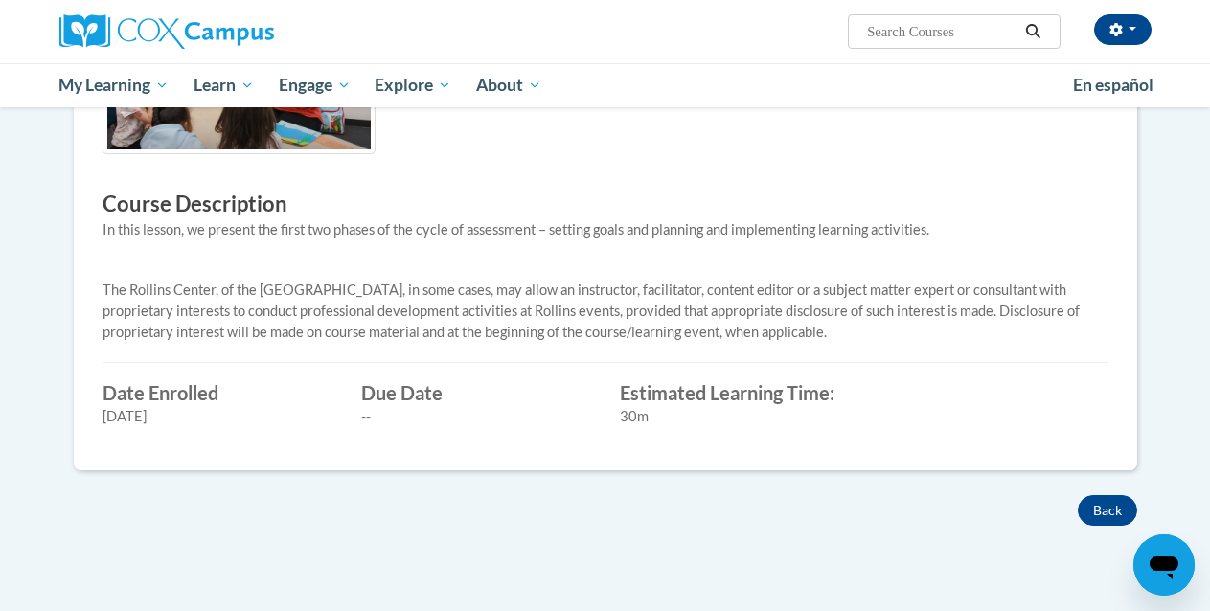
scroll to position [648, 0]
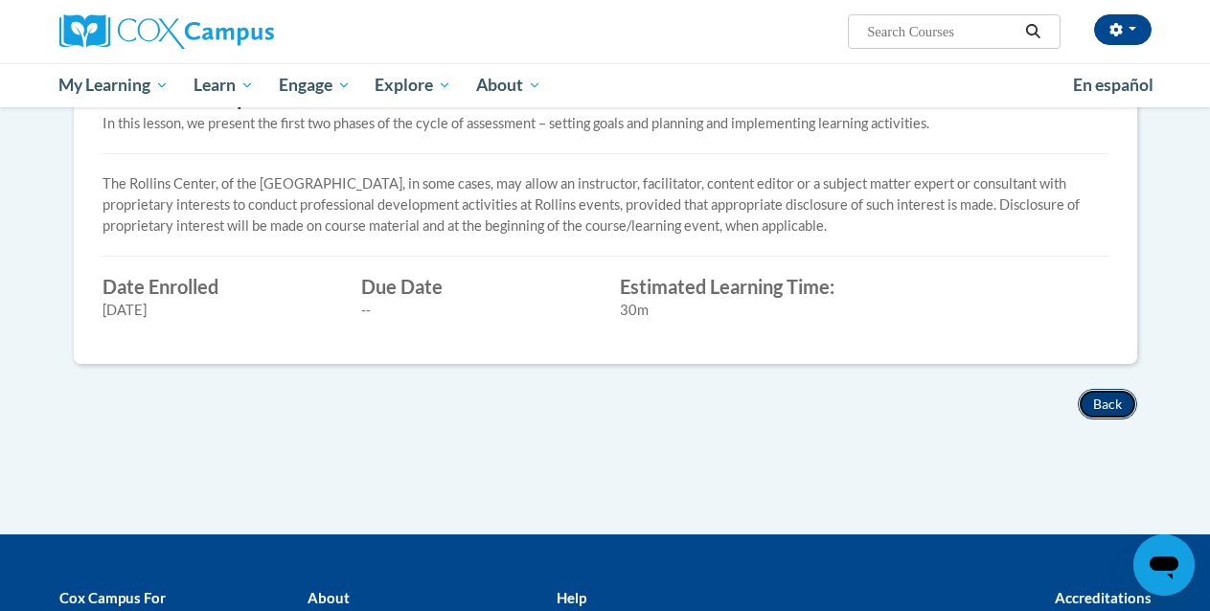
click at [1124, 402] on button "Back" at bounding box center [1107, 404] width 59 height 31
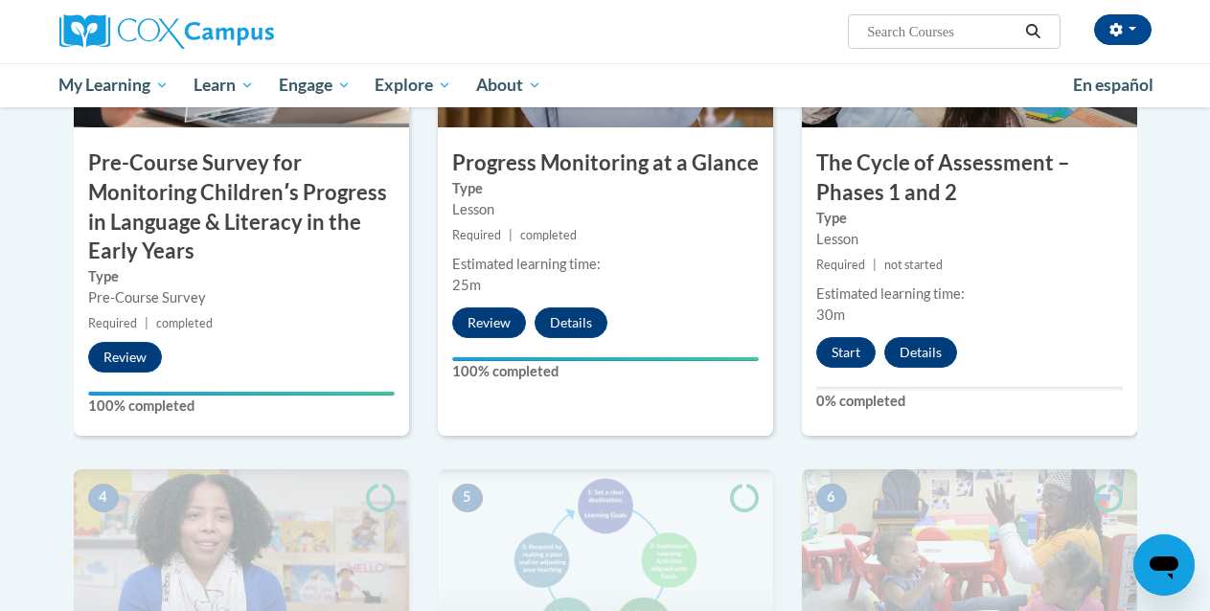
scroll to position [612, 0]
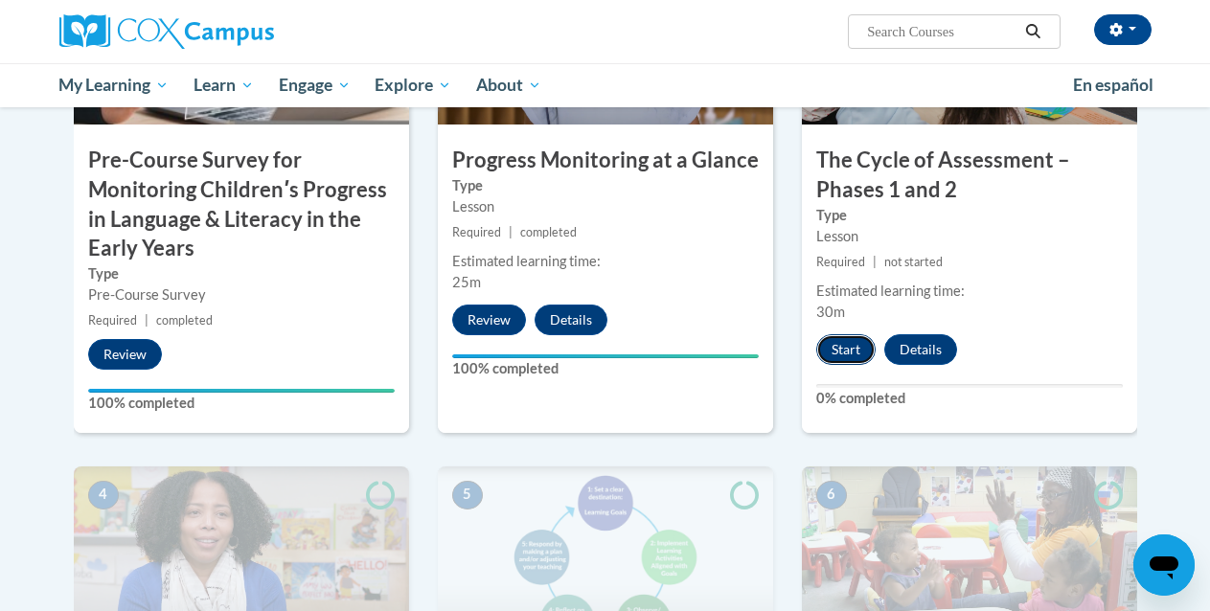
click at [859, 349] on button "Start" at bounding box center [846, 349] width 59 height 31
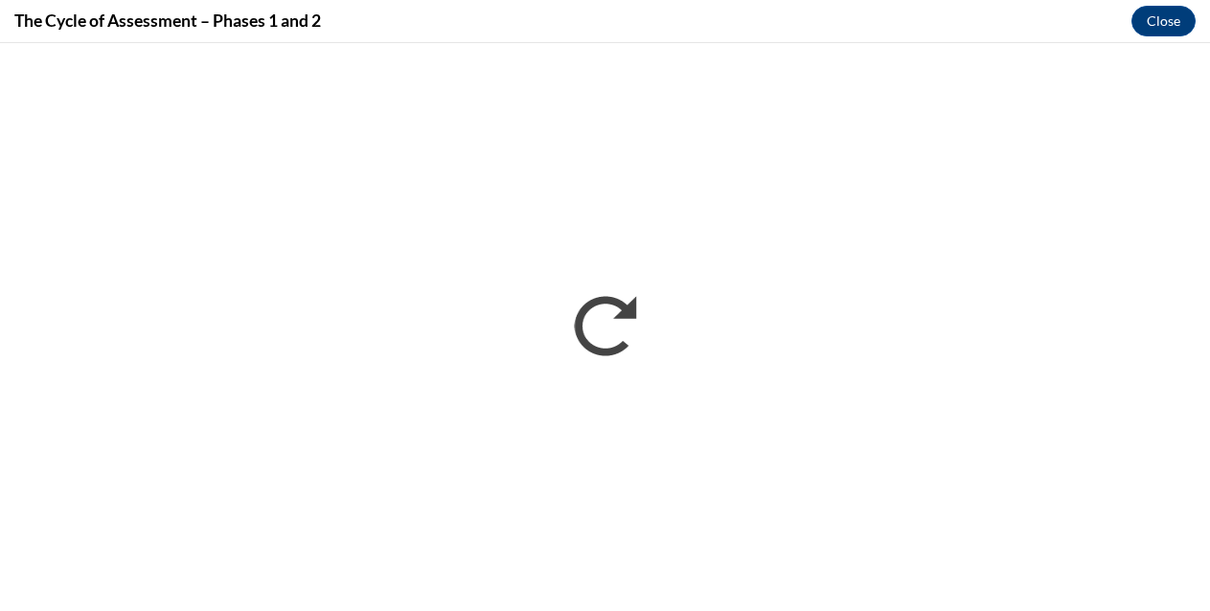
scroll to position [0, 0]
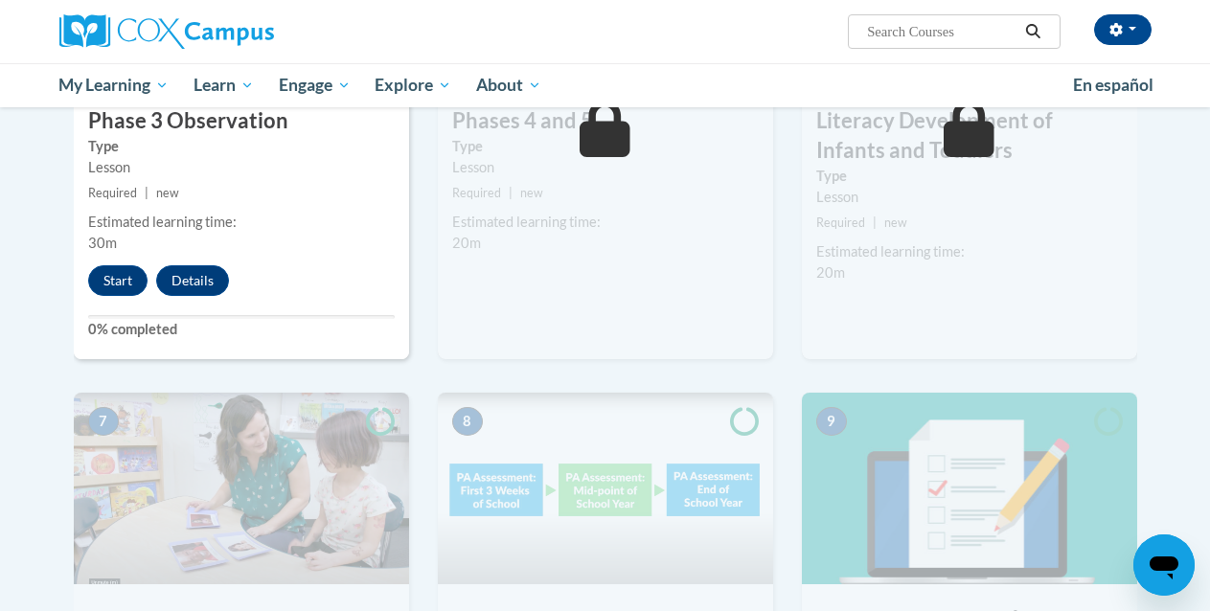
scroll to position [1212, 0]
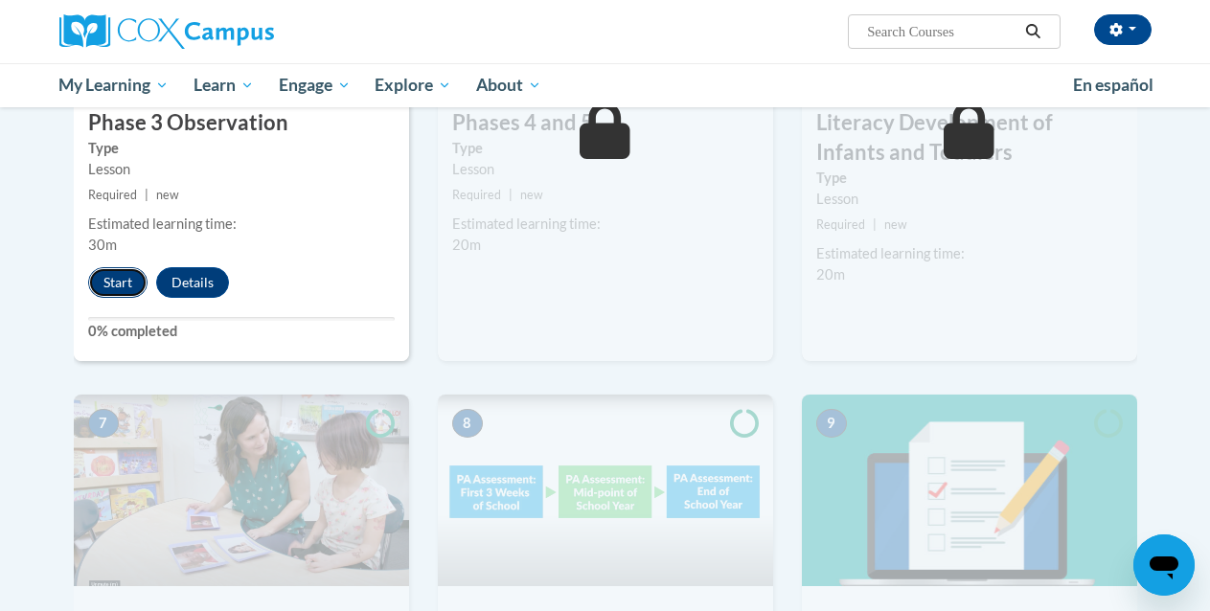
click at [125, 286] on button "Start" at bounding box center [117, 282] width 59 height 31
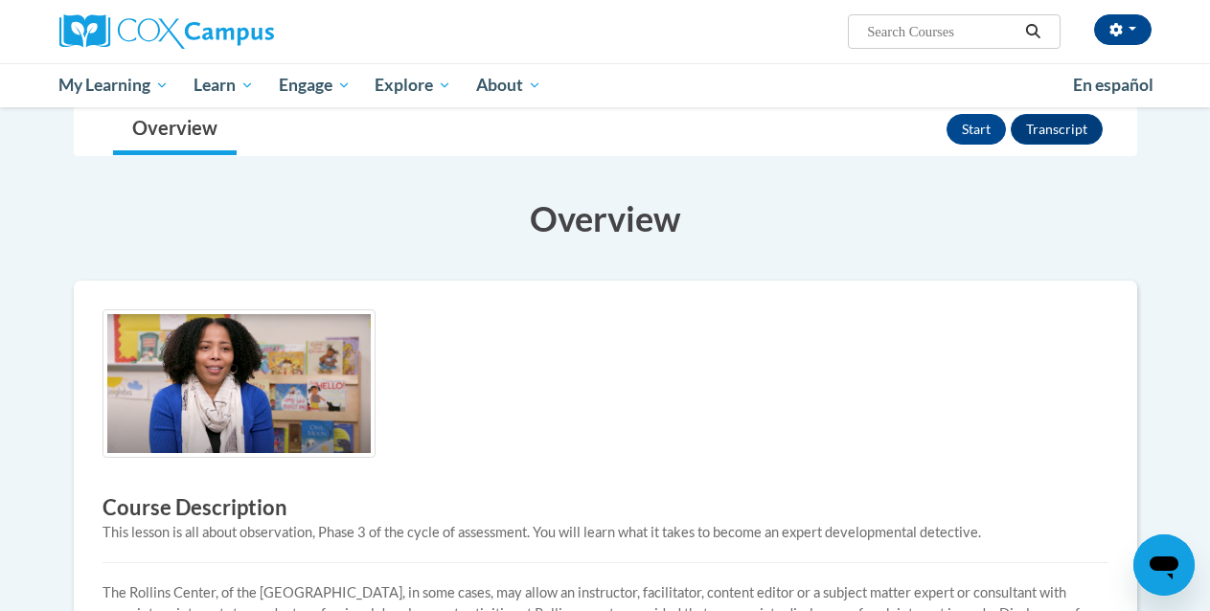
scroll to position [221, 0]
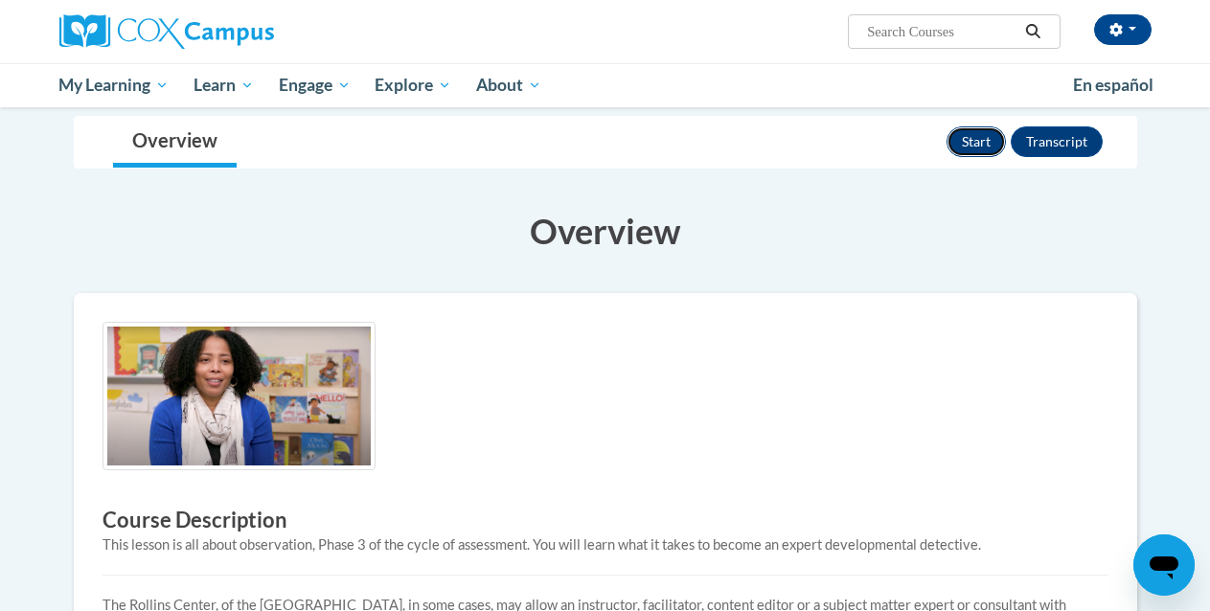
click at [991, 139] on button "Start" at bounding box center [976, 142] width 59 height 31
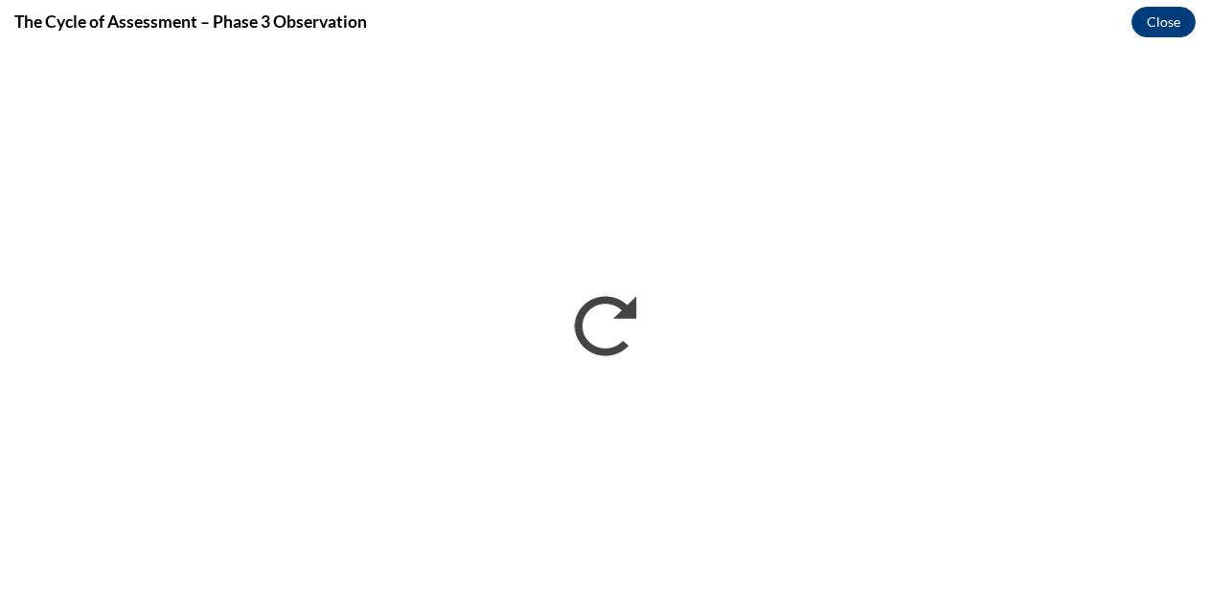
scroll to position [0, 0]
